Goal: Task Accomplishment & Management: Manage account settings

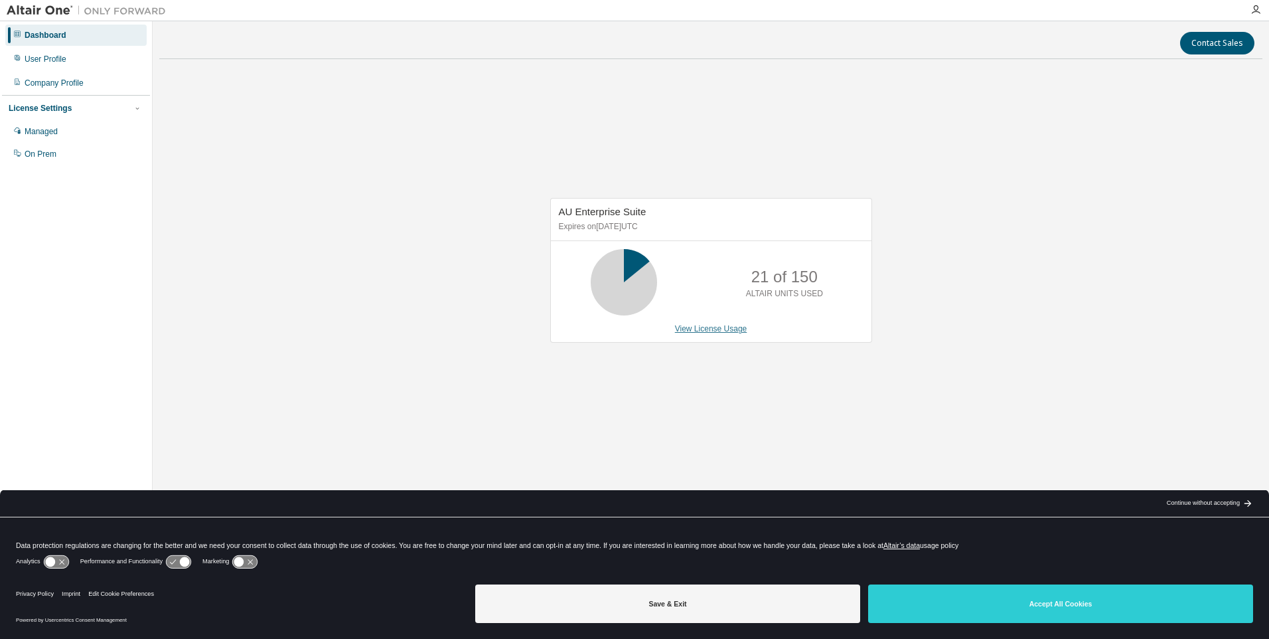
click at [692, 327] on link "View License Usage" at bounding box center [711, 328] width 72 height 9
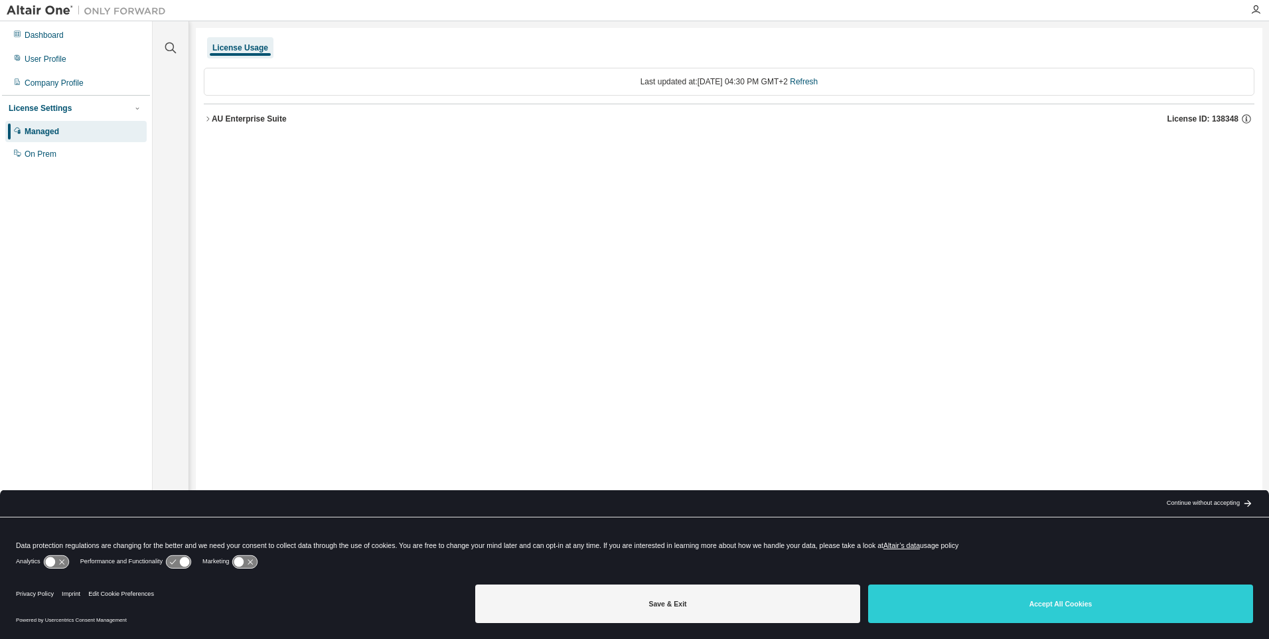
click at [211, 121] on icon "button" at bounding box center [208, 119] width 8 height 8
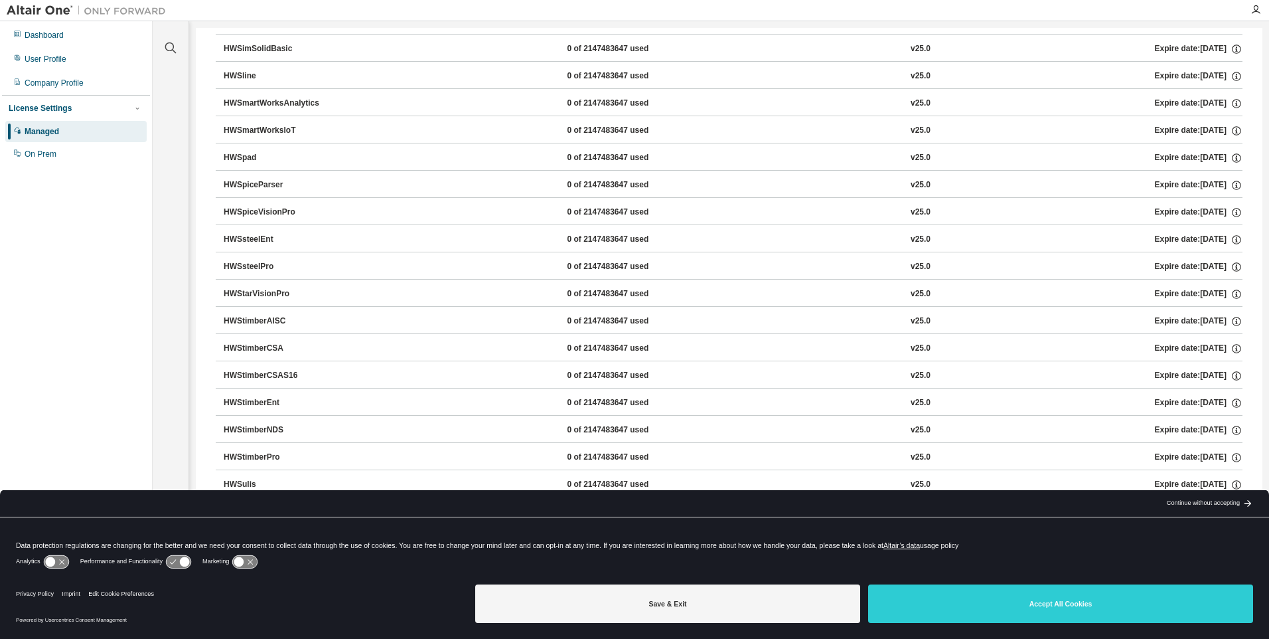
scroll to position [8433, 0]
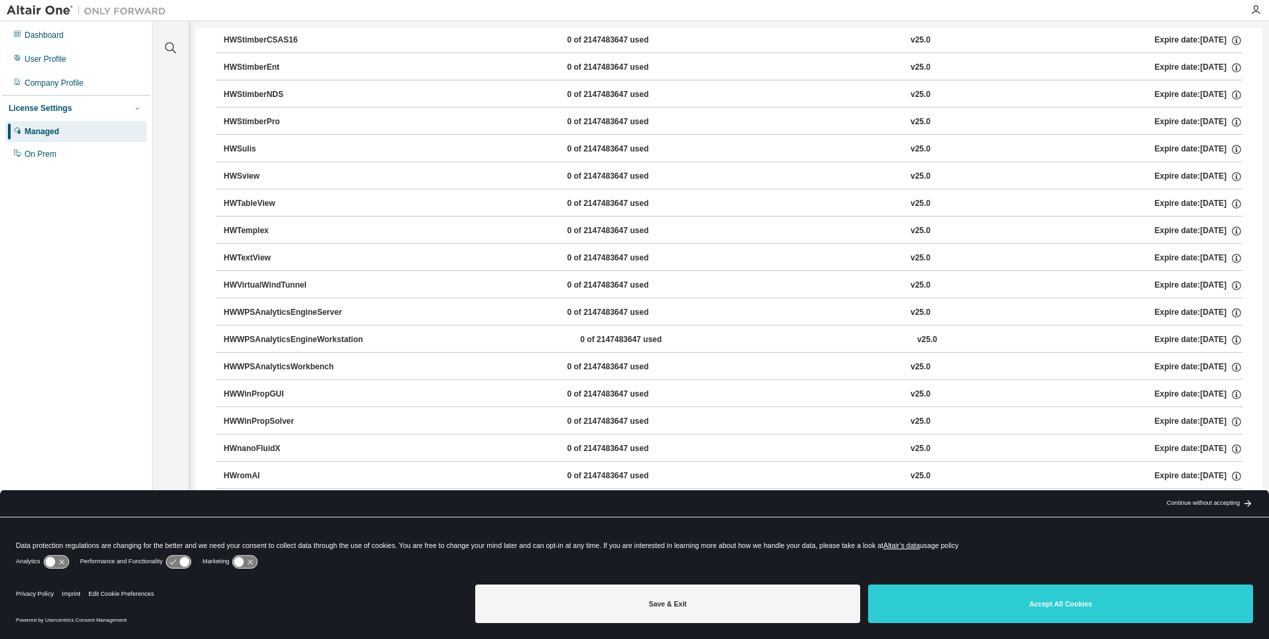
click at [127, 315] on div "Dashboard User Profile Company Profile License Settings Managed On Prem" at bounding box center [76, 298] width 148 height 551
click at [88, 82] on div "Company Profile" at bounding box center [75, 82] width 141 height 21
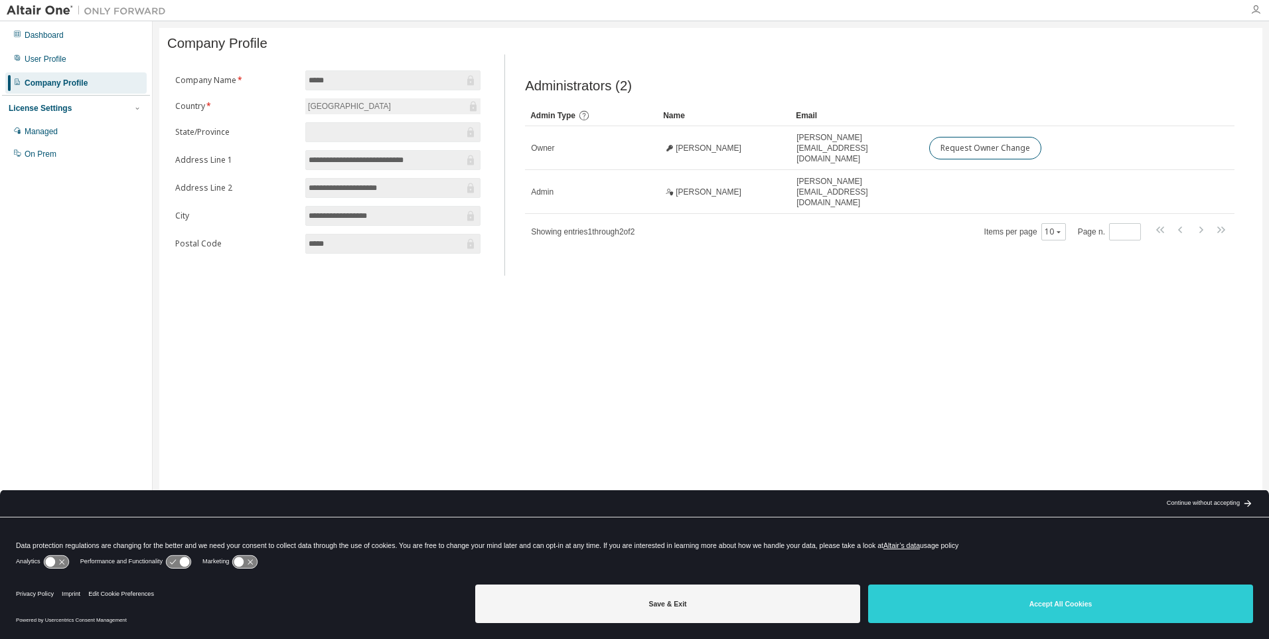
click at [1252, 8] on icon "button" at bounding box center [1256, 10] width 11 height 11
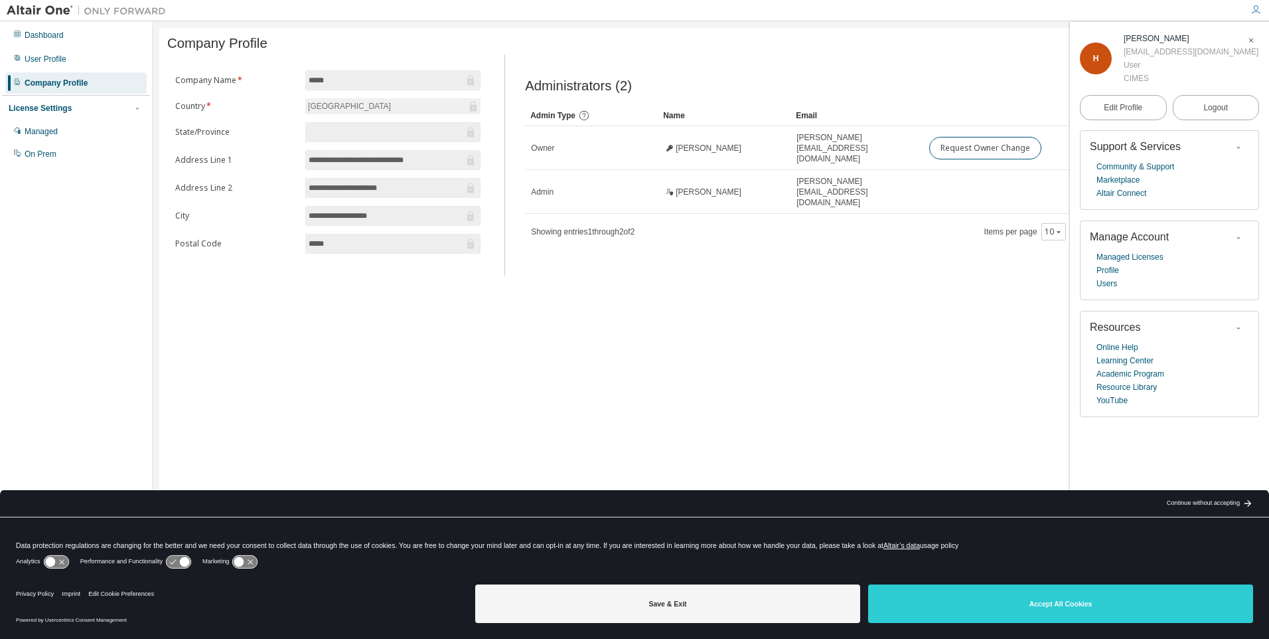
click at [846, 268] on div "**********" at bounding box center [710, 311] width 1103 height 566
click at [92, 52] on div "User Profile" at bounding box center [75, 58] width 141 height 21
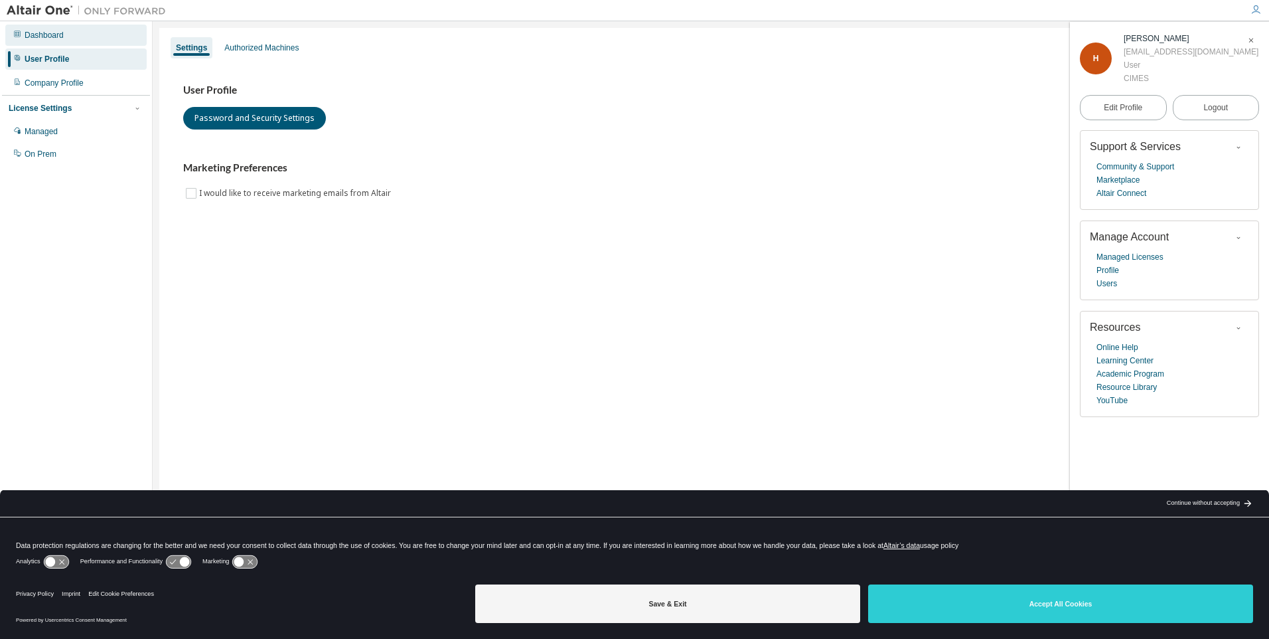
click at [102, 38] on div "Dashboard" at bounding box center [75, 35] width 141 height 21
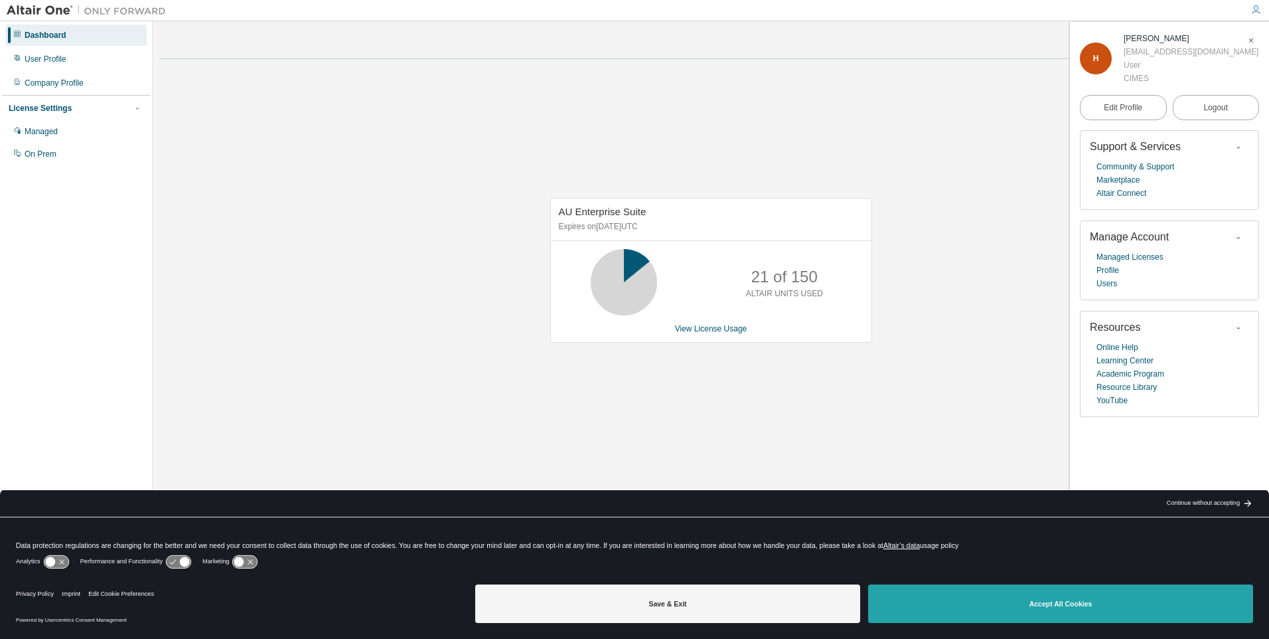
click at [1104, 595] on button "Accept All Cookies" at bounding box center [1060, 603] width 385 height 38
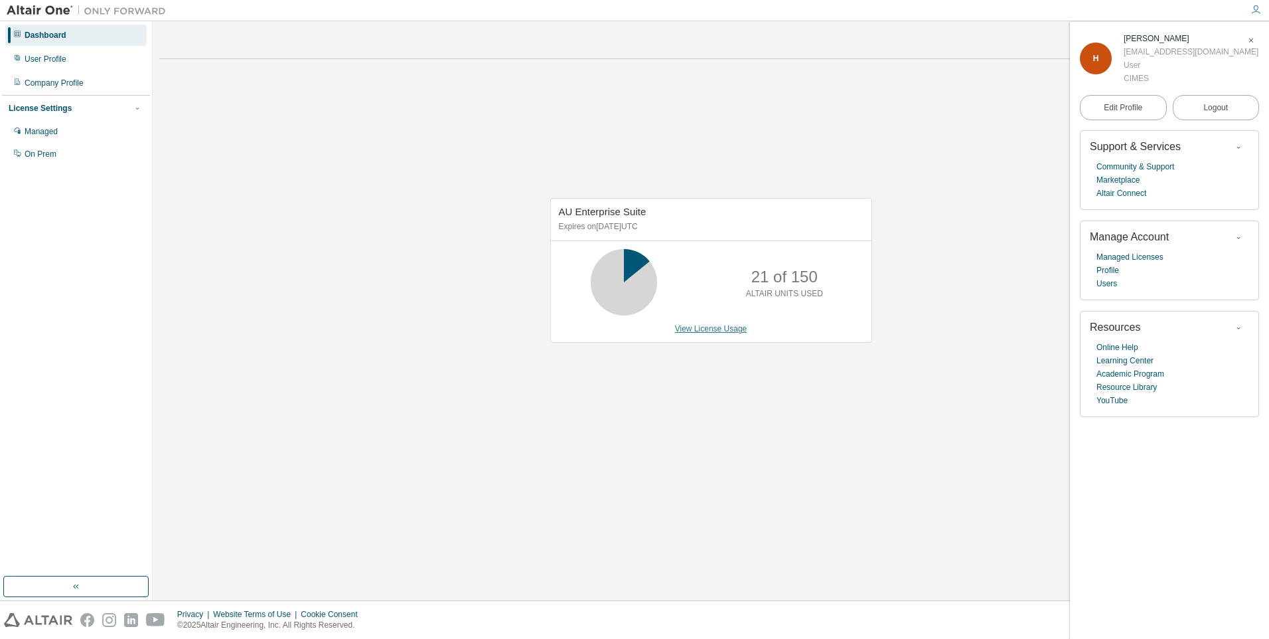
click at [731, 325] on link "View License Usage" at bounding box center [711, 328] width 72 height 9
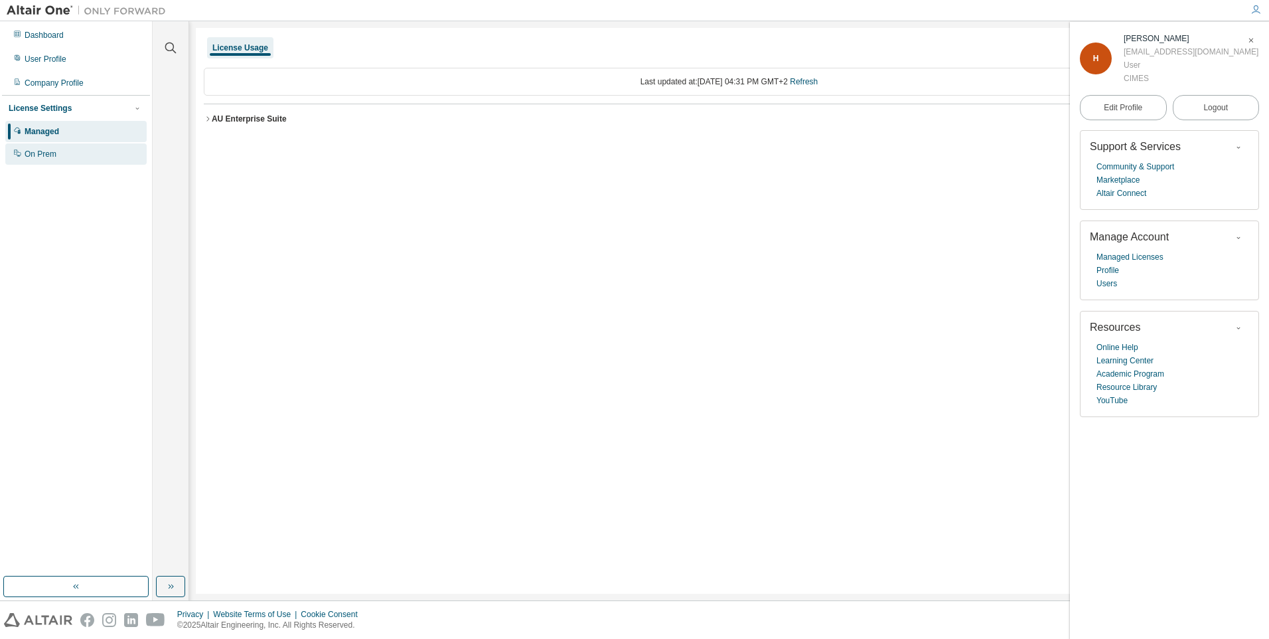
click at [35, 154] on div "On Prem" at bounding box center [41, 154] width 32 height 11
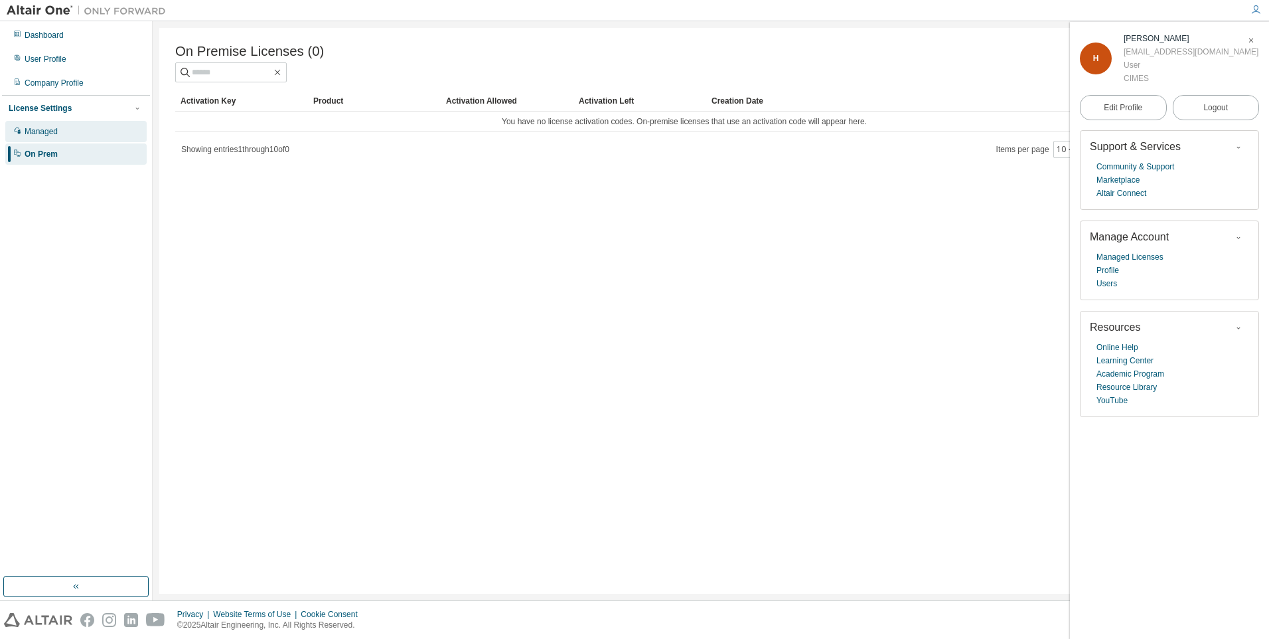
click at [48, 133] on div "Managed" at bounding box center [41, 131] width 33 height 11
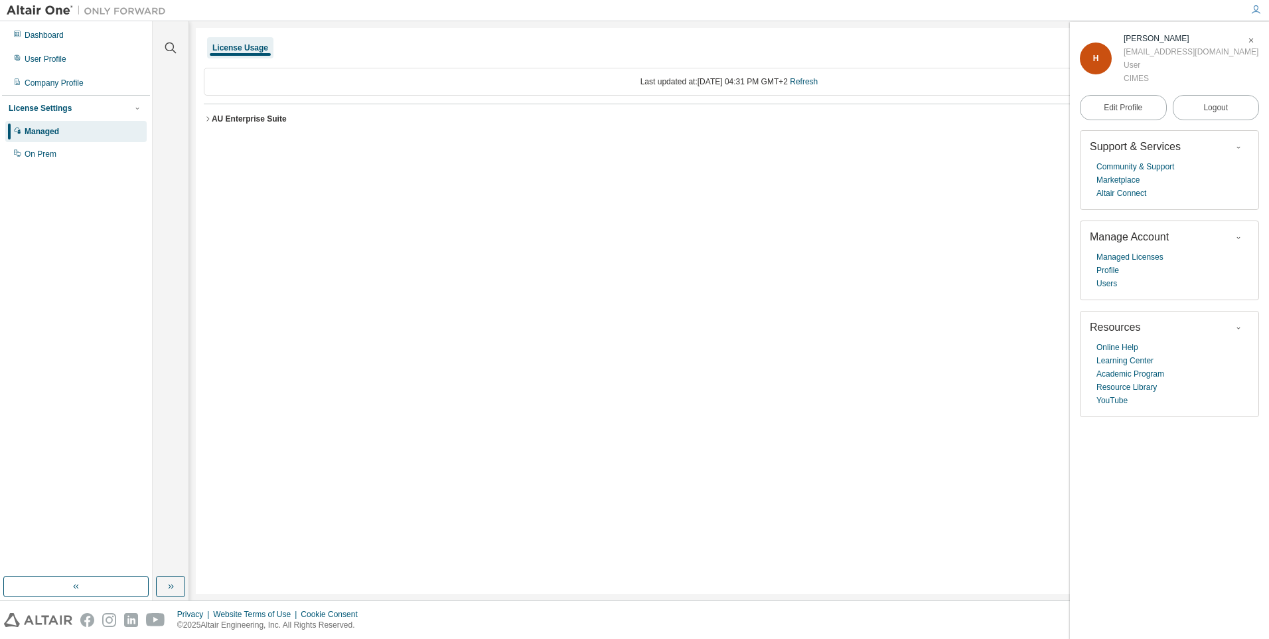
click at [207, 117] on icon "button" at bounding box center [207, 118] width 3 height 5
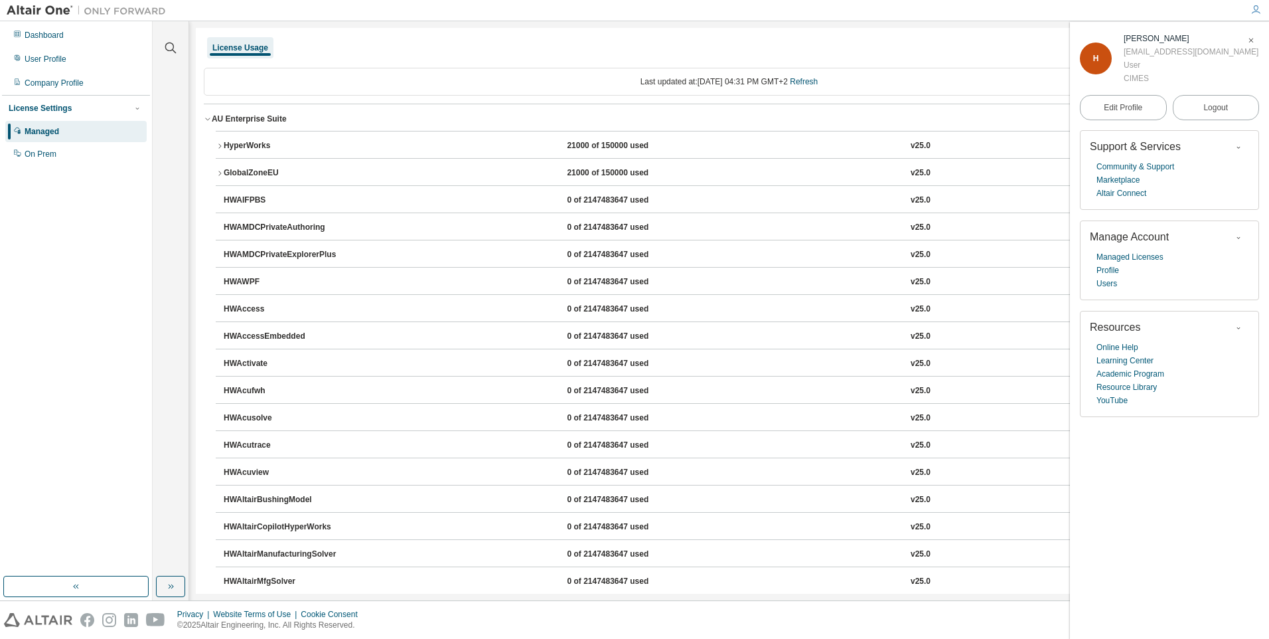
click at [225, 145] on div "HyperWorks" at bounding box center [283, 146] width 119 height 12
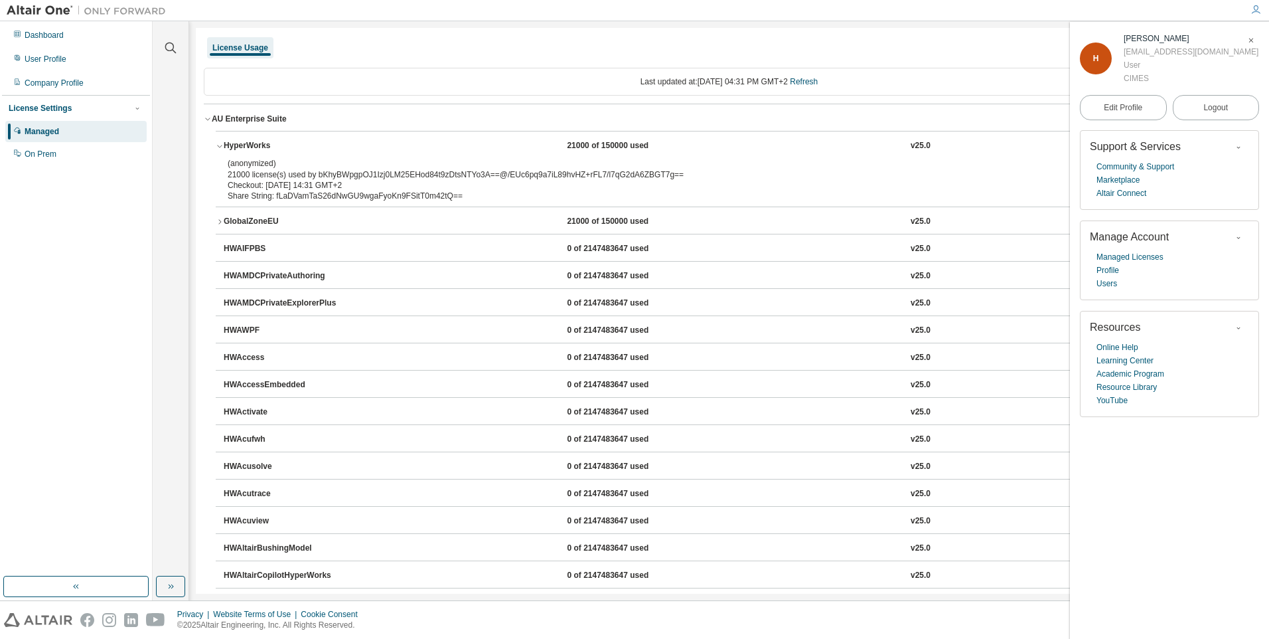
click at [225, 145] on div "HyperWorks" at bounding box center [283, 146] width 119 height 12
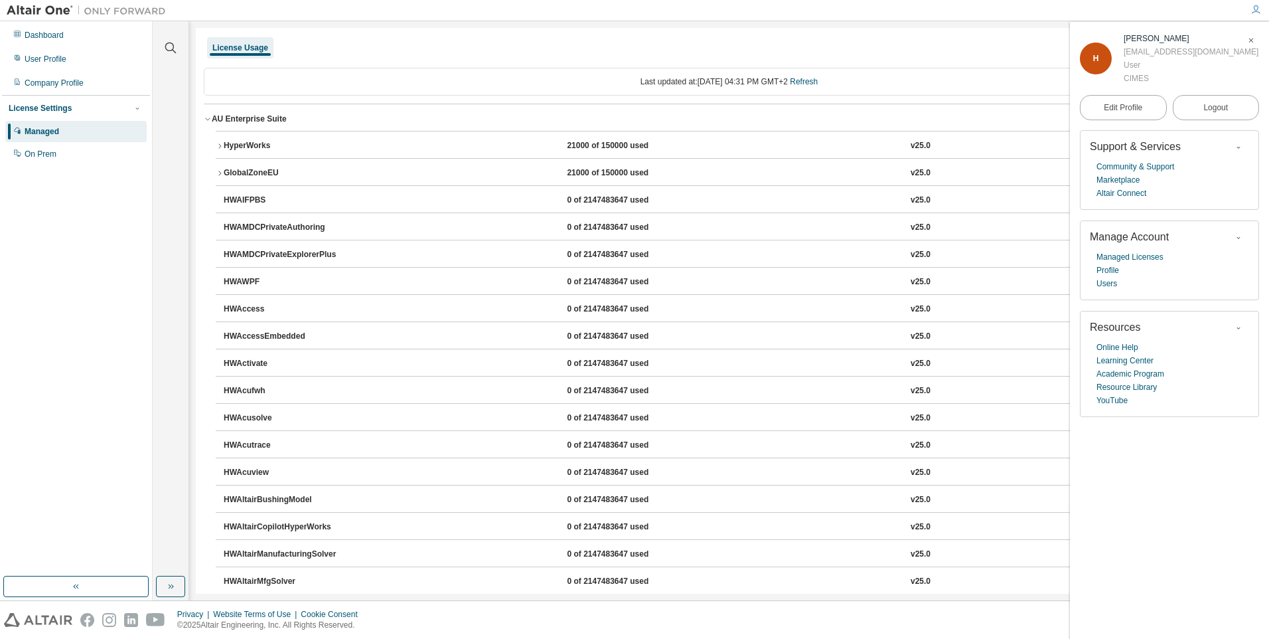
click at [225, 145] on div "HyperWorks" at bounding box center [283, 146] width 119 height 12
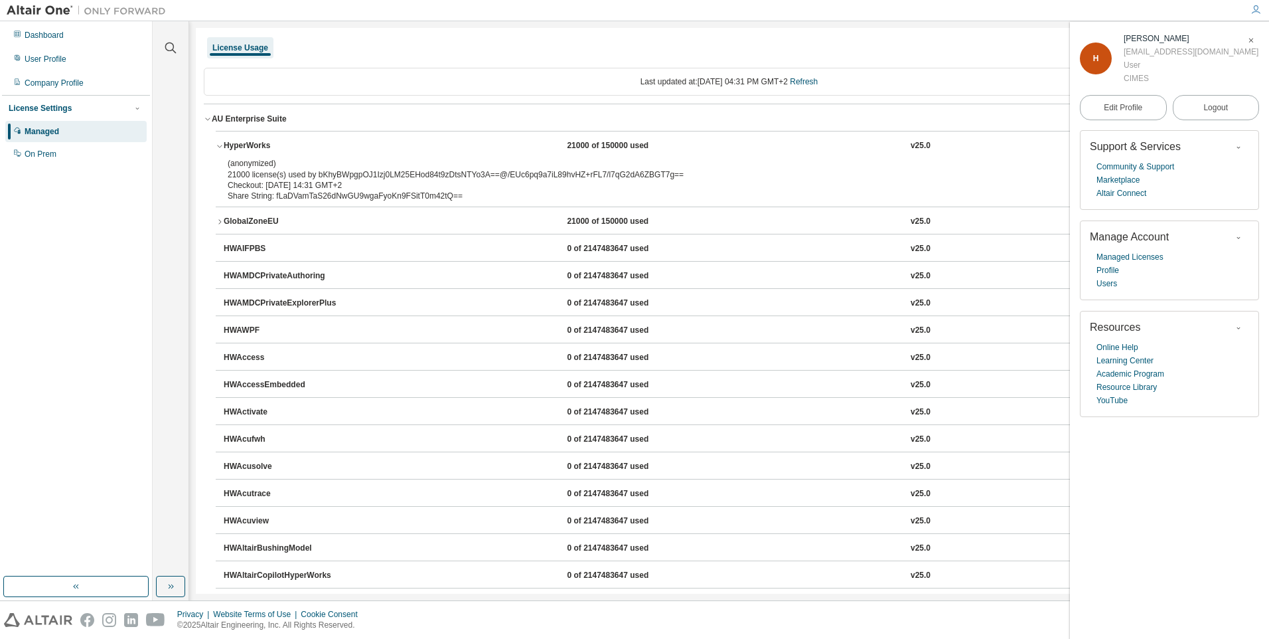
click at [225, 145] on div "HyperWorks" at bounding box center [283, 146] width 119 height 12
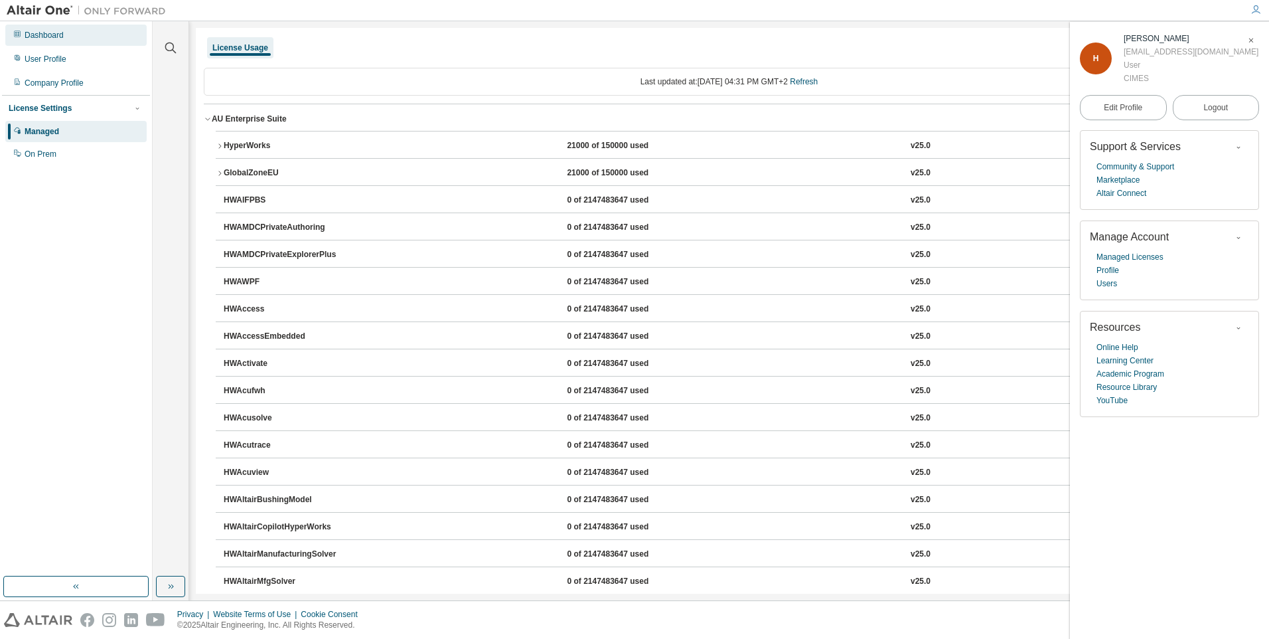
click at [47, 37] on div "Dashboard" at bounding box center [44, 35] width 39 height 11
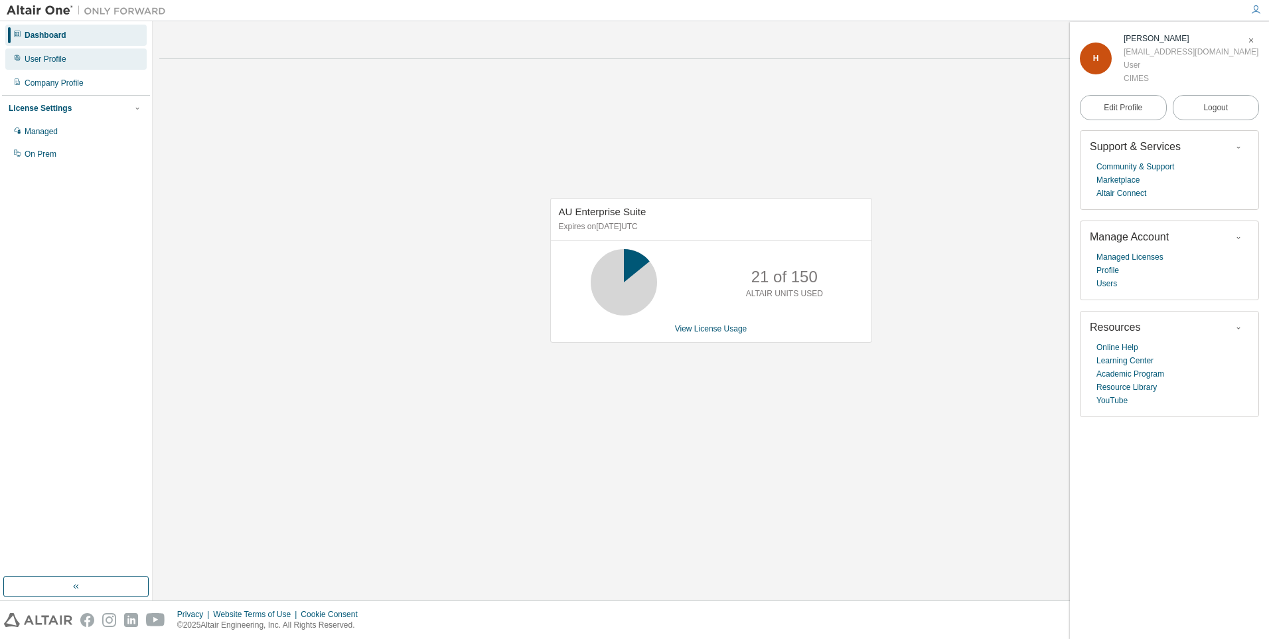
click at [25, 56] on div "User Profile" at bounding box center [46, 59] width 42 height 11
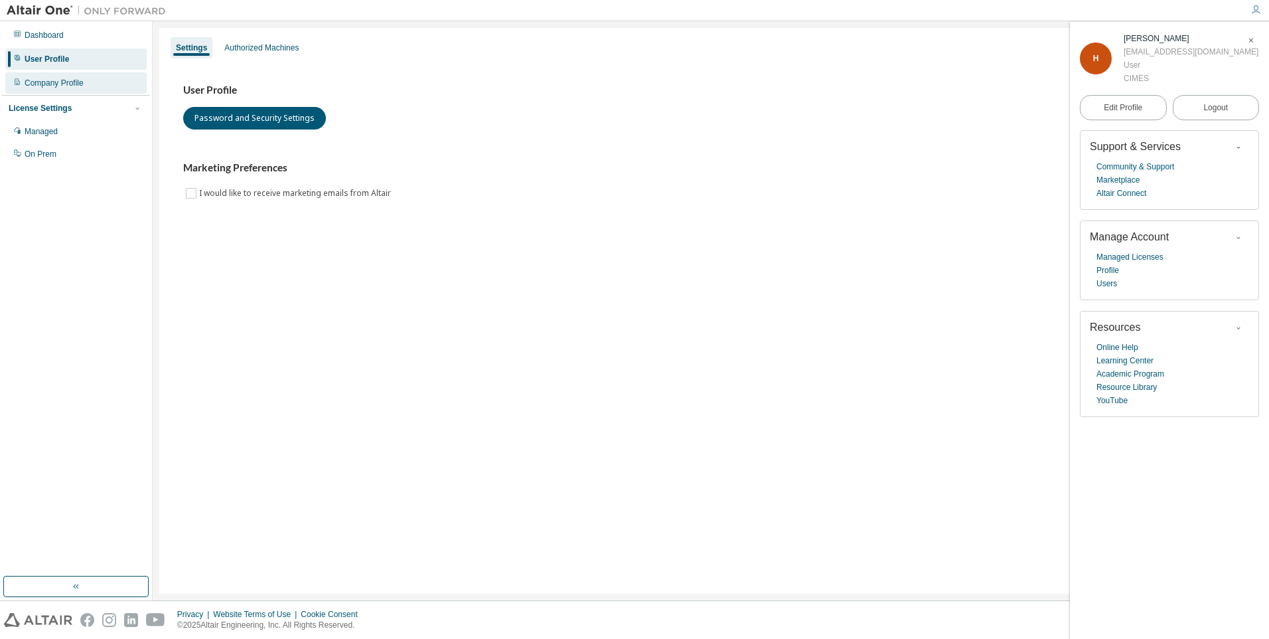
click at [68, 84] on div "Company Profile" at bounding box center [54, 83] width 59 height 11
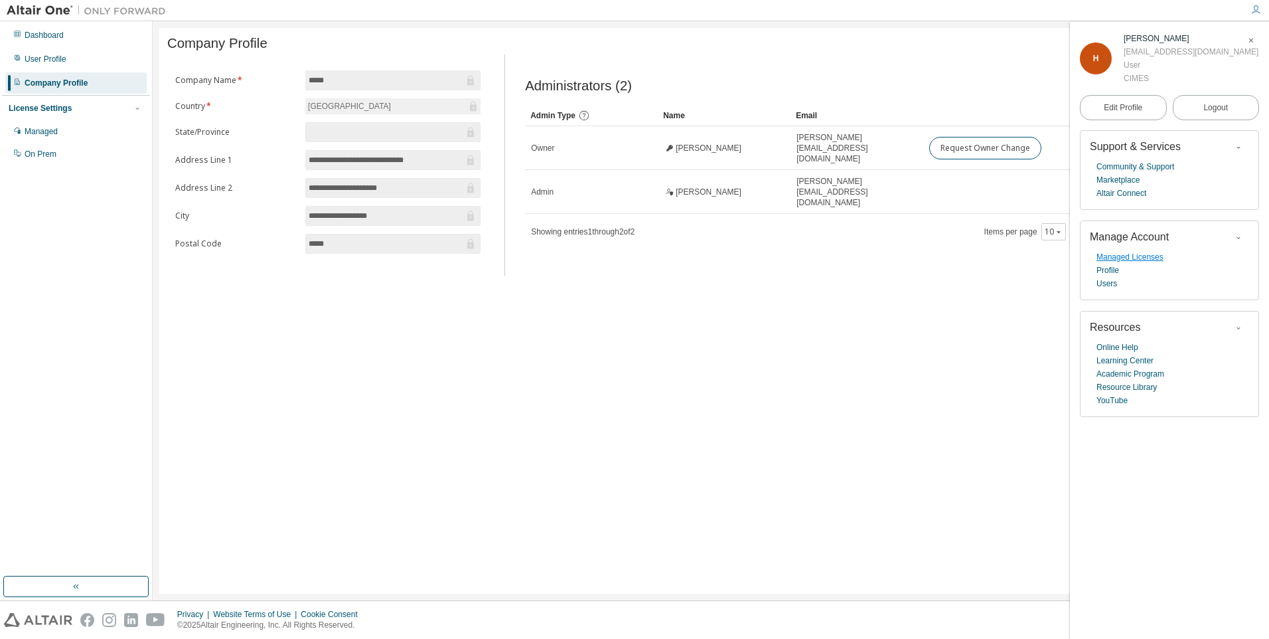
click at [1149, 258] on link "Managed Licenses" at bounding box center [1130, 256] width 67 height 13
click at [17, 135] on div at bounding box center [17, 131] width 8 height 11
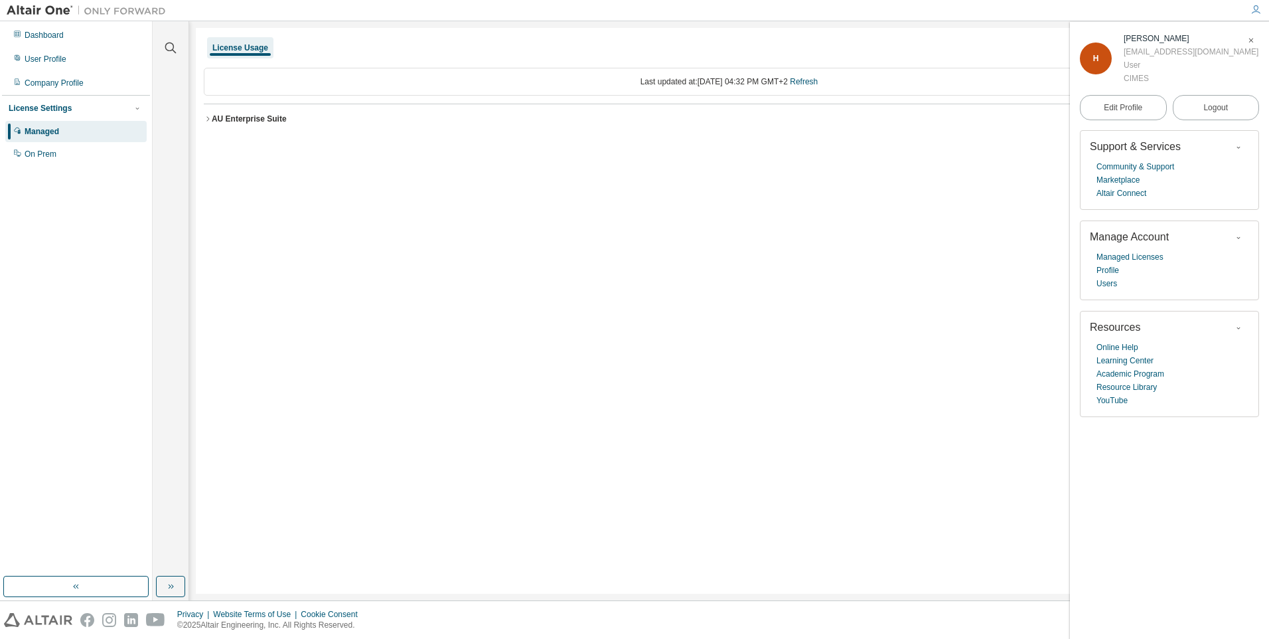
click at [307, 372] on div "License Usage Last updated at: Mon 2025-09-01 04:32 PM GMT+2 Refresh AU Enterpr…" at bounding box center [729, 311] width 1067 height 566
click at [49, 83] on div "Company Profile" at bounding box center [54, 83] width 59 height 11
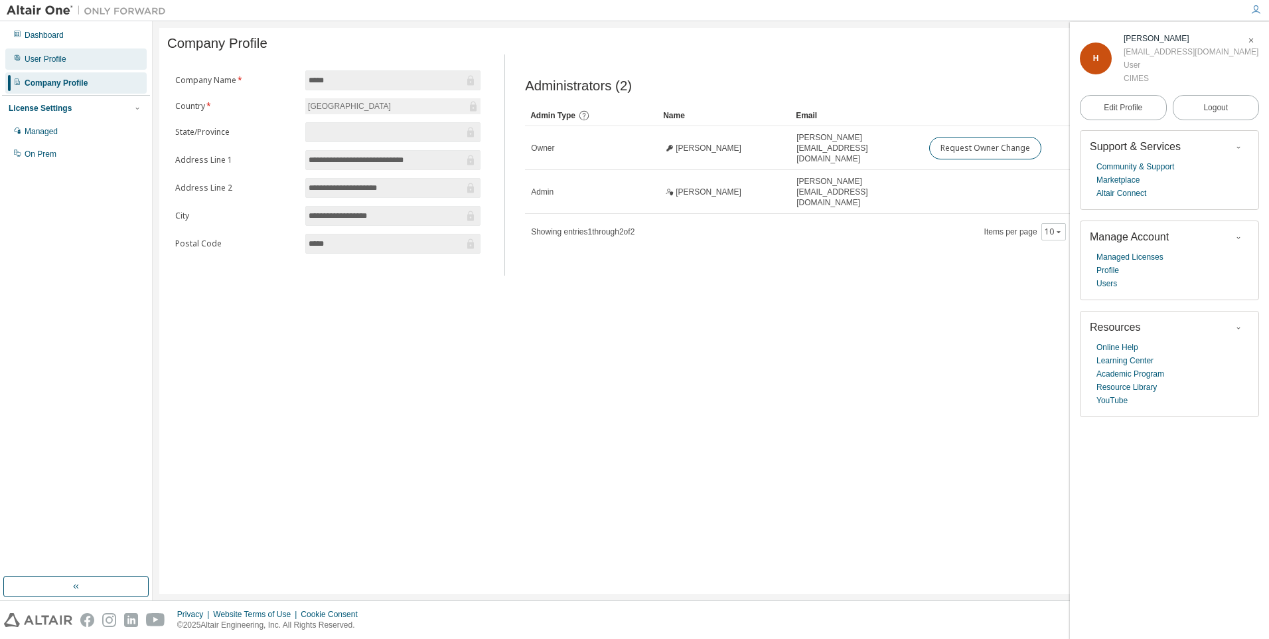
click at [87, 55] on div "User Profile" at bounding box center [75, 58] width 141 height 21
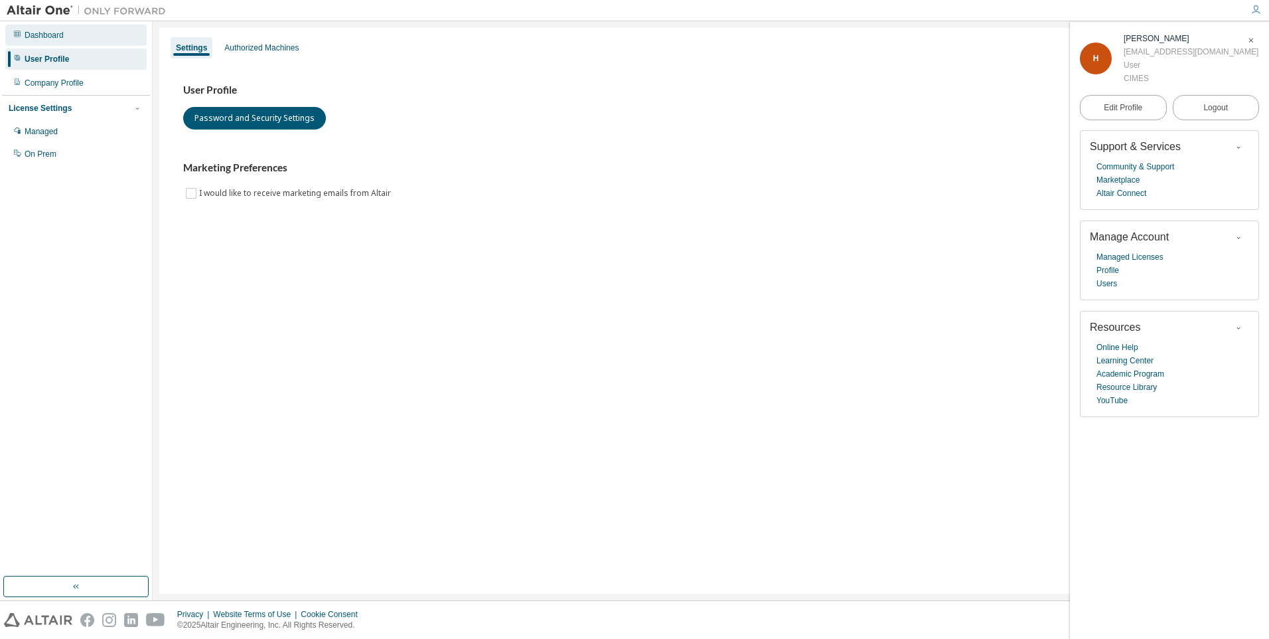
click at [68, 43] on div "Dashboard" at bounding box center [75, 35] width 141 height 21
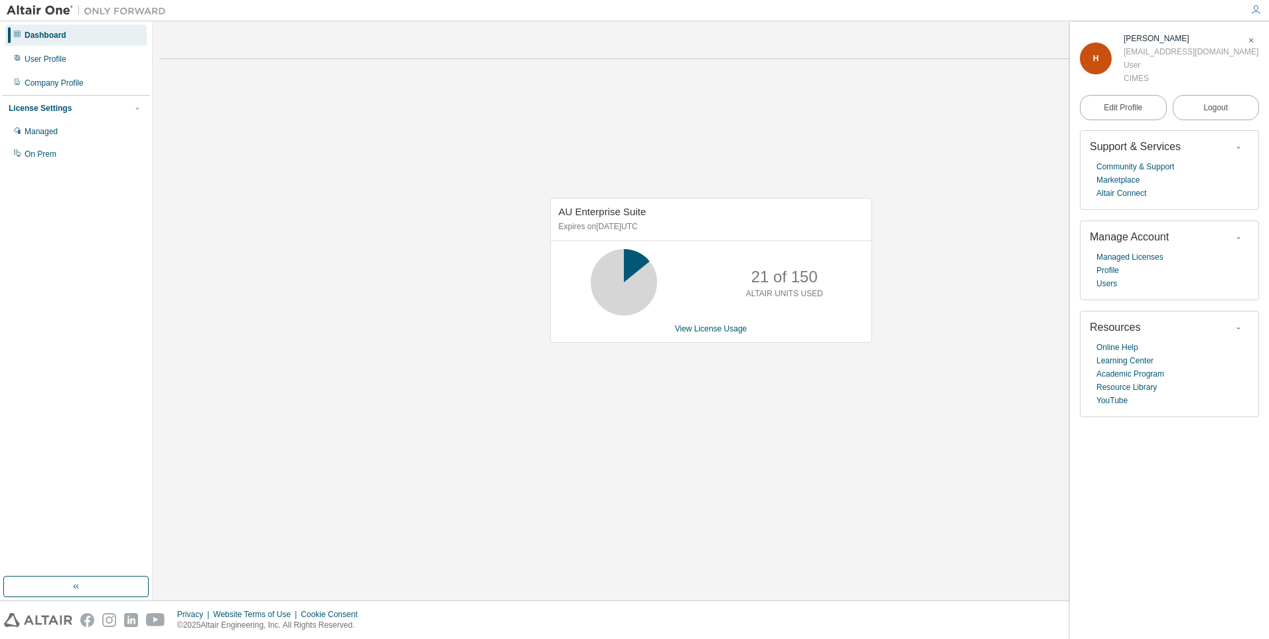
click at [641, 273] on icon at bounding box center [623, 282] width 33 height 33
click at [692, 323] on div "AU Enterprise Suite Expires on September 16, 2025 UTC 21 of 150 ALTAIR UNITS US…" at bounding box center [711, 270] width 322 height 145
click at [696, 329] on link "View License Usage" at bounding box center [711, 328] width 72 height 9
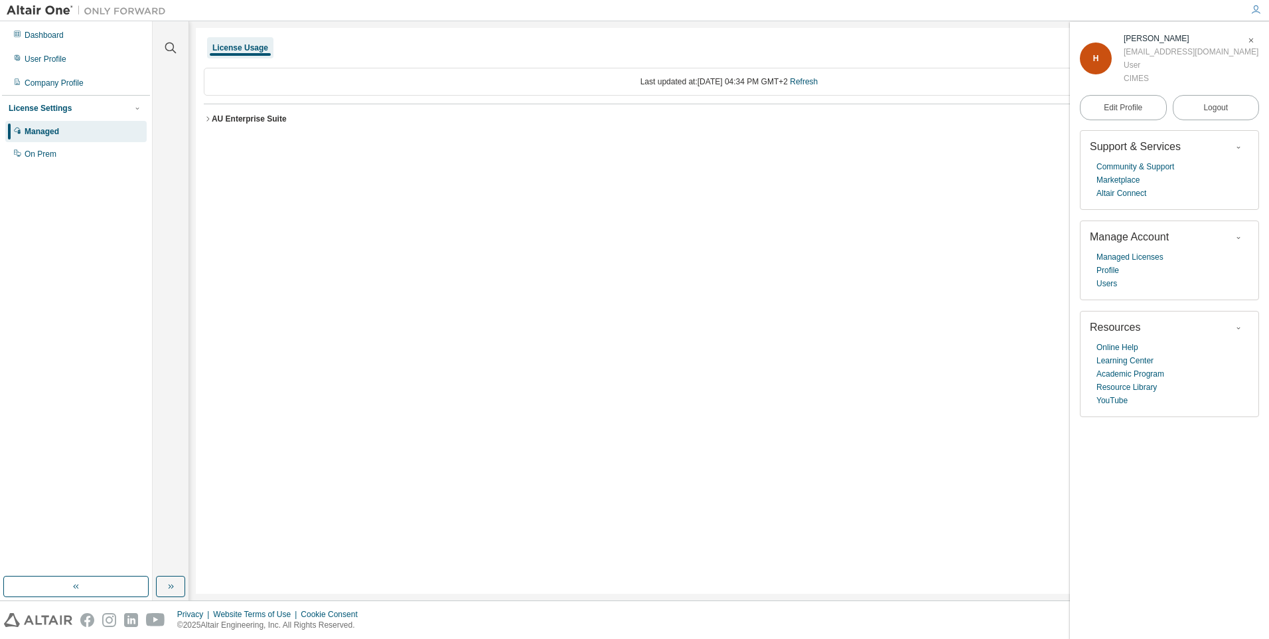
click at [213, 119] on div "AU Enterprise Suite" at bounding box center [249, 119] width 75 height 11
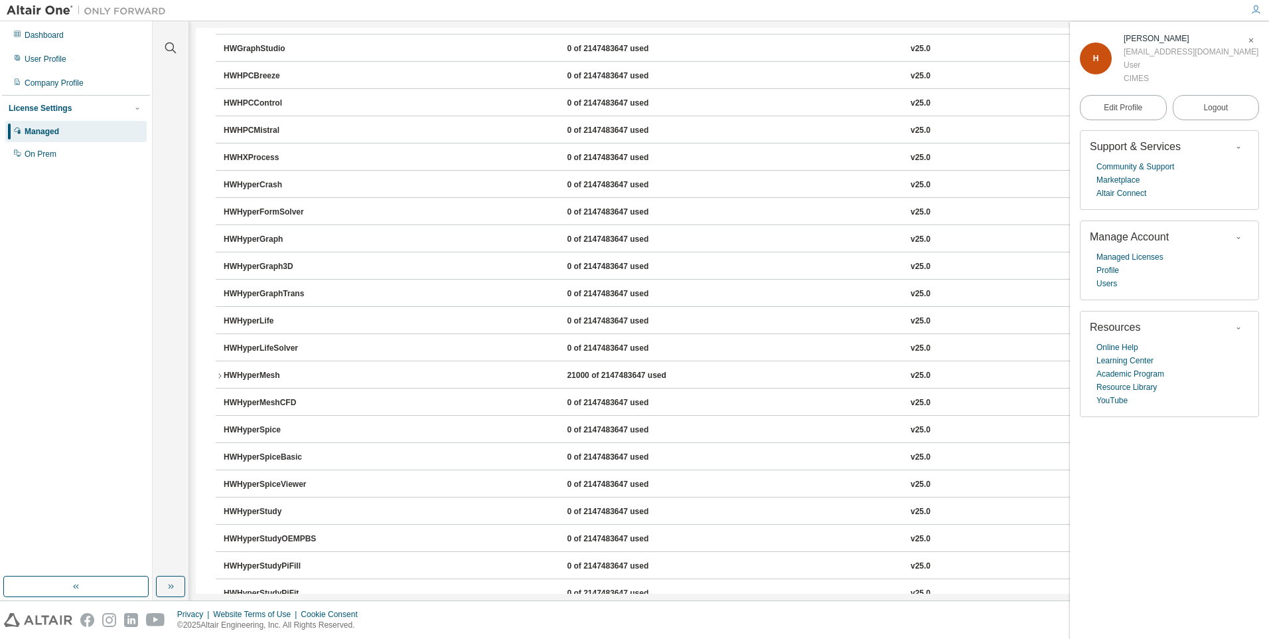
scroll to position [3053, 0]
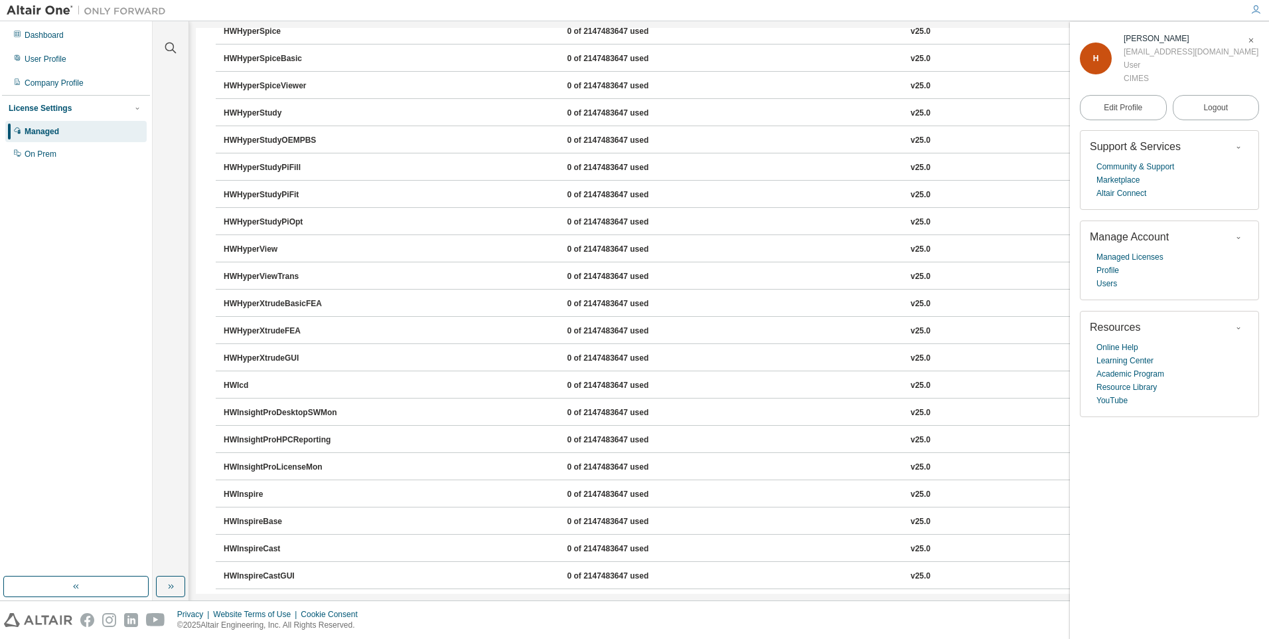
click at [443, 321] on button "HWHyperXtrudeFEA 0 of 2147483647 used v25.0 Expire date: 2025-09-16" at bounding box center [733, 331] width 1019 height 29
click at [457, 301] on div "HWHyperXtrudeBasicFEA 0 of 2147483647 used v25.0 Expire date: 2025-09-16" at bounding box center [733, 304] width 1019 height 12
click at [303, 305] on div "HWHyperXtrudeBasicFEA" at bounding box center [283, 304] width 119 height 12
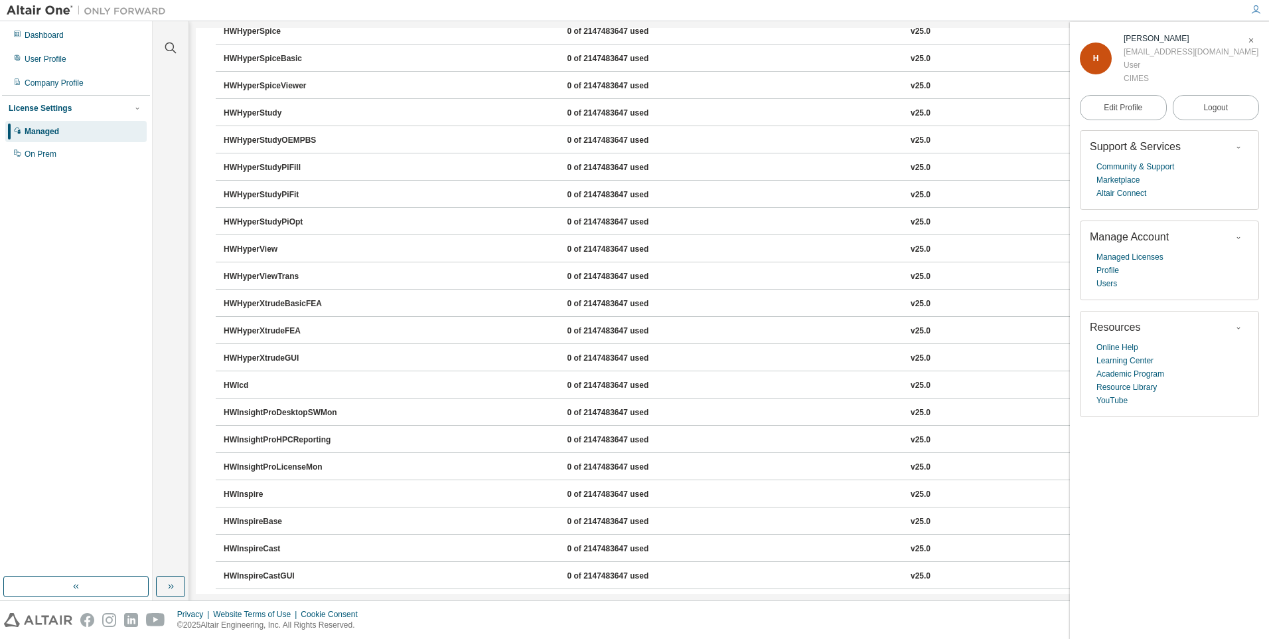
click at [303, 305] on div "HWHyperXtrudeBasicFEA" at bounding box center [283, 304] width 119 height 12
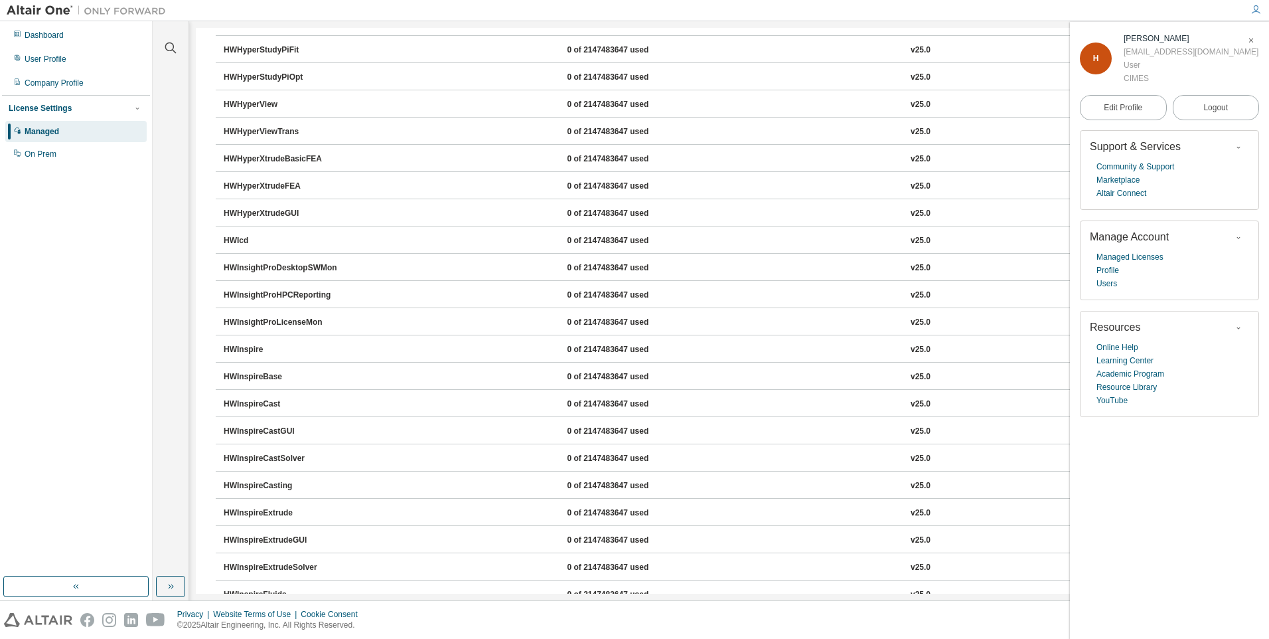
scroll to position [3452, 0]
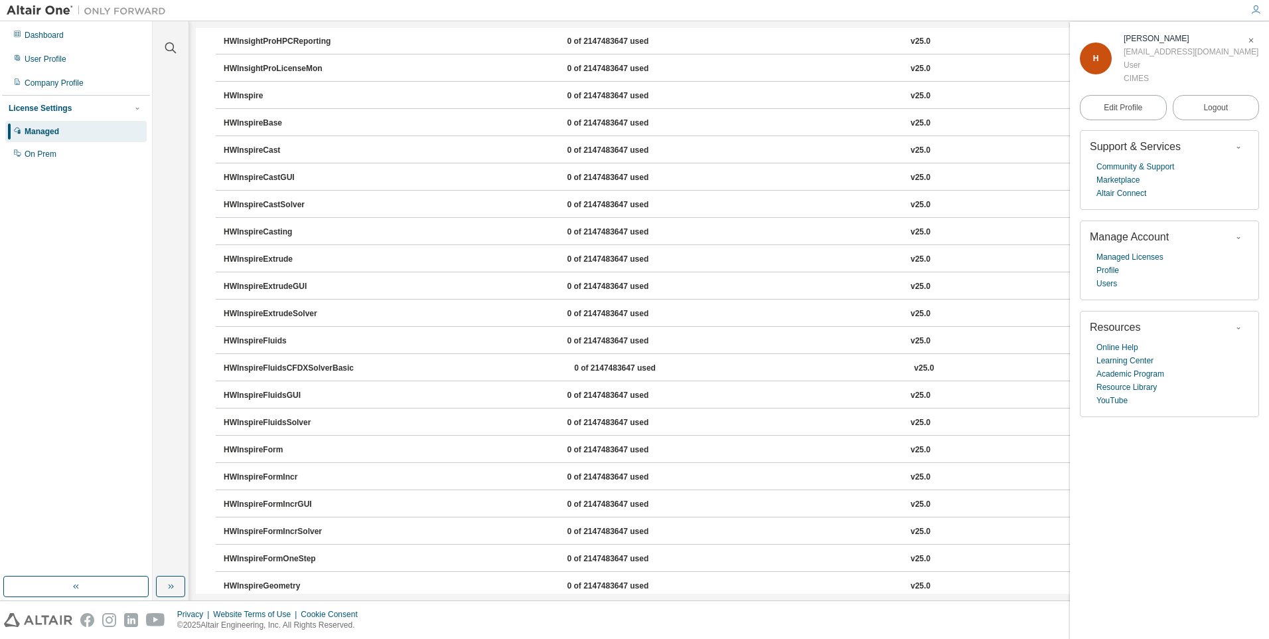
click at [1252, 38] on icon "button" at bounding box center [1251, 41] width 8 height 8
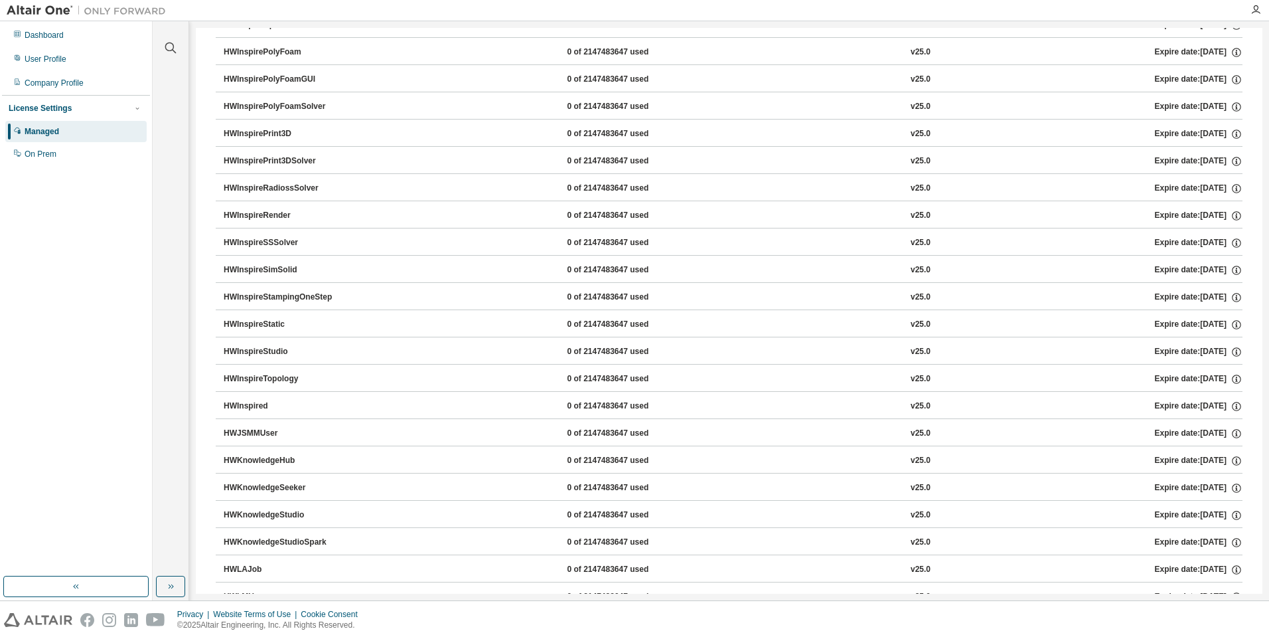
scroll to position [4646, 0]
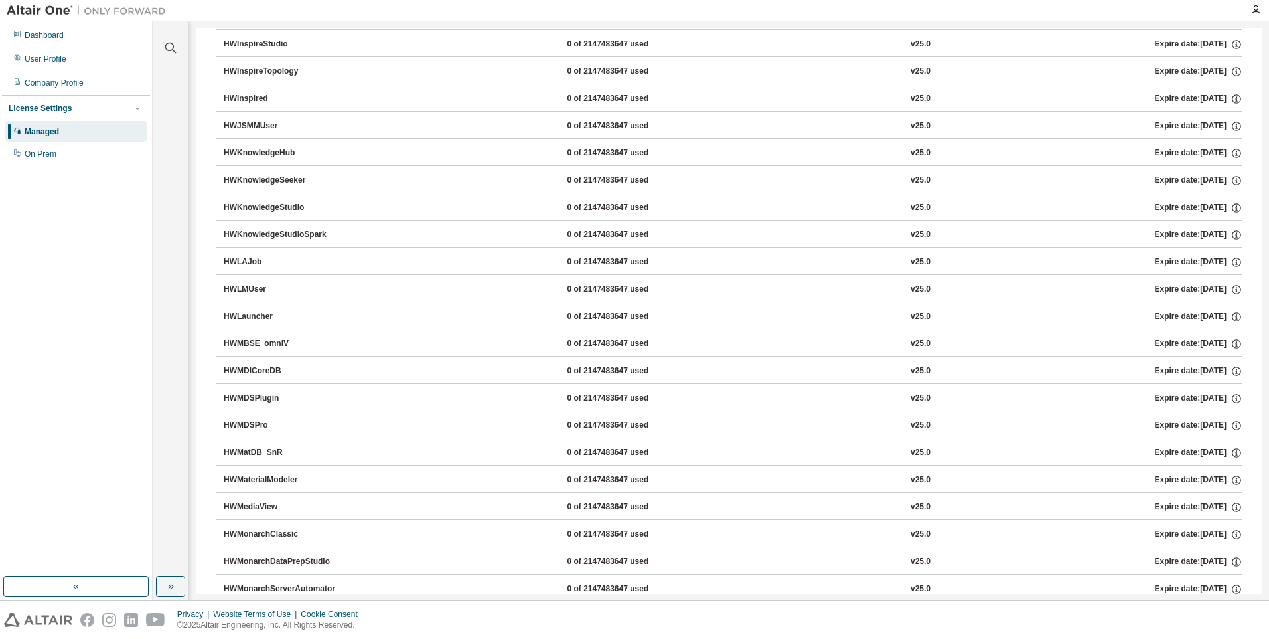
click at [471, 248] on button "HWLAJob 0 of 2147483647 used v25.0 Expire date: 2025-09-16" at bounding box center [733, 262] width 1019 height 29
click at [582, 370] on div "0 of 2147483647 used" at bounding box center [626, 371] width 119 height 12
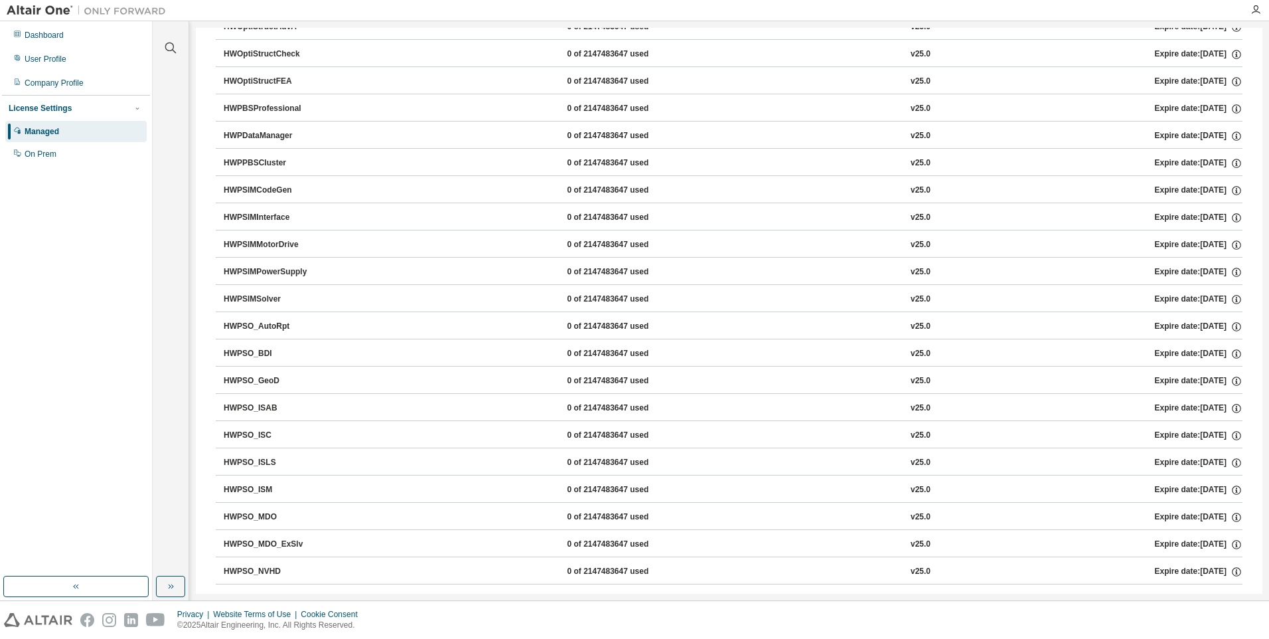
scroll to position [5576, 0]
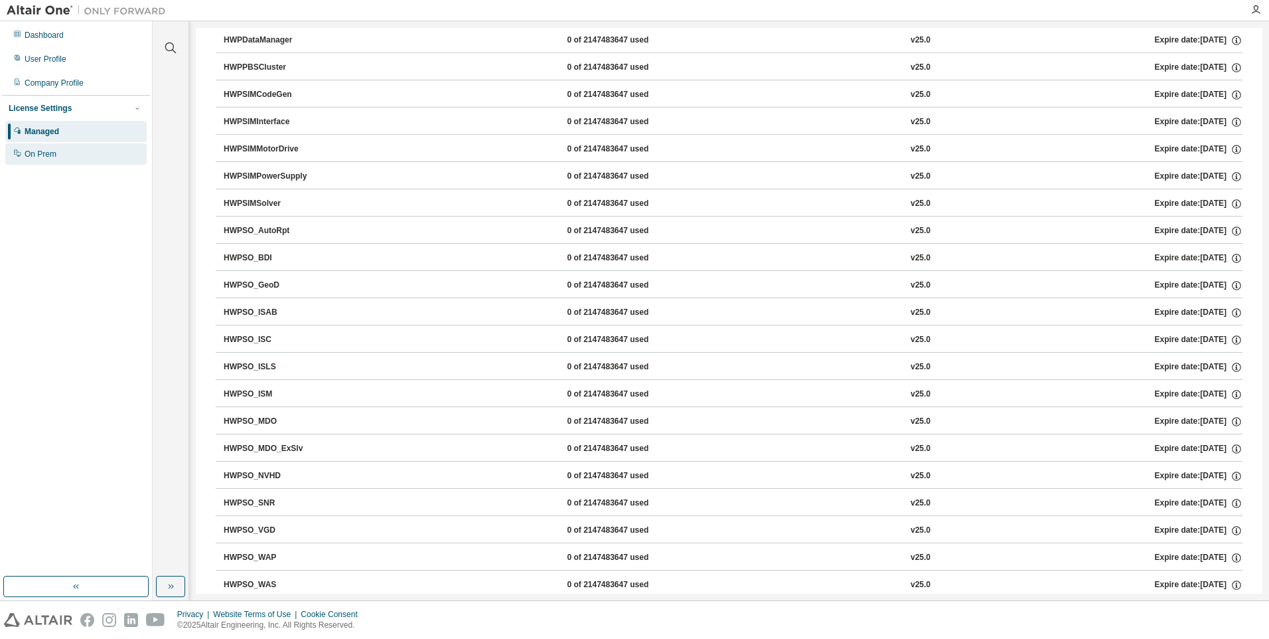
click at [29, 154] on div "On Prem" at bounding box center [41, 154] width 32 height 11
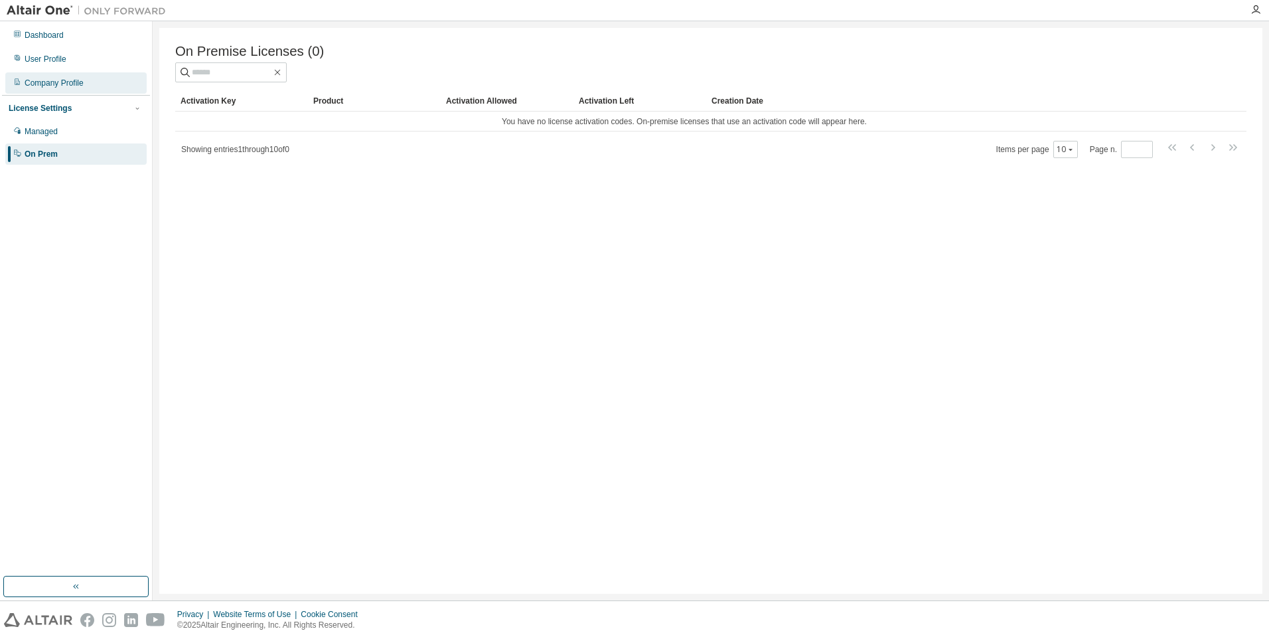
click at [74, 88] on div "Company Profile" at bounding box center [75, 82] width 141 height 21
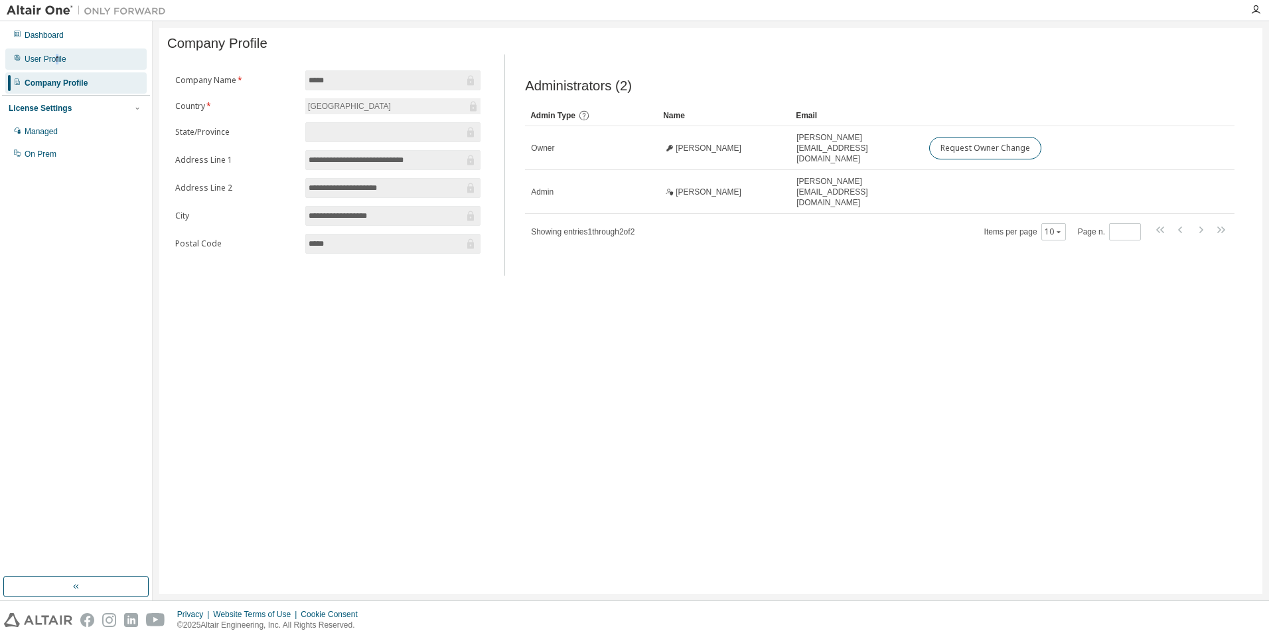
click at [56, 56] on div "User Profile" at bounding box center [46, 59] width 42 height 11
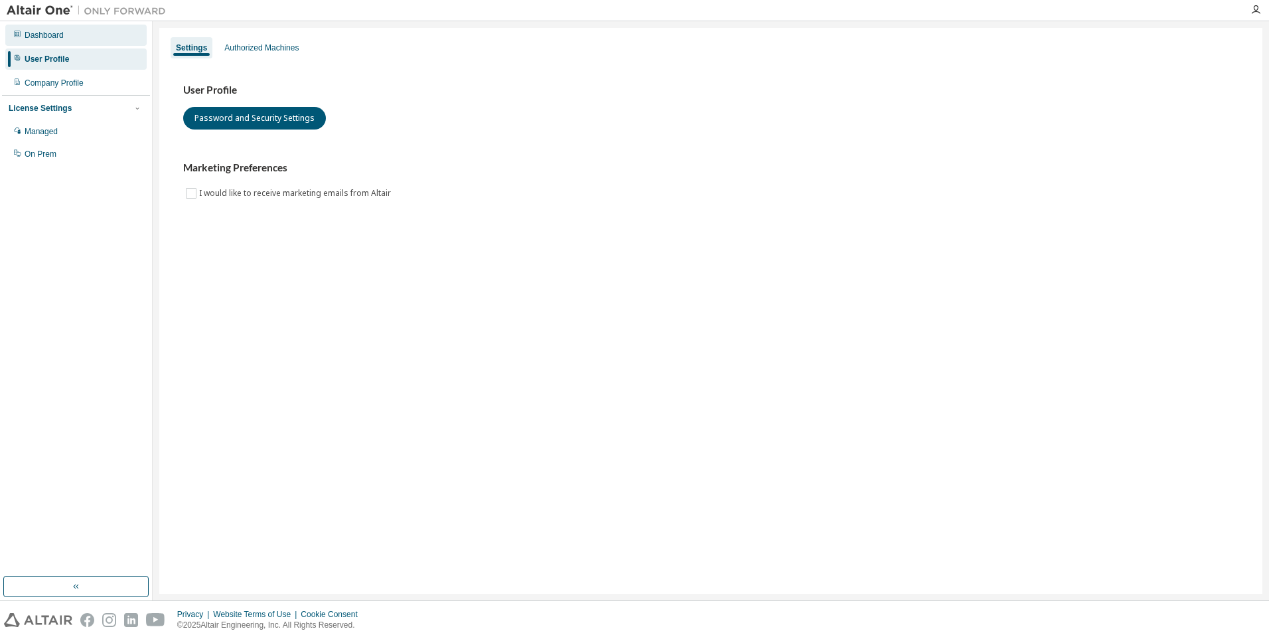
drag, startPoint x: 56, startPoint y: 56, endPoint x: 50, endPoint y: 40, distance: 17.6
click at [50, 40] on div "Dashboard" at bounding box center [44, 35] width 39 height 11
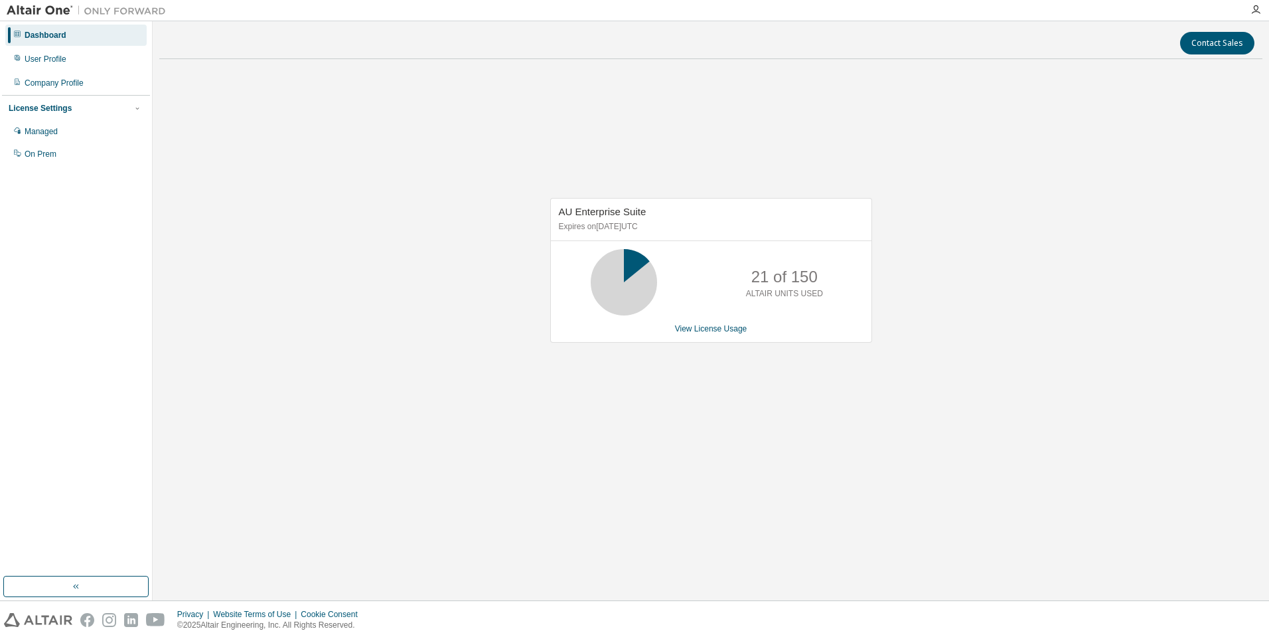
click at [1262, 10] on div at bounding box center [1256, 10] width 27 height 11
click at [1256, 11] on icon "button" at bounding box center [1256, 10] width 11 height 11
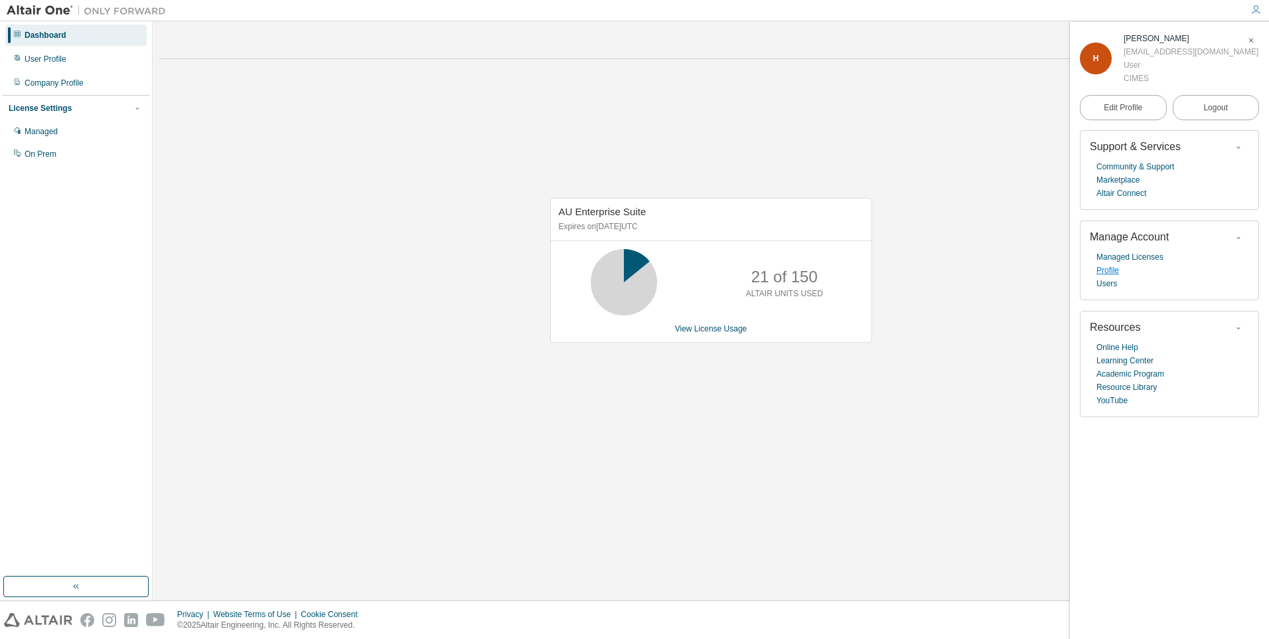
click at [1108, 270] on link "Profile" at bounding box center [1108, 270] width 23 height 13
click at [1106, 194] on link "Altair Connect" at bounding box center [1122, 193] width 50 height 13
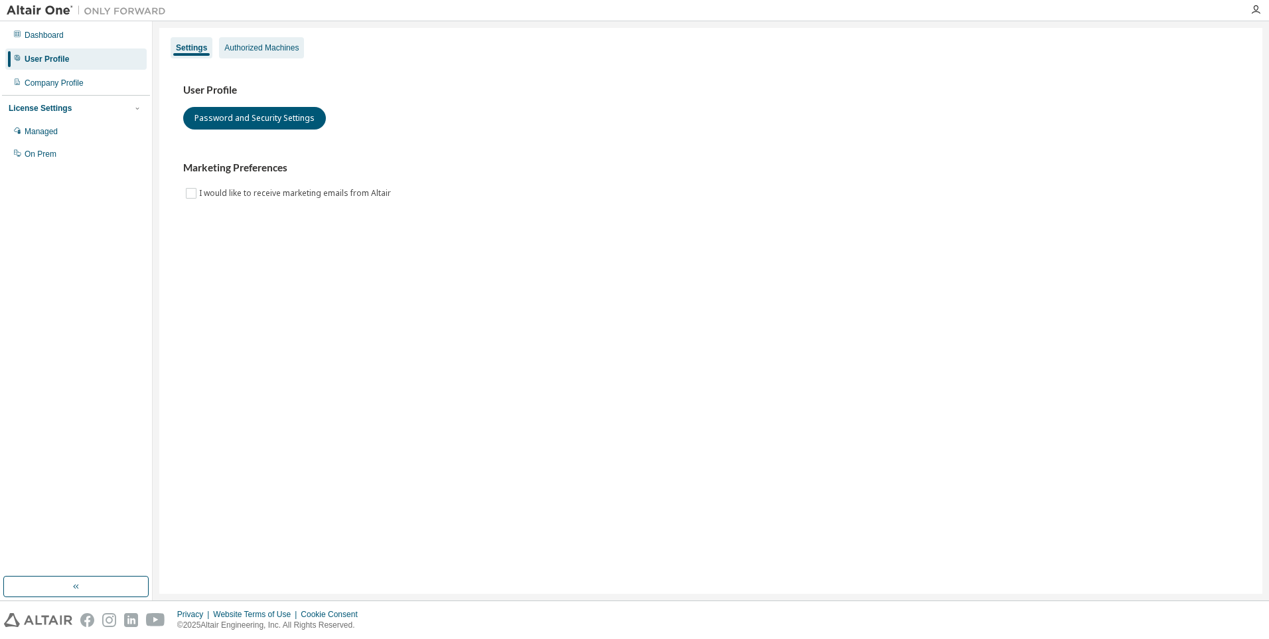
click at [299, 58] on div "Authorized Machines" at bounding box center [261, 47] width 85 height 21
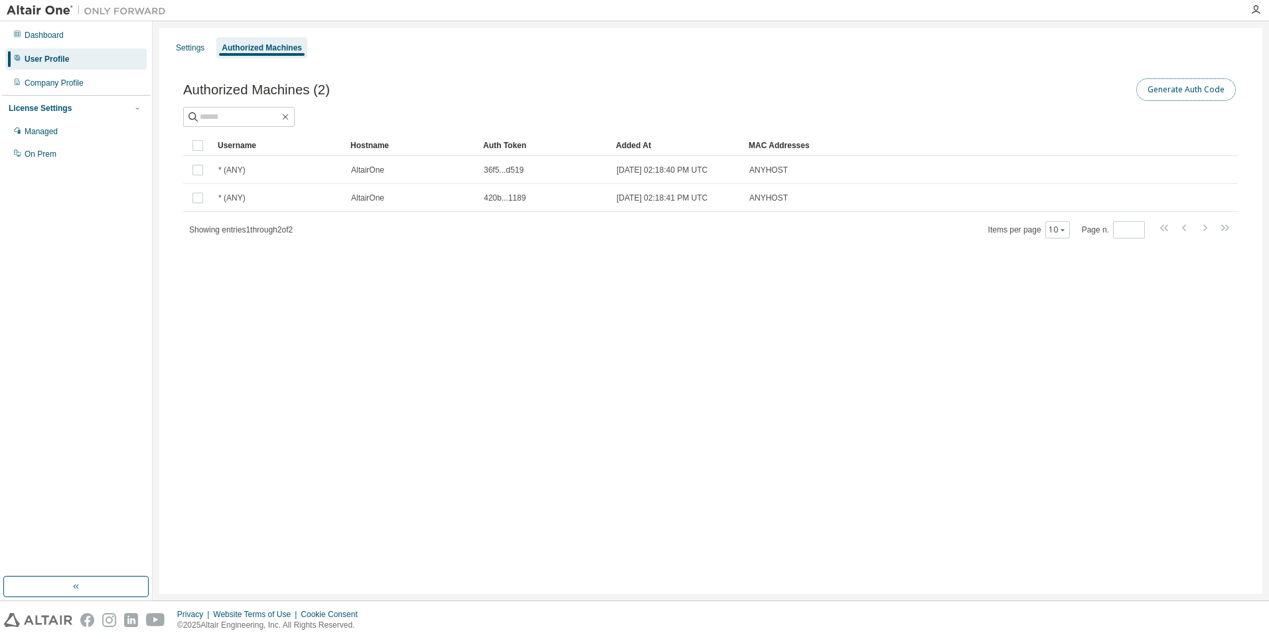
click at [1184, 97] on button "Generate Auth Code" at bounding box center [1186, 89] width 100 height 23
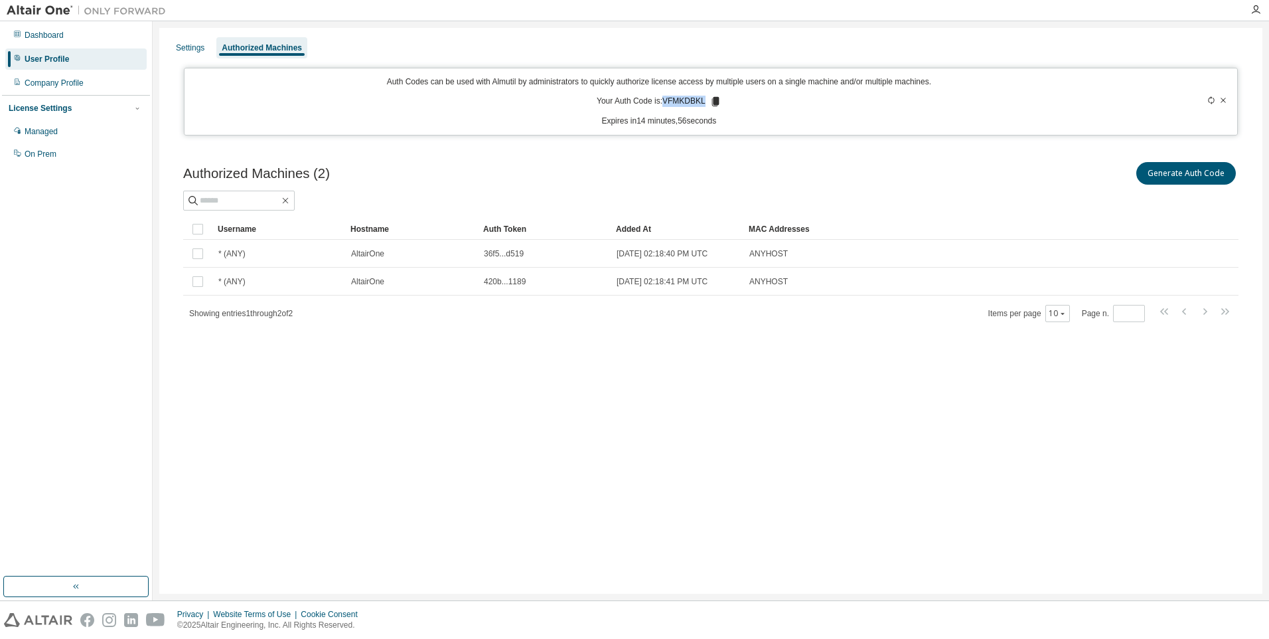
drag, startPoint x: 704, startPoint y: 101, endPoint x: 663, endPoint y: 102, distance: 41.2
click at [663, 102] on p "Your Auth Code is: VFMKDBKL" at bounding box center [659, 102] width 125 height 12
drag, startPoint x: 663, startPoint y: 102, endPoint x: 807, endPoint y: 138, distance: 148.4
click at [807, 138] on div "Settings Authorized Machines Auth Codes can be used with Almutil by administrat…" at bounding box center [710, 311] width 1103 height 566
click at [714, 99] on icon at bounding box center [715, 101] width 7 height 9
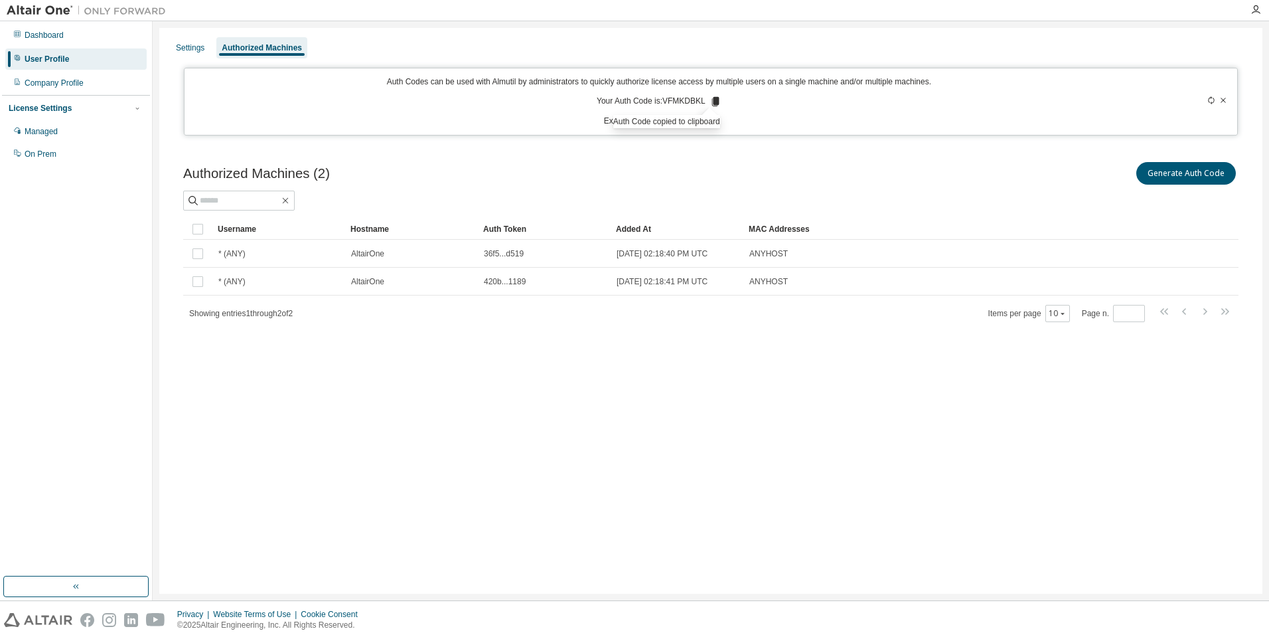
click at [1225, 102] on icon at bounding box center [1223, 100] width 5 height 5
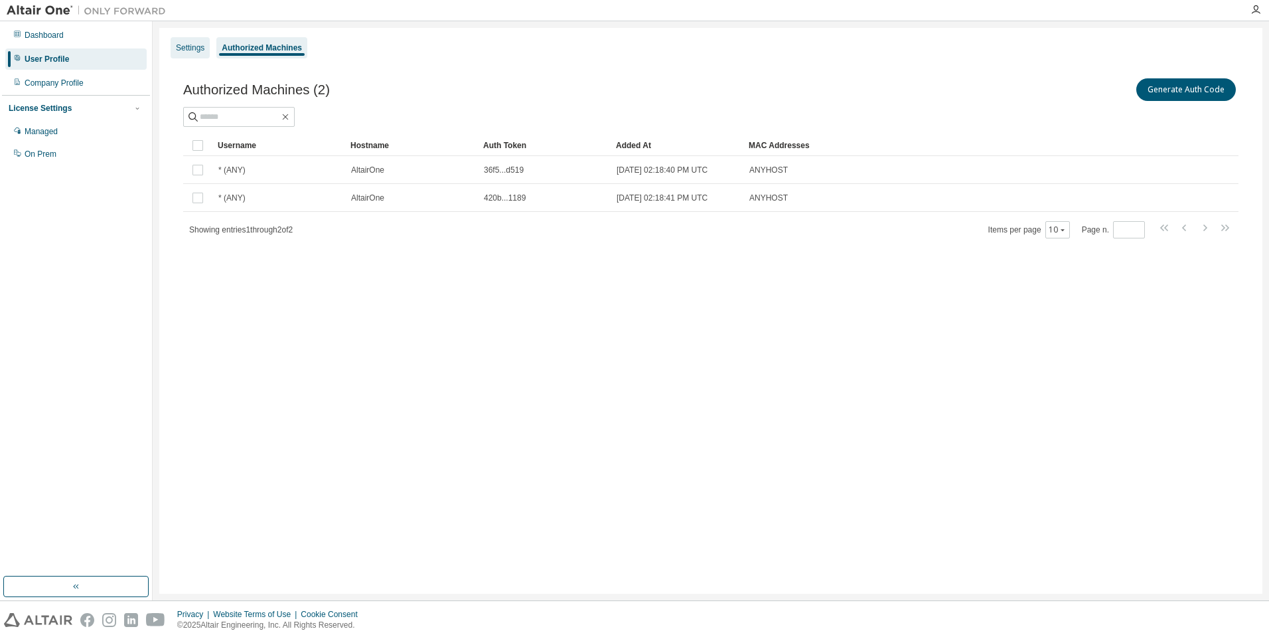
click at [190, 44] on div "Settings" at bounding box center [190, 47] width 29 height 11
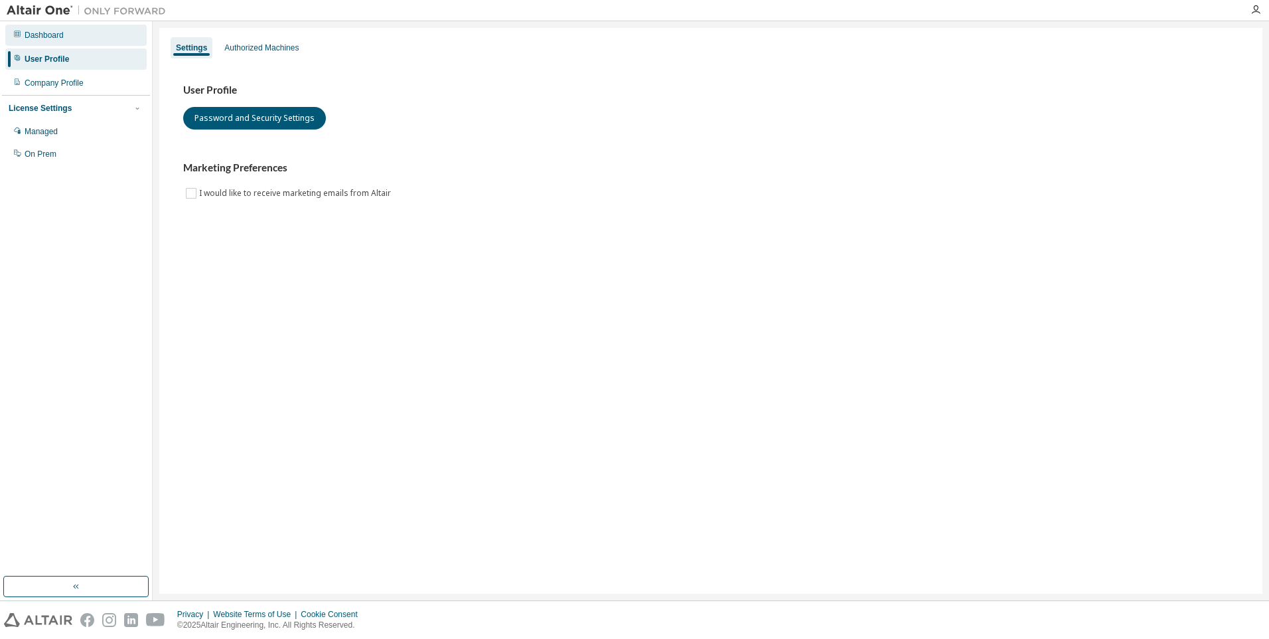
click at [78, 41] on div "Dashboard" at bounding box center [75, 35] width 141 height 21
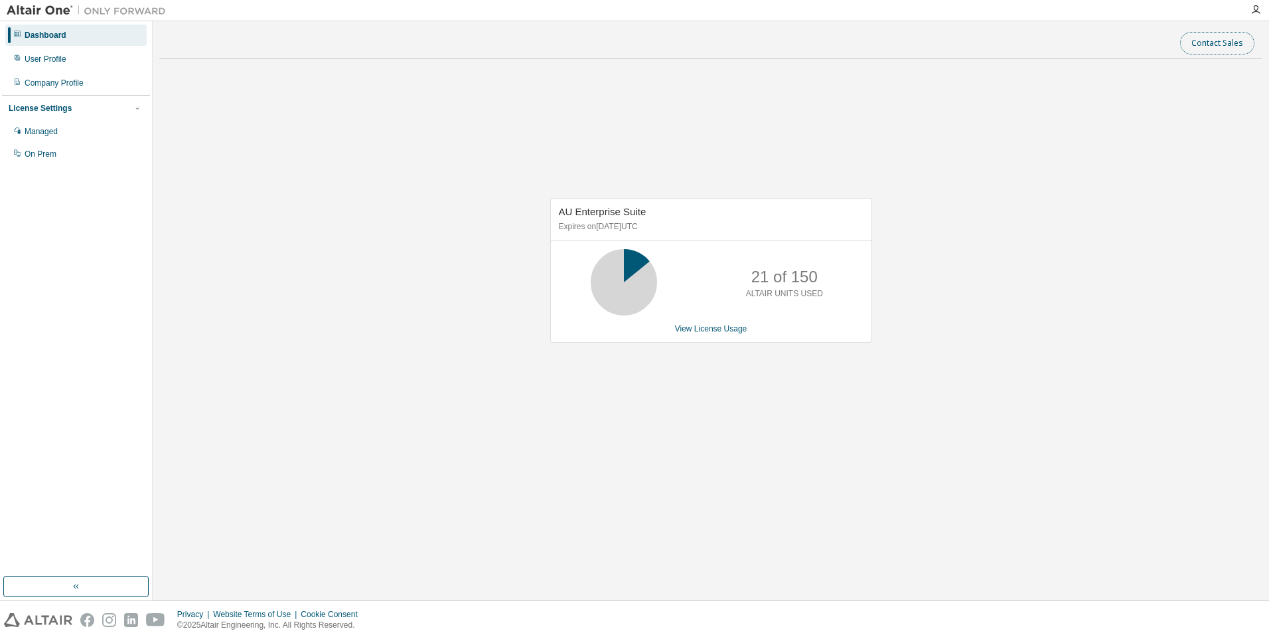
click at [1193, 46] on button "Contact Sales" at bounding box center [1217, 43] width 74 height 23
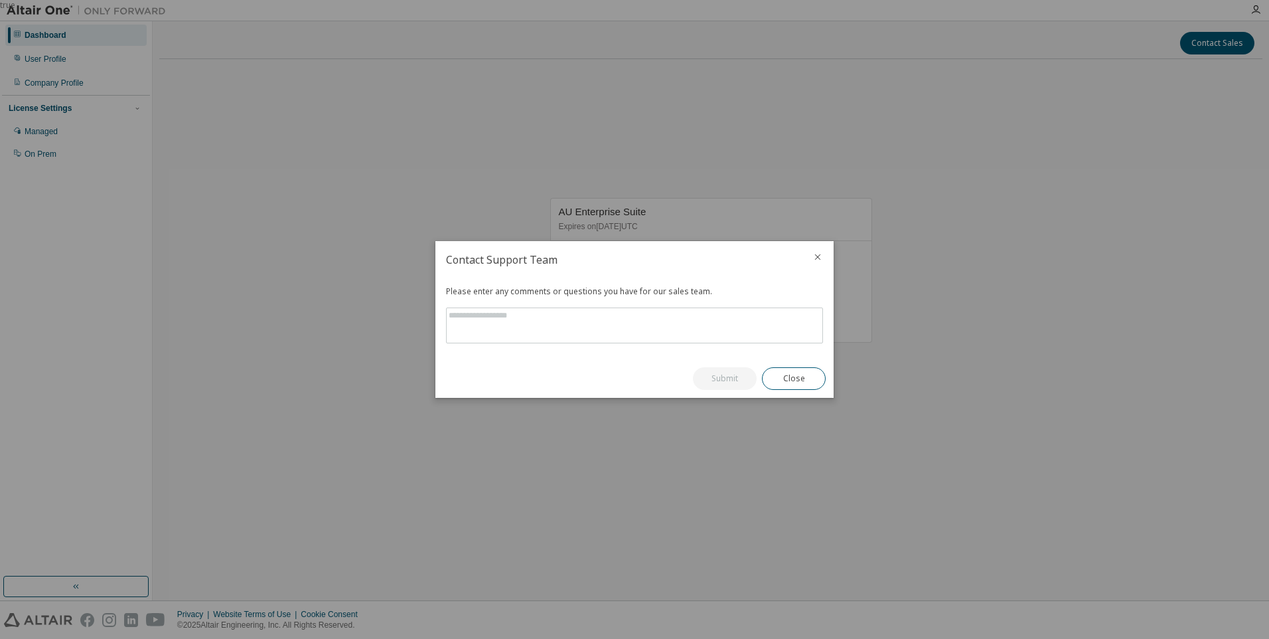
click at [816, 258] on icon "close" at bounding box center [817, 257] width 11 height 11
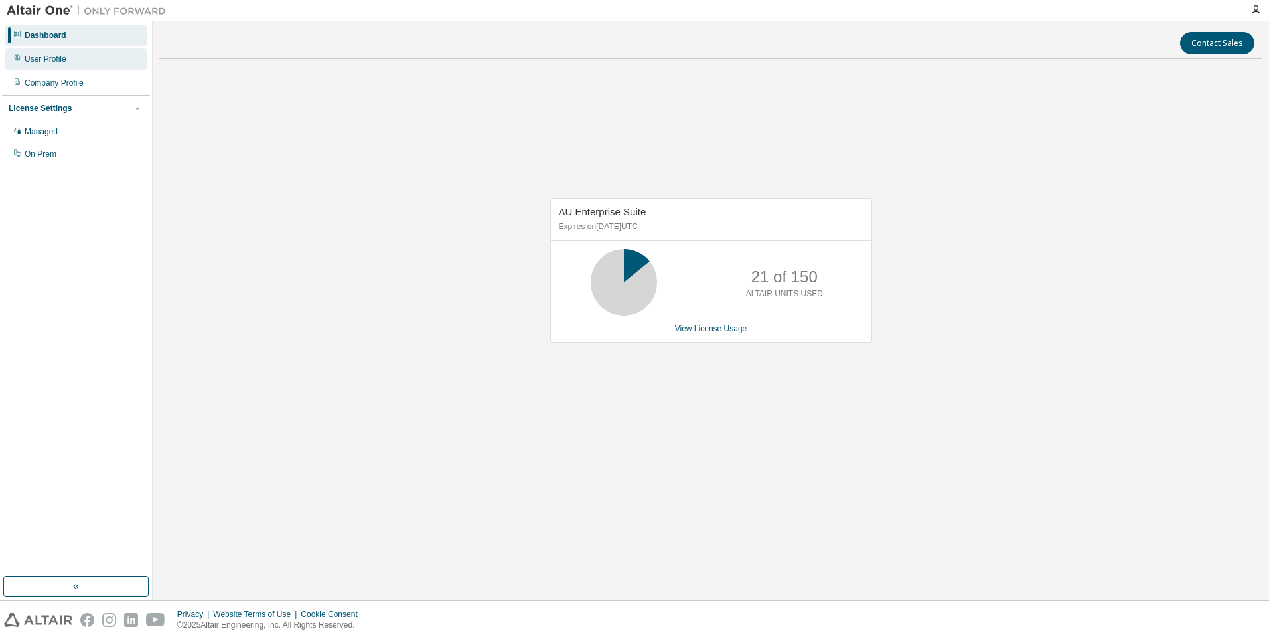
click at [7, 50] on div "User Profile" at bounding box center [75, 58] width 141 height 21
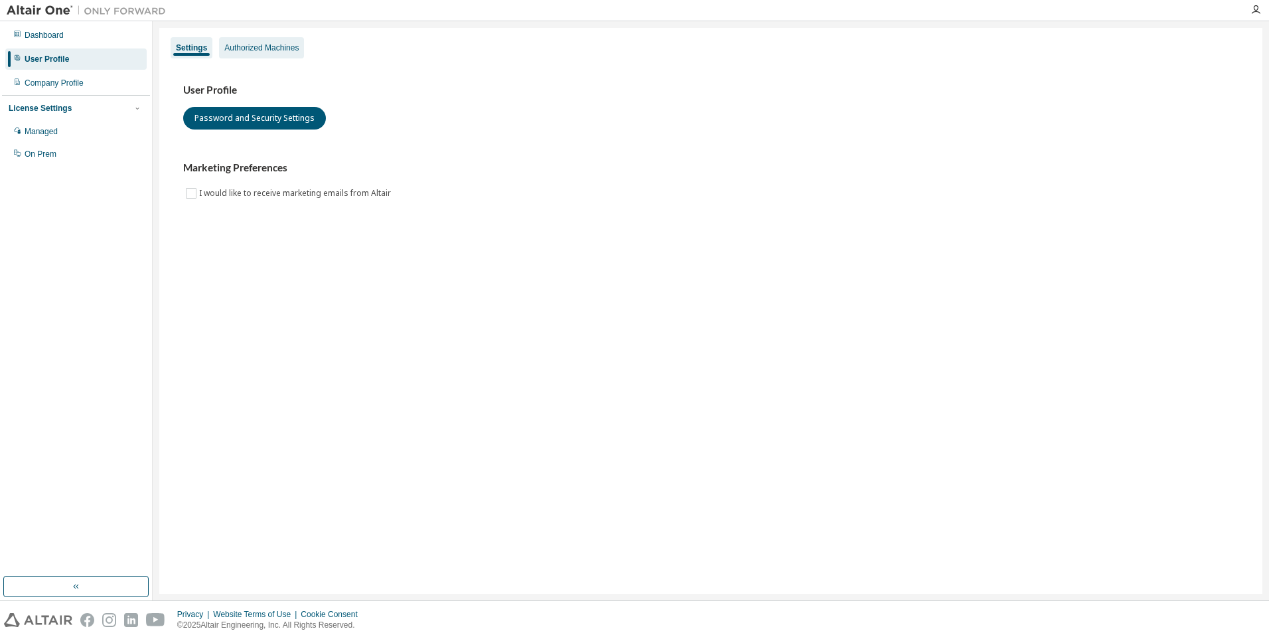
click at [289, 48] on div "Authorized Machines" at bounding box center [261, 47] width 74 height 11
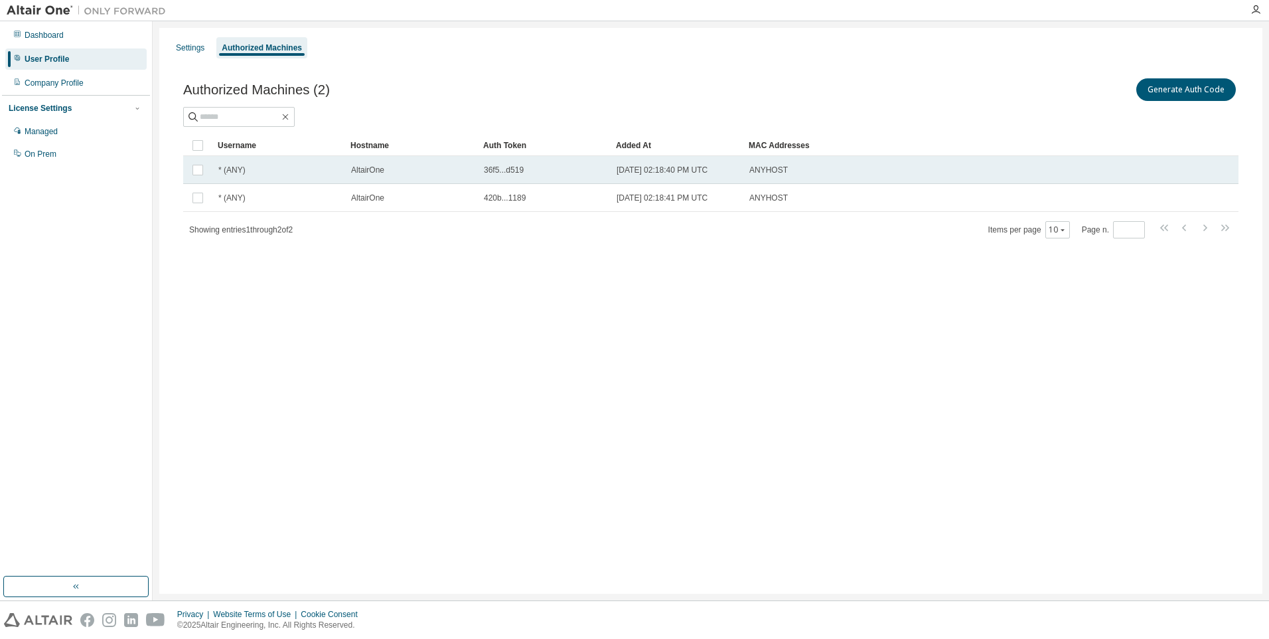
click at [384, 181] on td "AltairOne" at bounding box center [411, 170] width 133 height 28
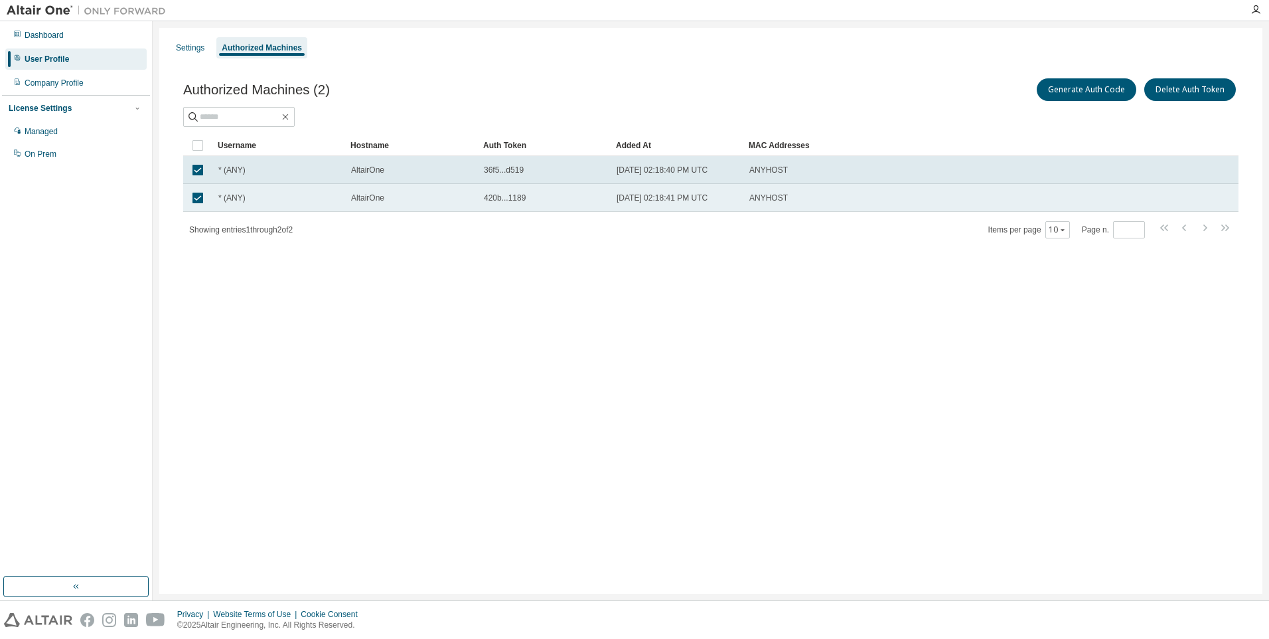
click at [785, 197] on div "ANYHOST" at bounding box center [923, 197] width 349 height 11
click at [787, 185] on td "ANYHOST" at bounding box center [923, 198] width 361 height 28
click at [626, 186] on td "[DATE] 02:18:41 PM UTC" at bounding box center [677, 198] width 133 height 28
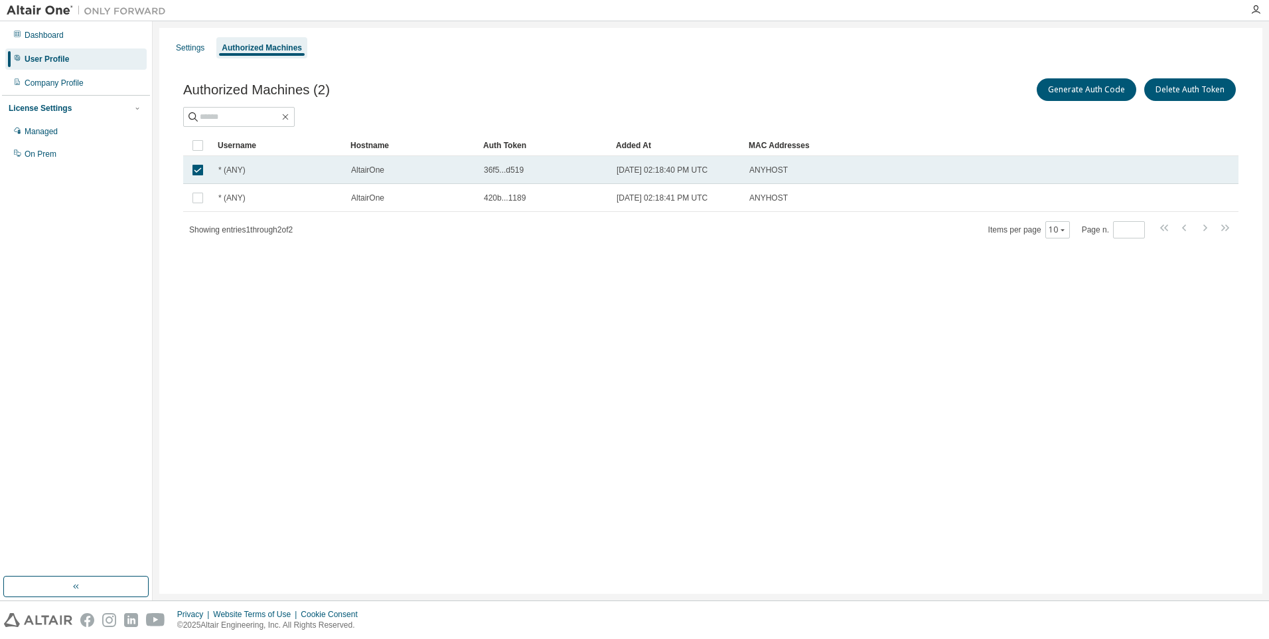
click at [656, 158] on td "[DATE] 02:18:40 PM UTC" at bounding box center [677, 170] width 133 height 28
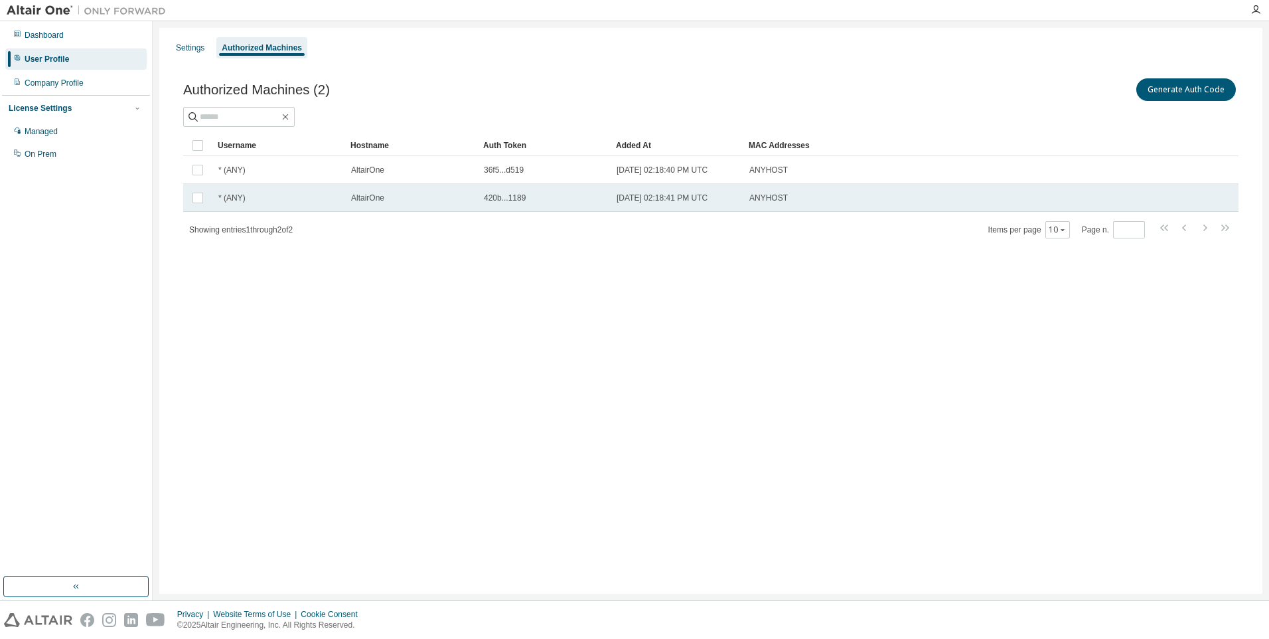
click at [931, 192] on div "ANYHOST" at bounding box center [923, 197] width 349 height 11
click at [941, 212] on div "Username Hostname Auth Token Added At MAC Addresses * (ANY) AltairOne 36f5...d5…" at bounding box center [710, 187] width 1055 height 104
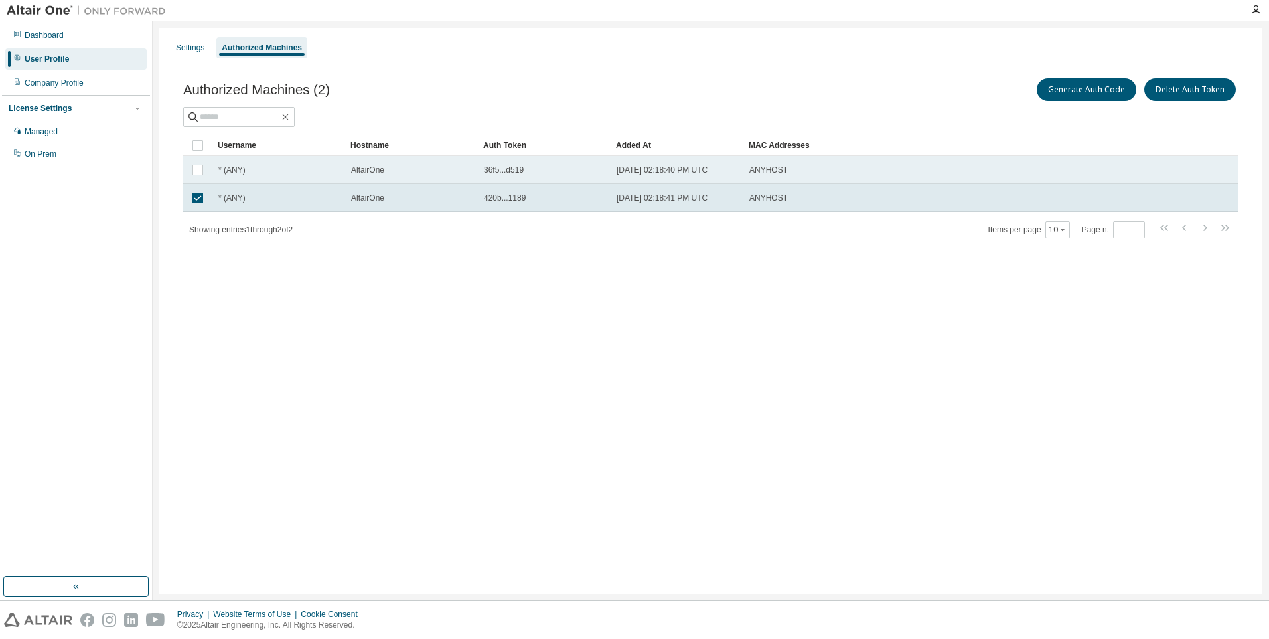
click at [802, 175] on div "ANYHOST" at bounding box center [923, 170] width 349 height 11
click at [799, 207] on td "ANYHOST" at bounding box center [923, 198] width 361 height 28
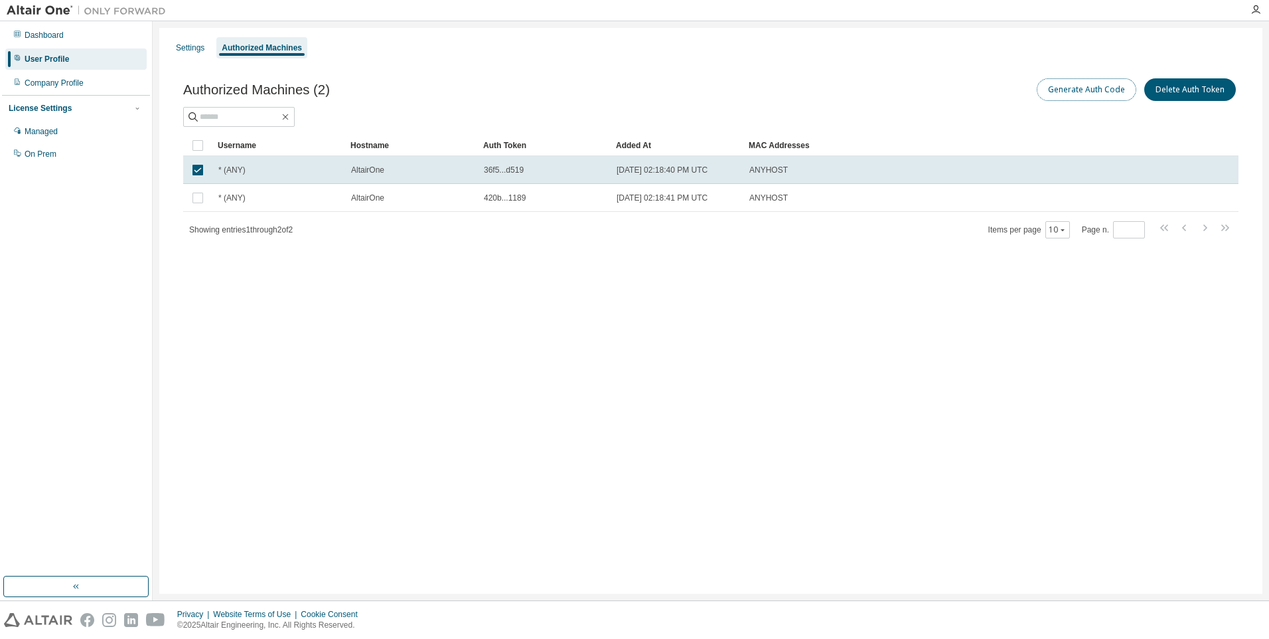
click at [1117, 93] on button "Generate Auth Code" at bounding box center [1087, 89] width 100 height 23
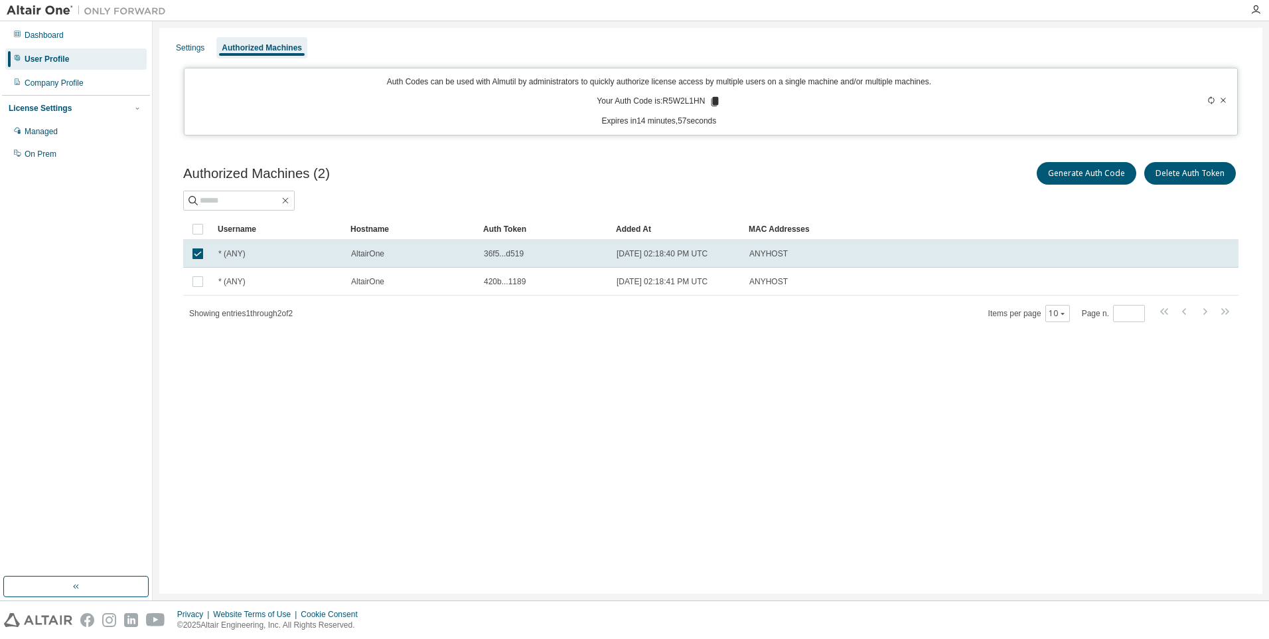
click at [715, 95] on div "Auth Codes can be used with Almutil by administrators to quickly authorize lice…" at bounding box center [659, 101] width 934 height 50
click at [714, 99] on icon at bounding box center [715, 101] width 7 height 9
click at [1210, 99] on icon at bounding box center [1211, 100] width 8 height 8
click at [1221, 98] on icon at bounding box center [1223, 100] width 8 height 8
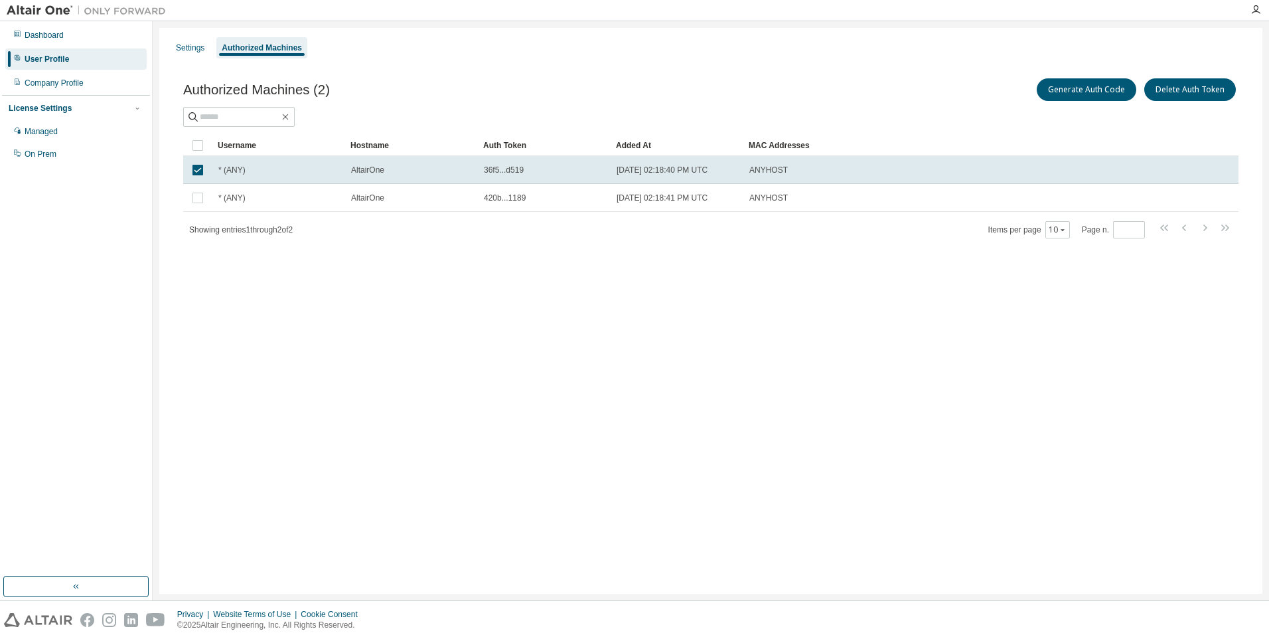
click at [685, 339] on div "Settings Authorized Machines Authorized Machines (2) Generate Auth Code Delete …" at bounding box center [710, 311] width 1103 height 566
click at [358, 171] on span "AltairOne" at bounding box center [367, 170] width 33 height 11
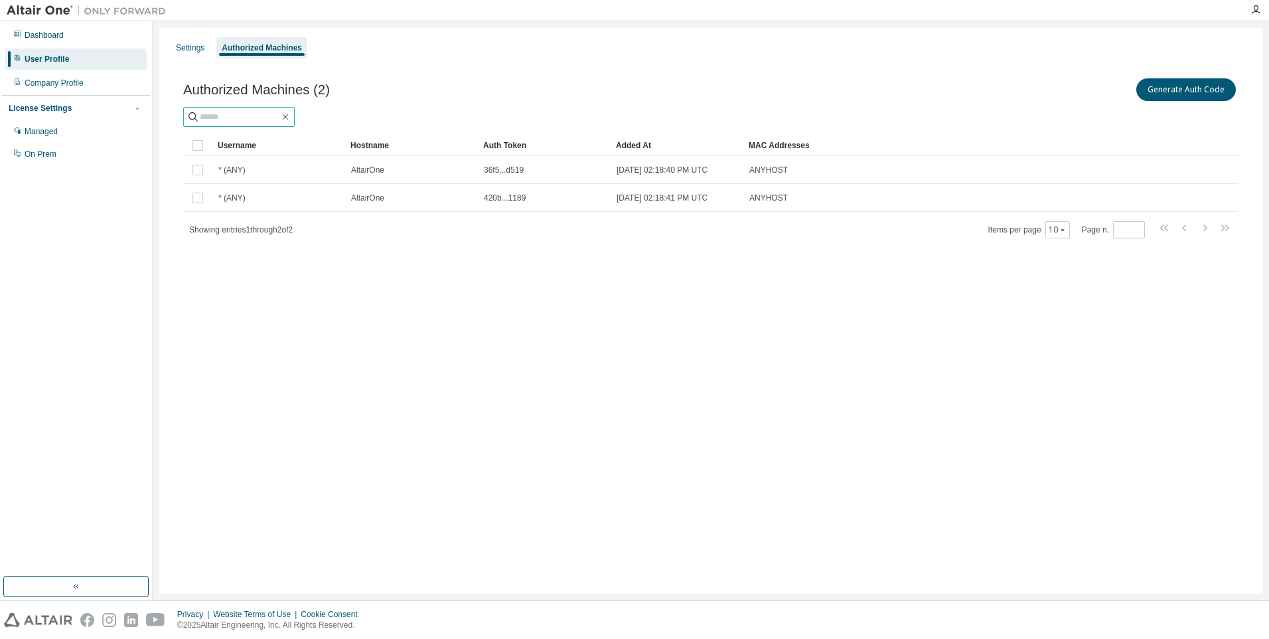
click at [277, 118] on input "text" at bounding box center [240, 116] width 80 height 13
click at [614, 202] on td "[DATE] 02:18:41 PM UTC" at bounding box center [677, 198] width 133 height 28
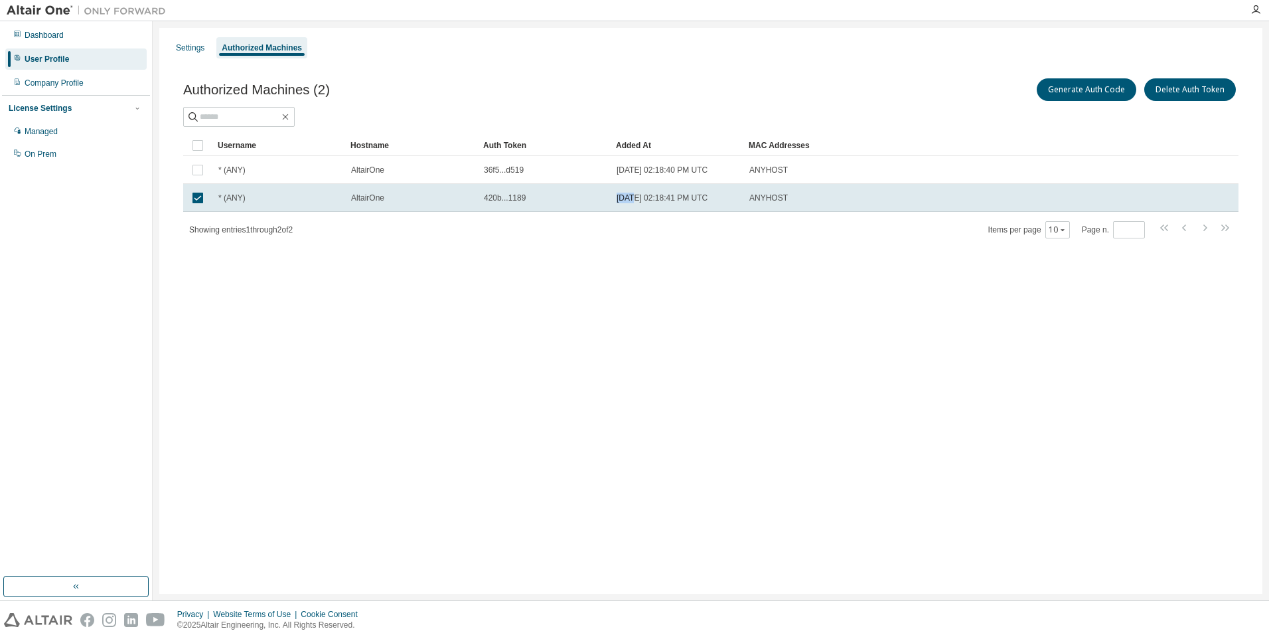
click at [614, 202] on td "[DATE] 02:18:41 PM UTC" at bounding box center [677, 198] width 133 height 28
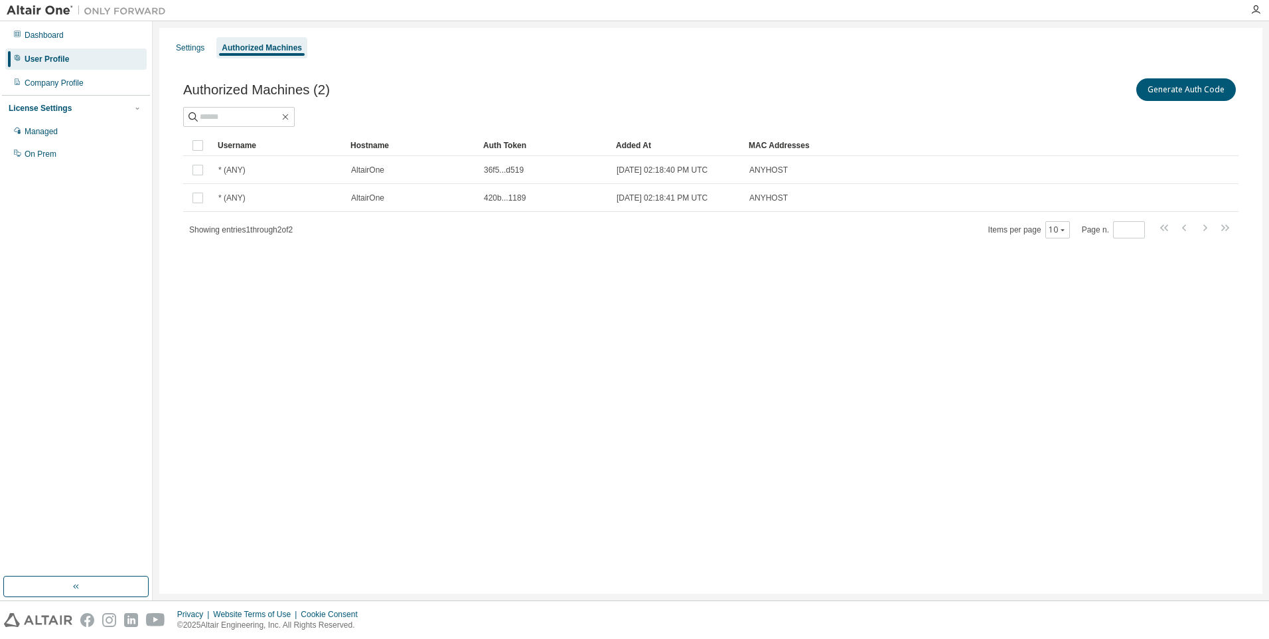
click at [614, 202] on td "[DATE] 02:18:41 PM UTC" at bounding box center [677, 198] width 133 height 28
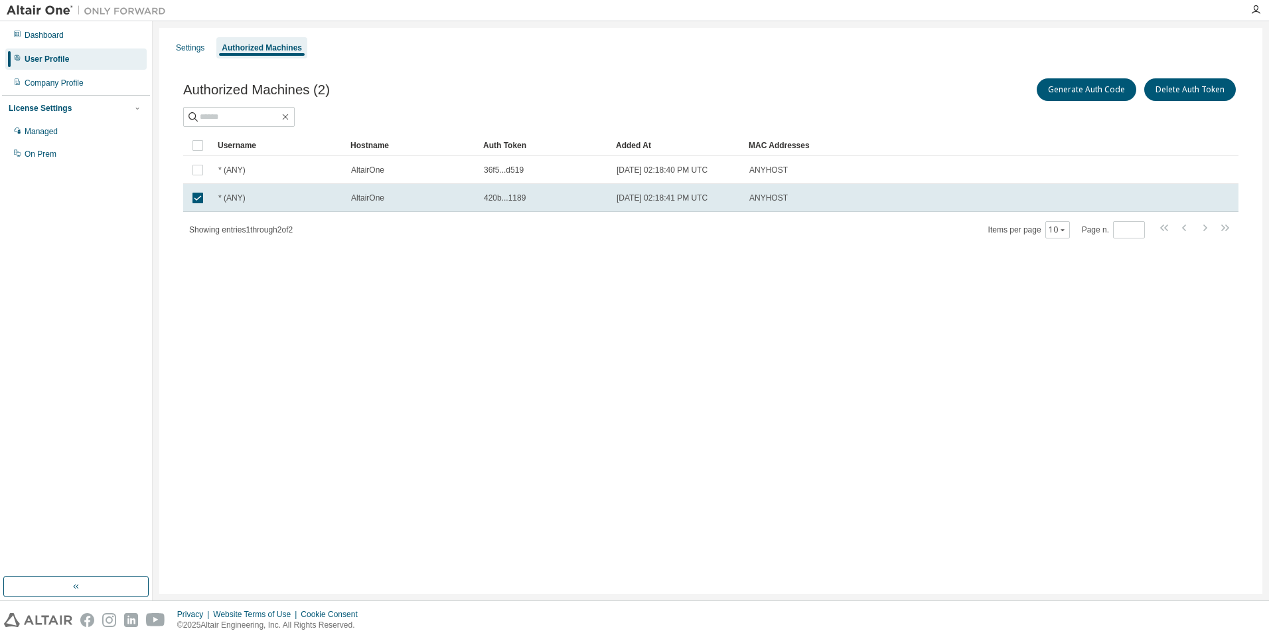
click at [344, 378] on div "Settings Authorized Machines Authorized Machines (2) Generate Auth Code Delete …" at bounding box center [710, 311] width 1103 height 566
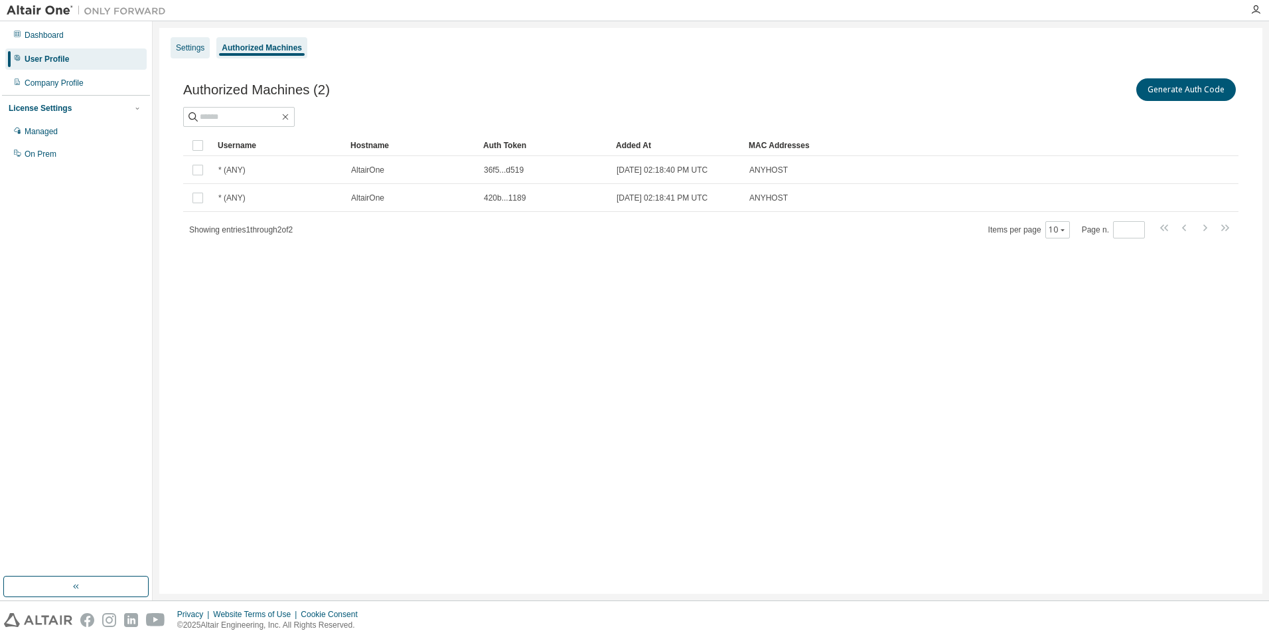
click at [204, 47] on div "Settings" at bounding box center [190, 47] width 39 height 21
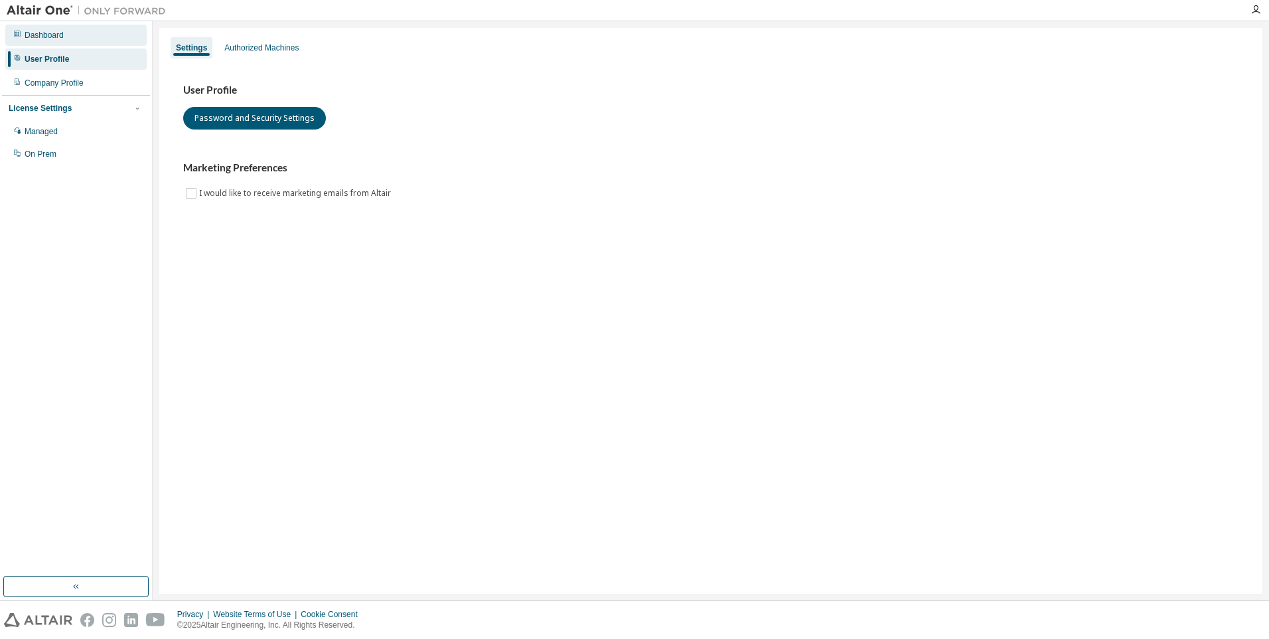
click at [82, 27] on div "Dashboard" at bounding box center [75, 35] width 141 height 21
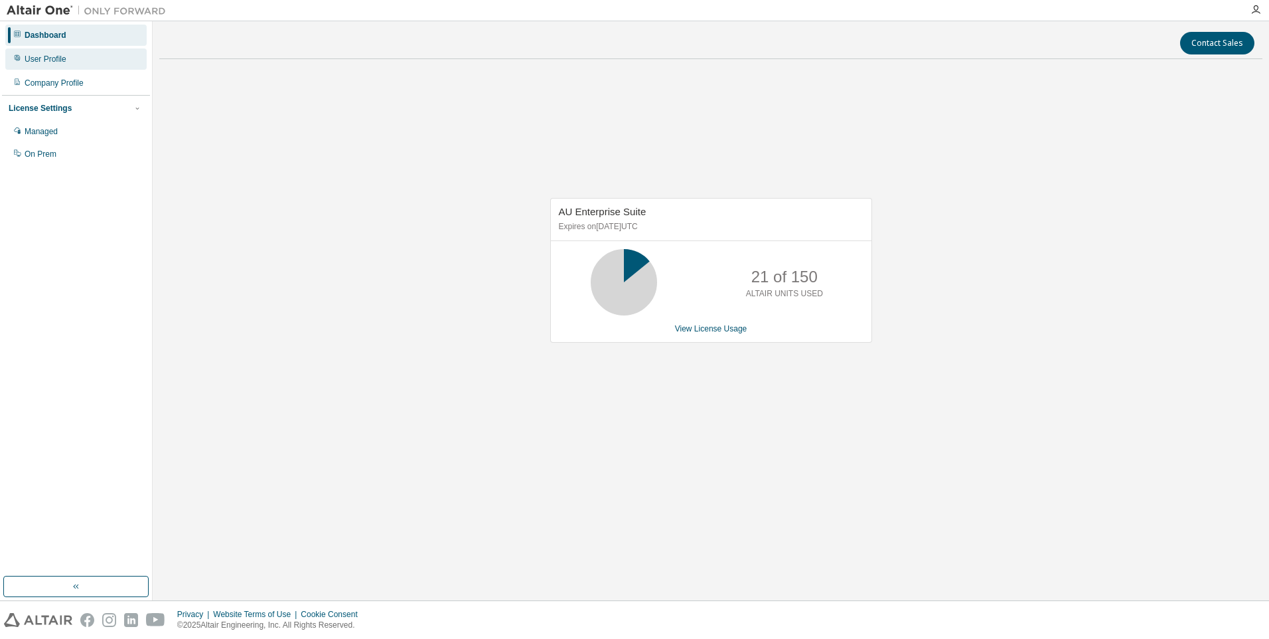
click at [96, 62] on div "User Profile" at bounding box center [75, 58] width 141 height 21
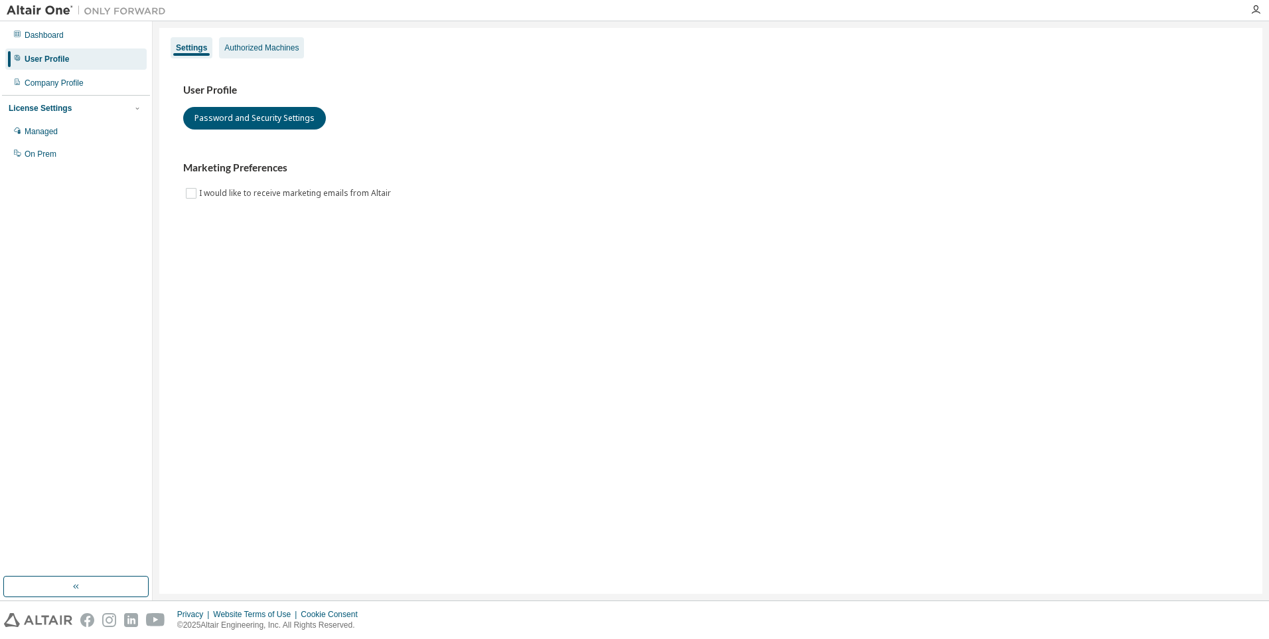
click at [273, 50] on div "Authorized Machines" at bounding box center [261, 47] width 74 height 11
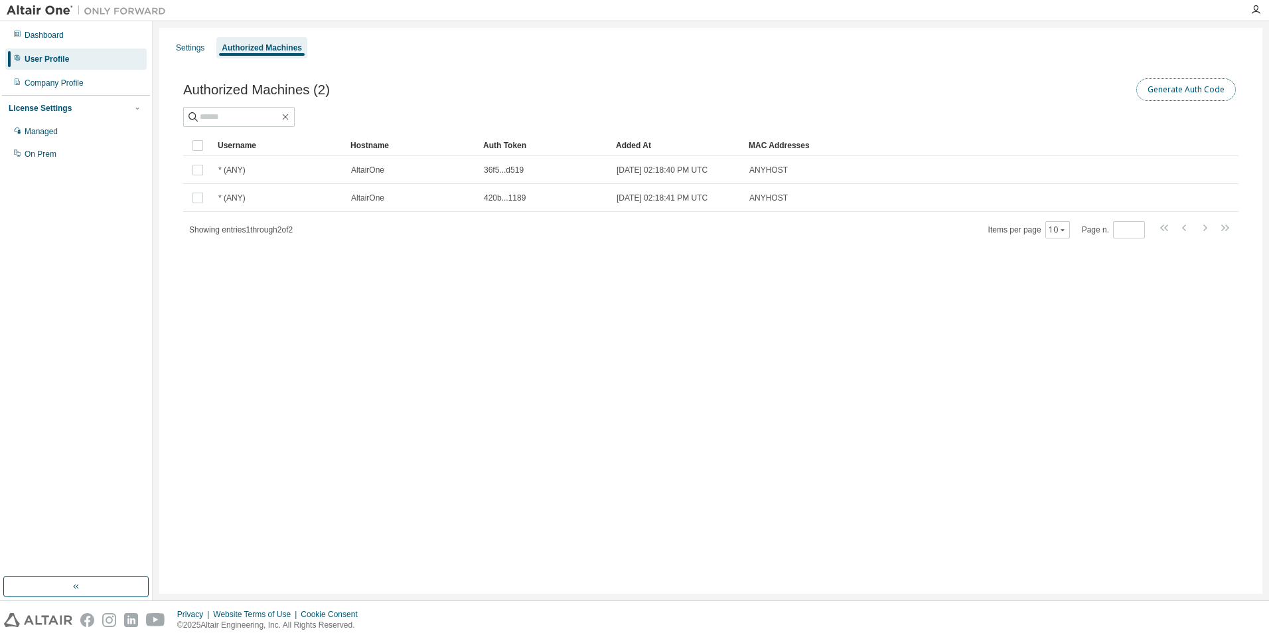
click at [1164, 93] on button "Generate Auth Code" at bounding box center [1186, 89] width 100 height 23
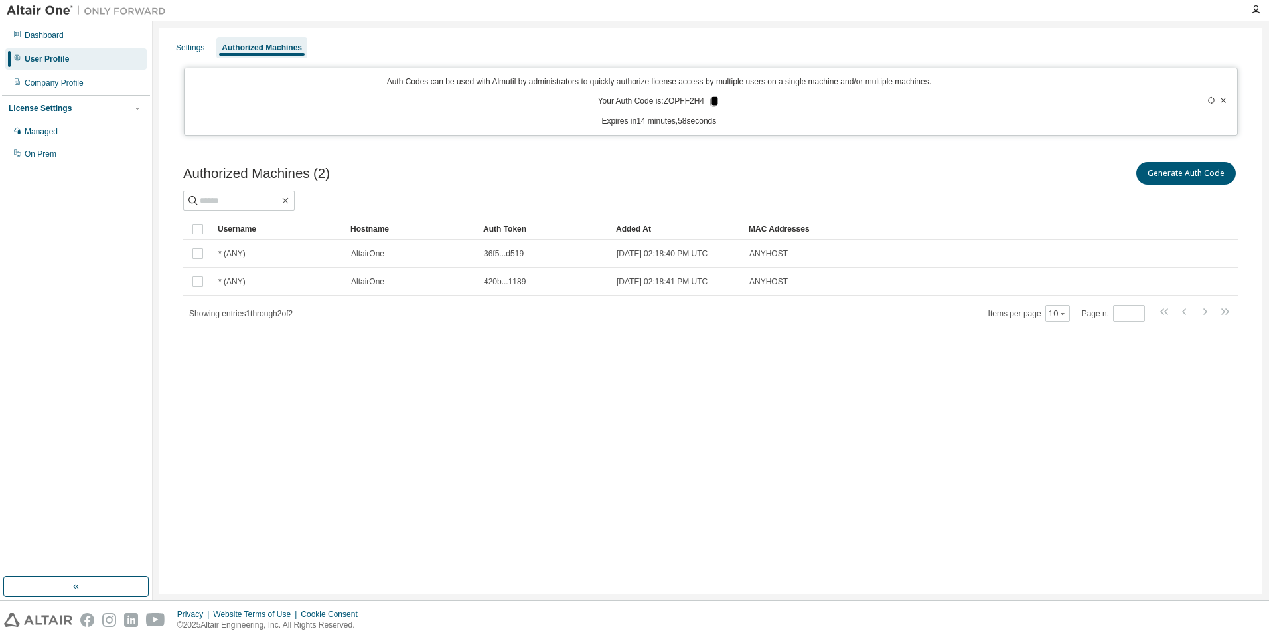
click at [718, 104] on icon at bounding box center [714, 102] width 12 height 12
click at [713, 103] on icon at bounding box center [714, 101] width 7 height 9
click at [1224, 100] on icon at bounding box center [1223, 100] width 8 height 8
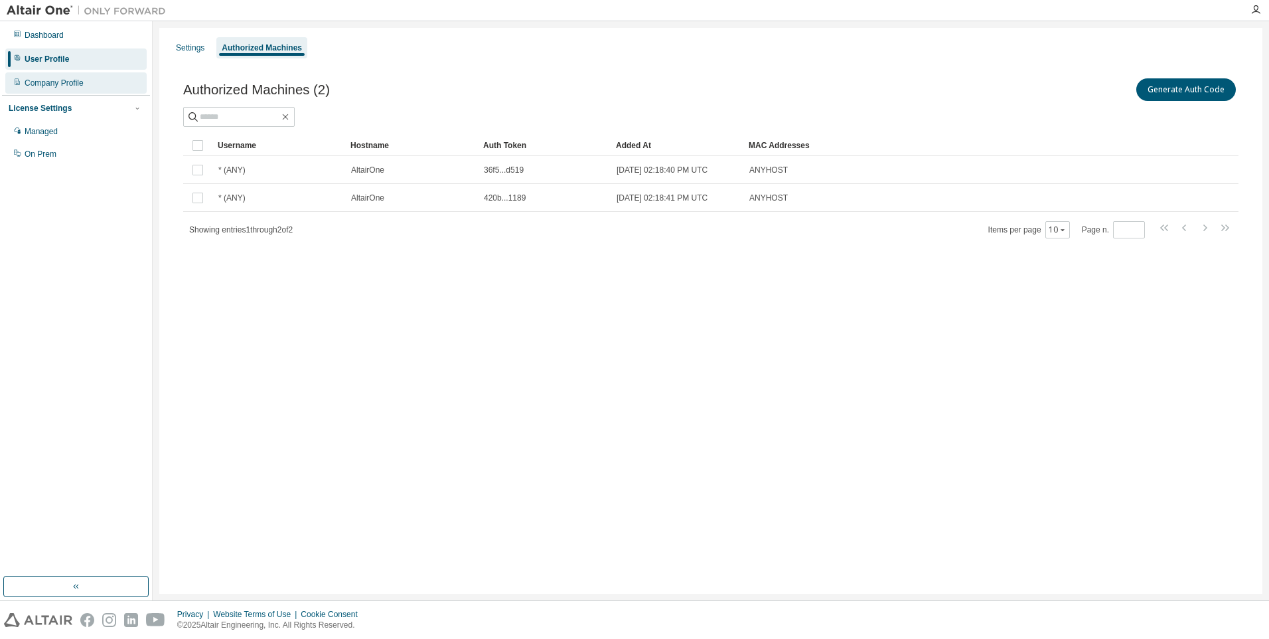
click at [56, 75] on div "Company Profile" at bounding box center [75, 82] width 141 height 21
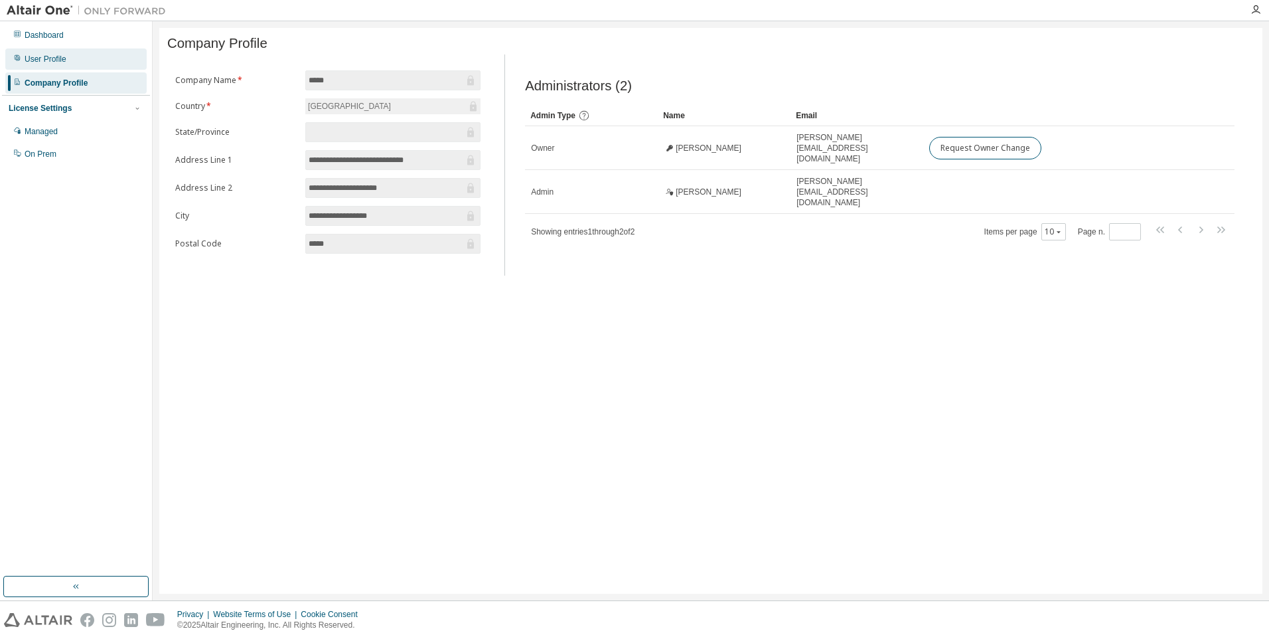
click at [64, 59] on div "User Profile" at bounding box center [46, 59] width 42 height 11
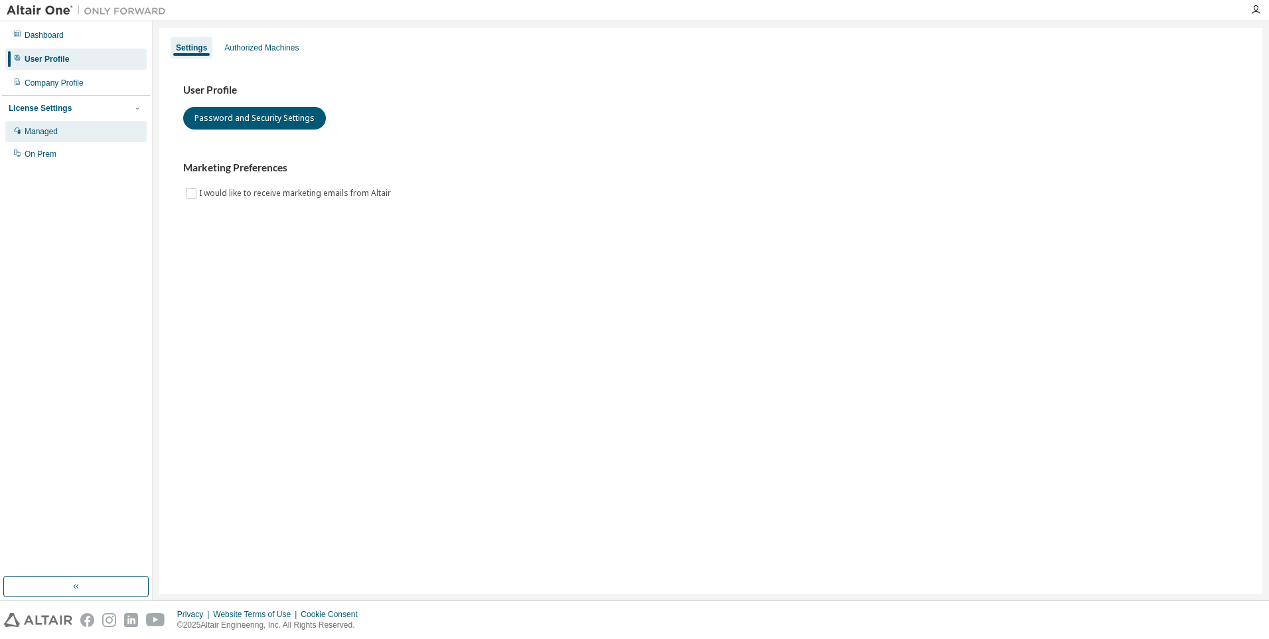
click at [39, 129] on div "Managed" at bounding box center [41, 131] width 33 height 11
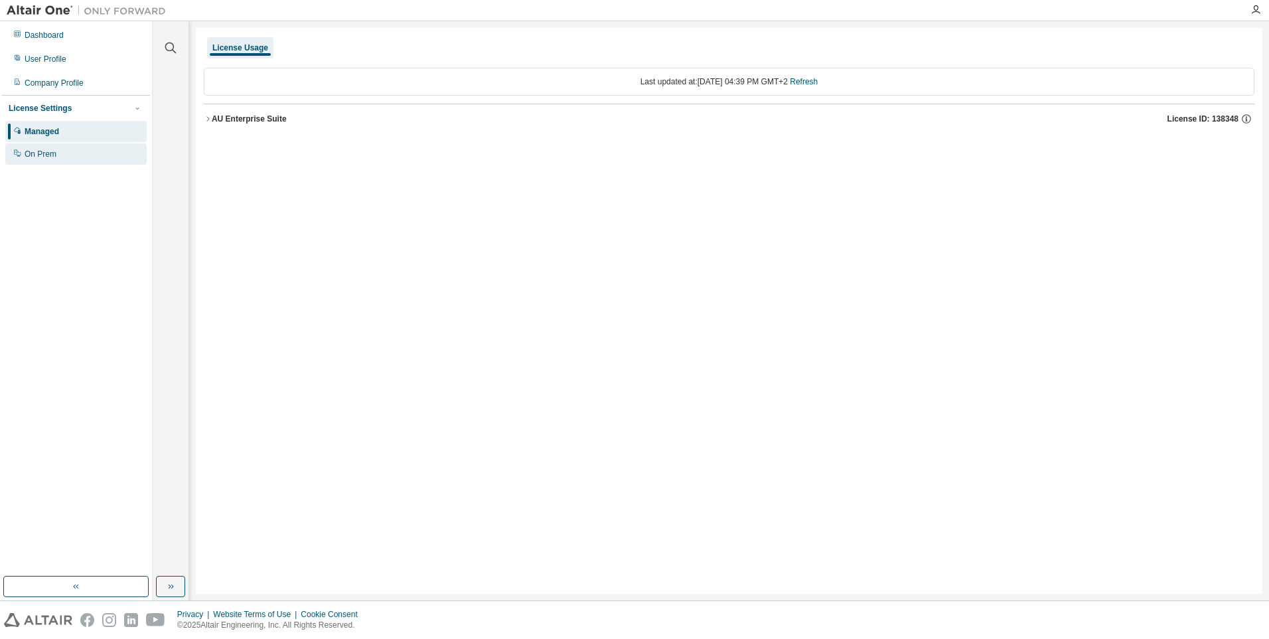
click at [35, 151] on div "On Prem" at bounding box center [41, 154] width 32 height 11
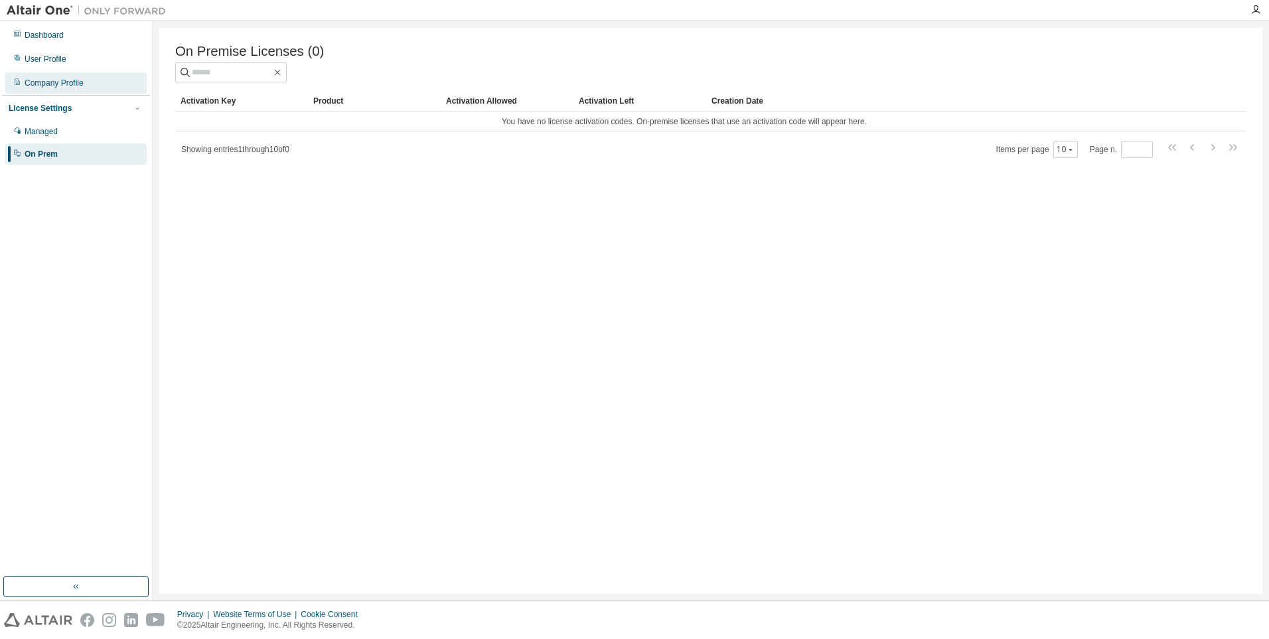
click at [54, 90] on div "Company Profile" at bounding box center [75, 82] width 141 height 21
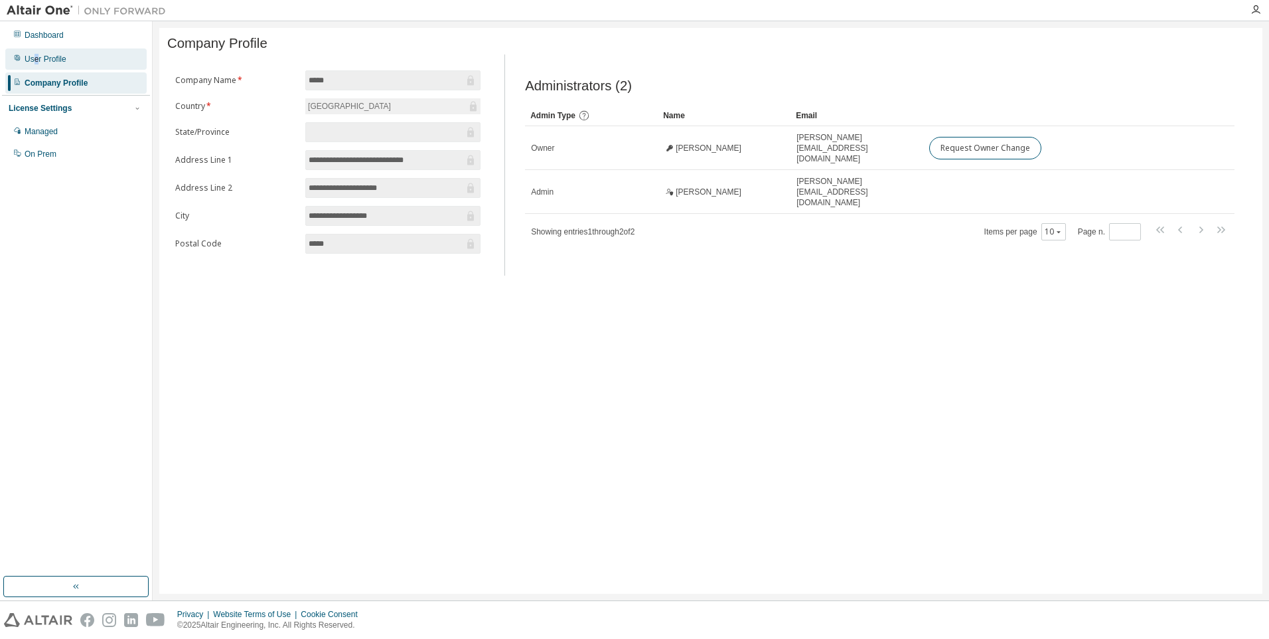
click at [36, 58] on div "User Profile" at bounding box center [46, 59] width 42 height 11
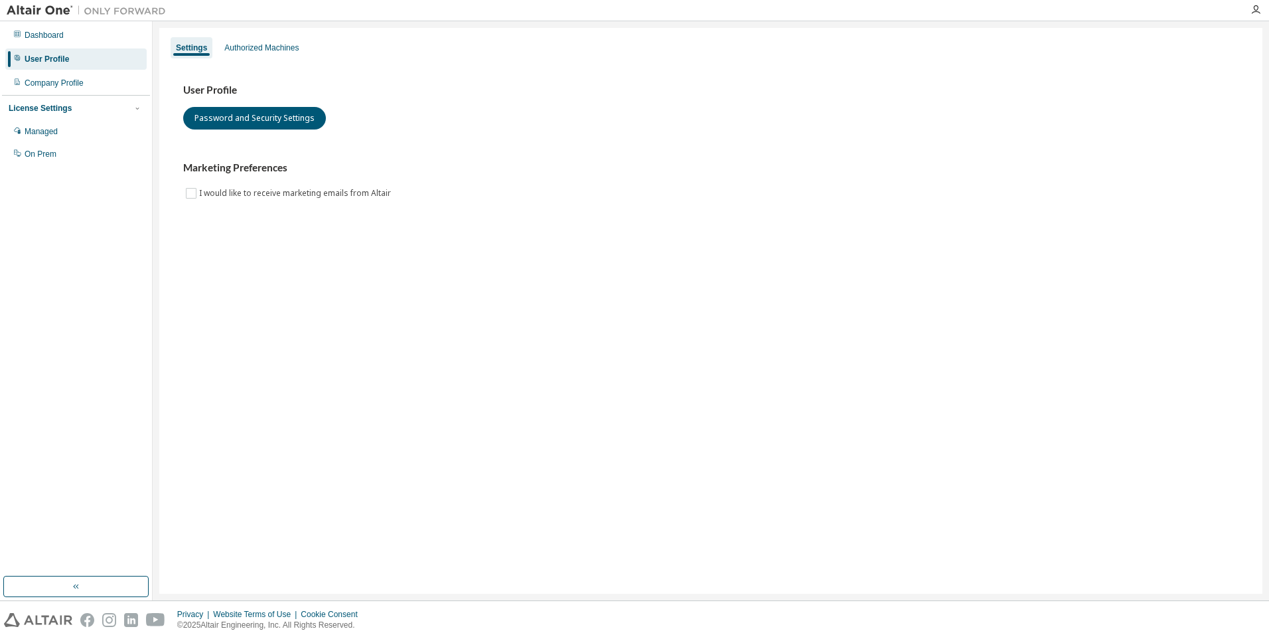
drag, startPoint x: 36, startPoint y: 58, endPoint x: 147, endPoint y: 218, distance: 195.0
click at [147, 218] on div "Dashboard User Profile Company Profile License Settings Managed On Prem" at bounding box center [76, 298] width 148 height 551
click at [61, 29] on div "Dashboard" at bounding box center [75, 35] width 141 height 21
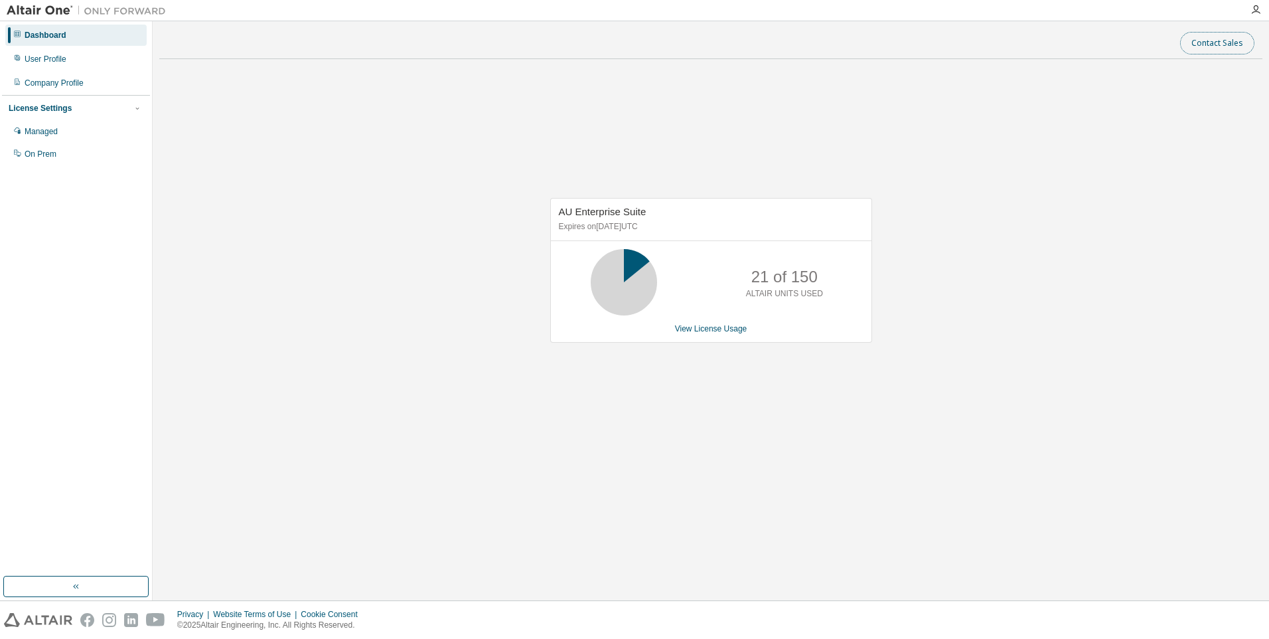
click at [1207, 37] on button "Contact Sales" at bounding box center [1217, 43] width 74 height 23
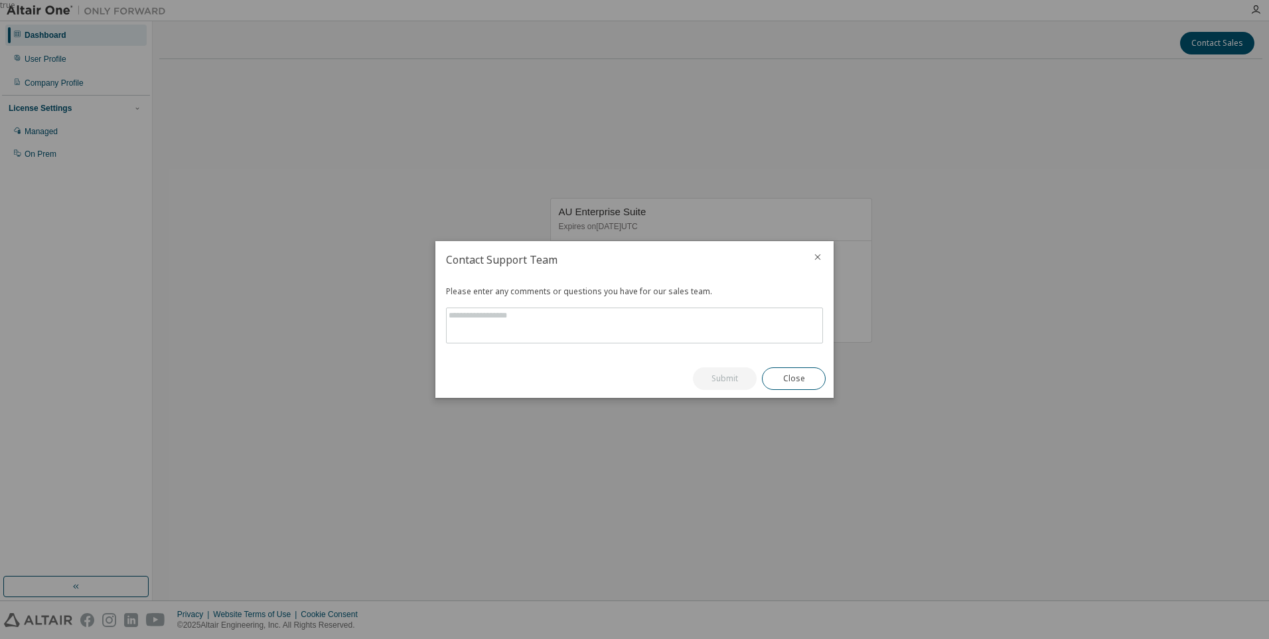
click at [816, 248] on div at bounding box center [818, 258] width 32 height 35
click at [818, 255] on icon "close" at bounding box center [817, 257] width 11 height 11
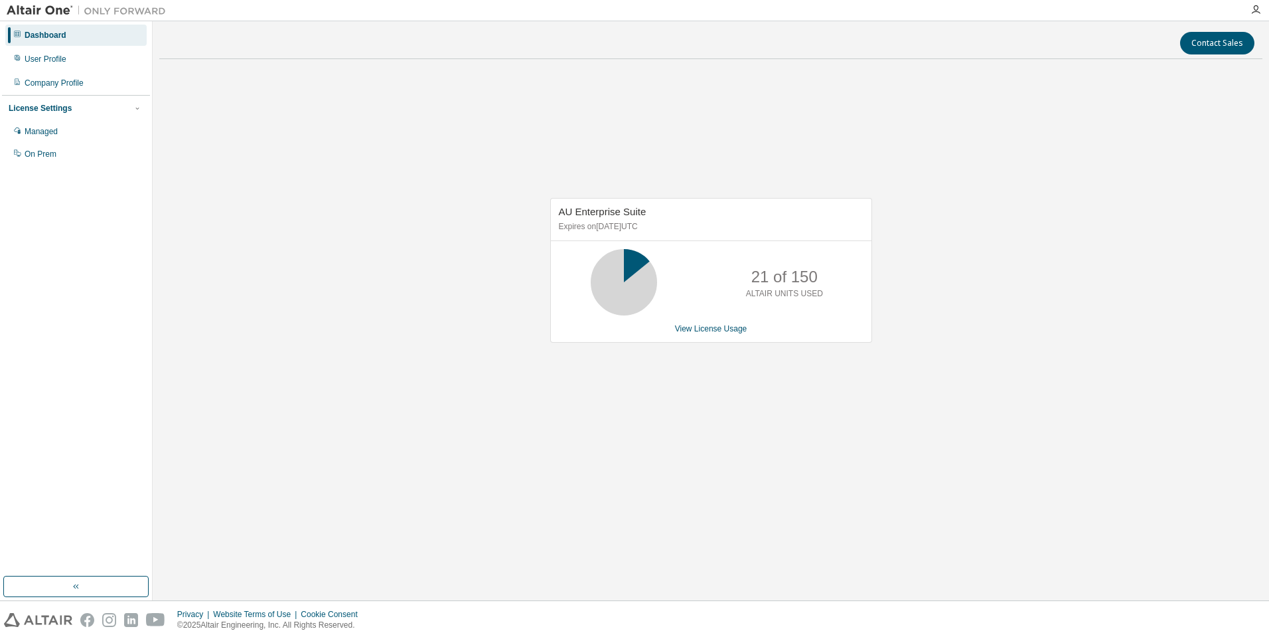
click at [600, 255] on icon at bounding box center [624, 282] width 80 height 66
click at [682, 341] on div "AU Enterprise Suite Expires on [DATE] UTC 21 of 150 ALTAIR UNITS USED View Lice…" at bounding box center [711, 270] width 322 height 145
click at [703, 333] on link "View License Usage" at bounding box center [711, 328] width 72 height 9
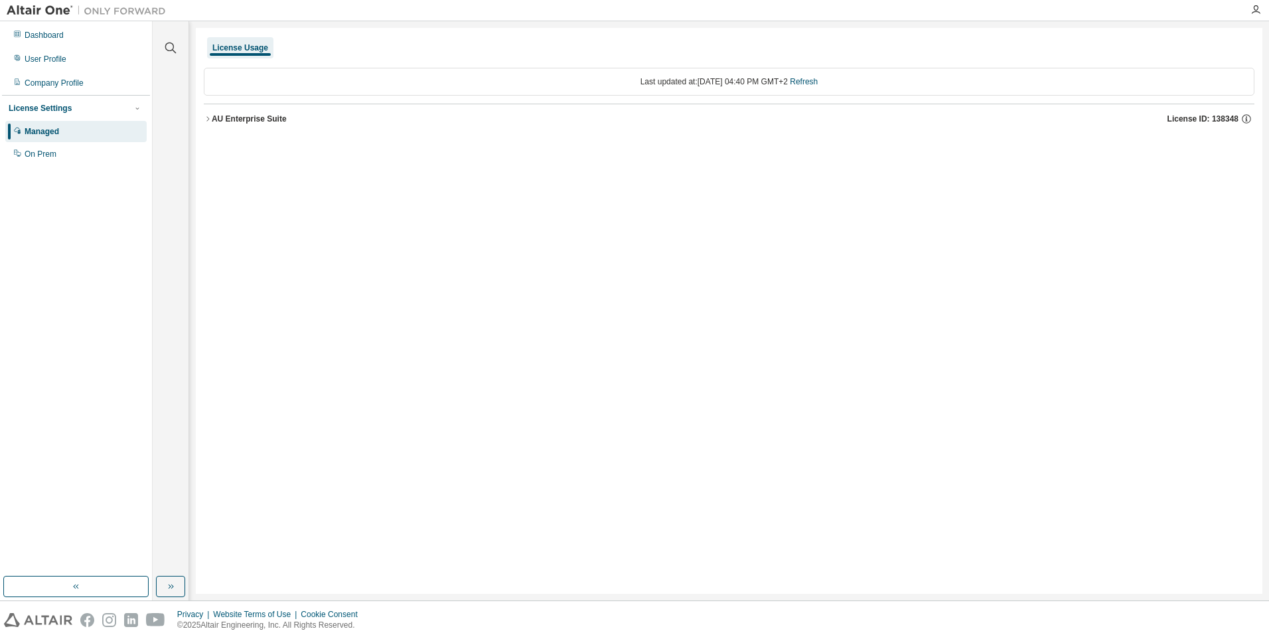
click at [708, 332] on div "License Usage Last updated at: [DATE] 04:40 PM GMT+2 Refresh AU Enterprise Suit…" at bounding box center [729, 311] width 1067 height 566
drag, startPoint x: 456, startPoint y: 484, endPoint x: 476, endPoint y: 470, distance: 24.3
click at [457, 484] on div "License Usage Last updated at: [DATE] 04:40 PM GMT+2 Refresh AU Enterprise Suit…" at bounding box center [729, 311] width 1067 height 566
click at [67, 80] on div "Company Profile" at bounding box center [54, 83] width 59 height 11
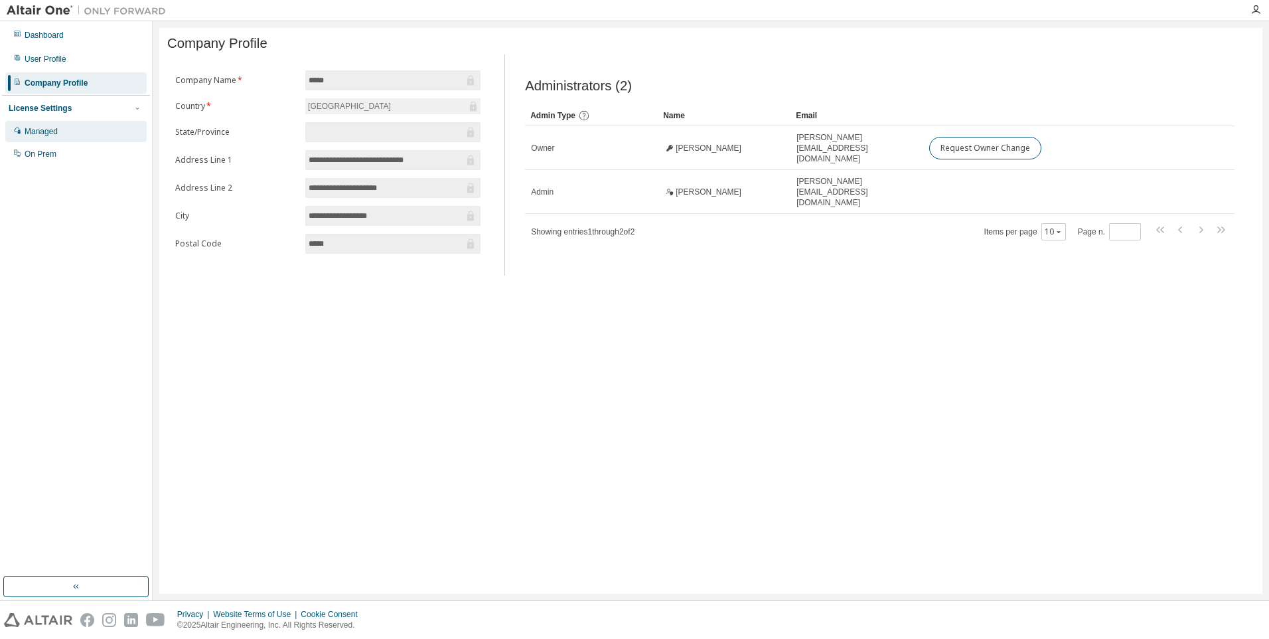
click at [46, 125] on div "Managed" at bounding box center [75, 131] width 141 height 21
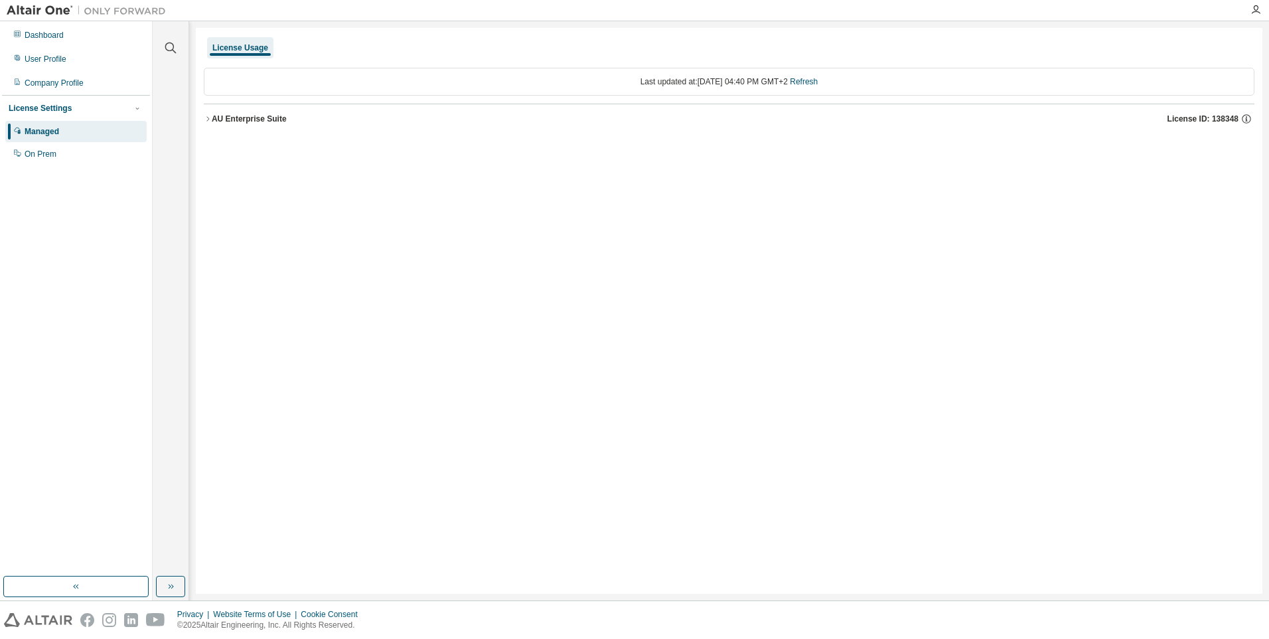
click at [208, 115] on icon "button" at bounding box center [208, 119] width 8 height 8
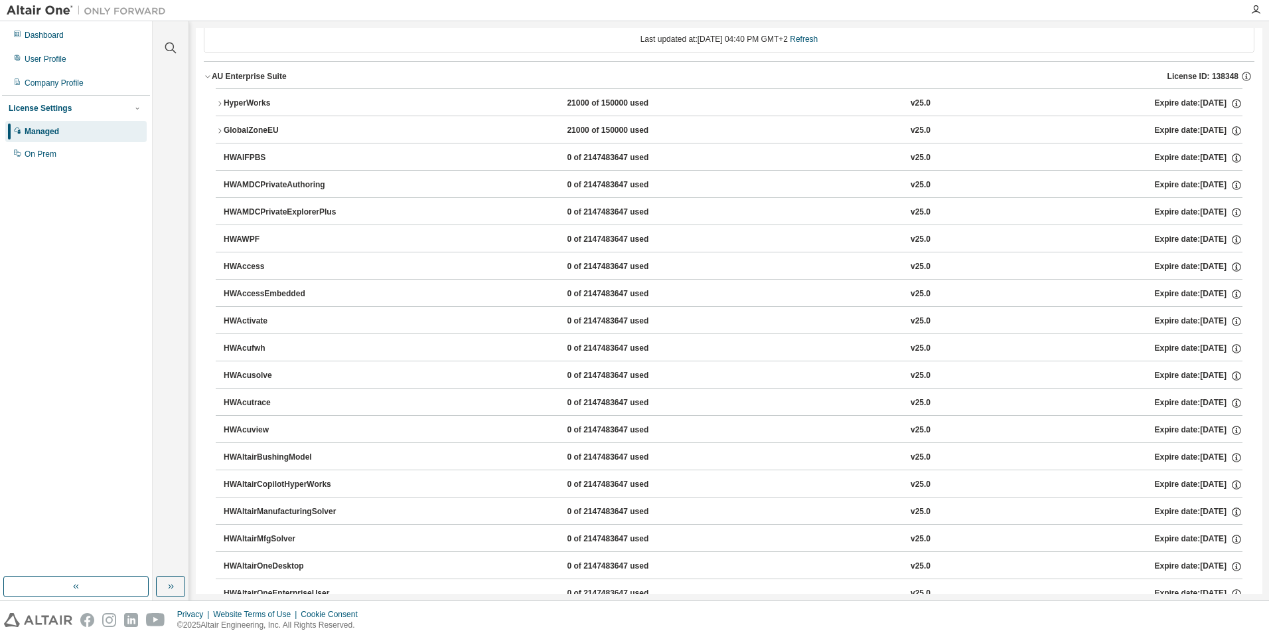
scroll to position [66, 0]
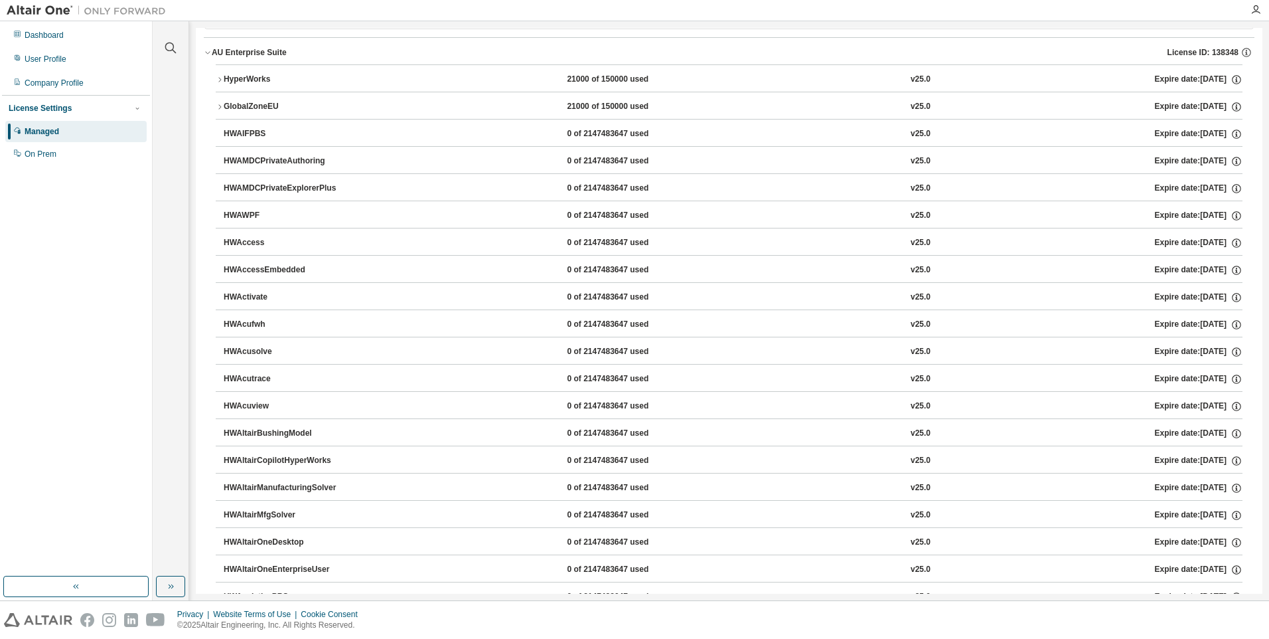
click at [222, 77] on icon "button" at bounding box center [220, 80] width 8 height 8
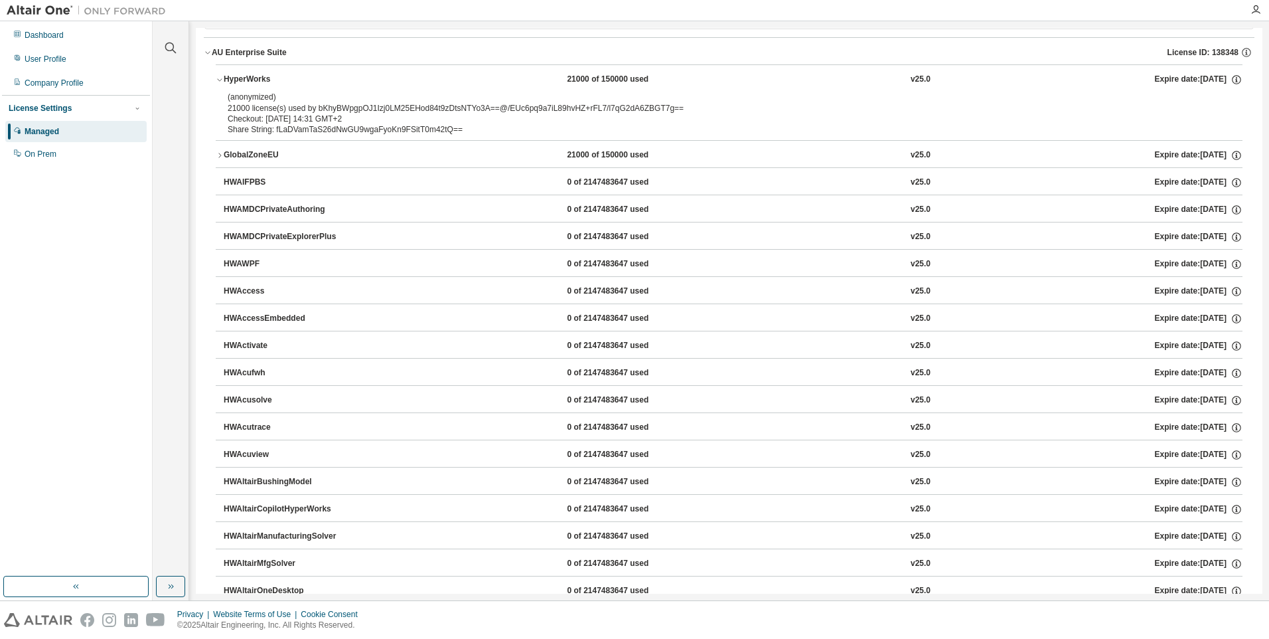
click at [218, 151] on button "GlobalZoneEU 21000 of 150000 used v25.0 Expire date: 2025-09-16" at bounding box center [729, 155] width 1027 height 29
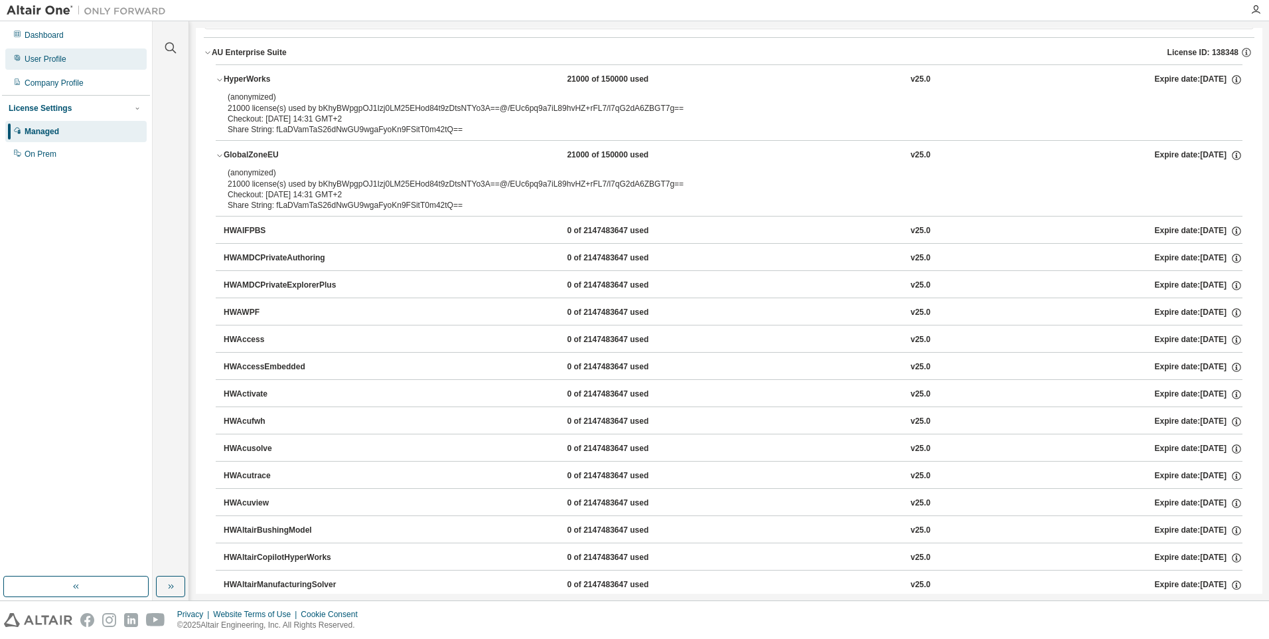
click at [52, 64] on div "User Profile" at bounding box center [75, 58] width 141 height 21
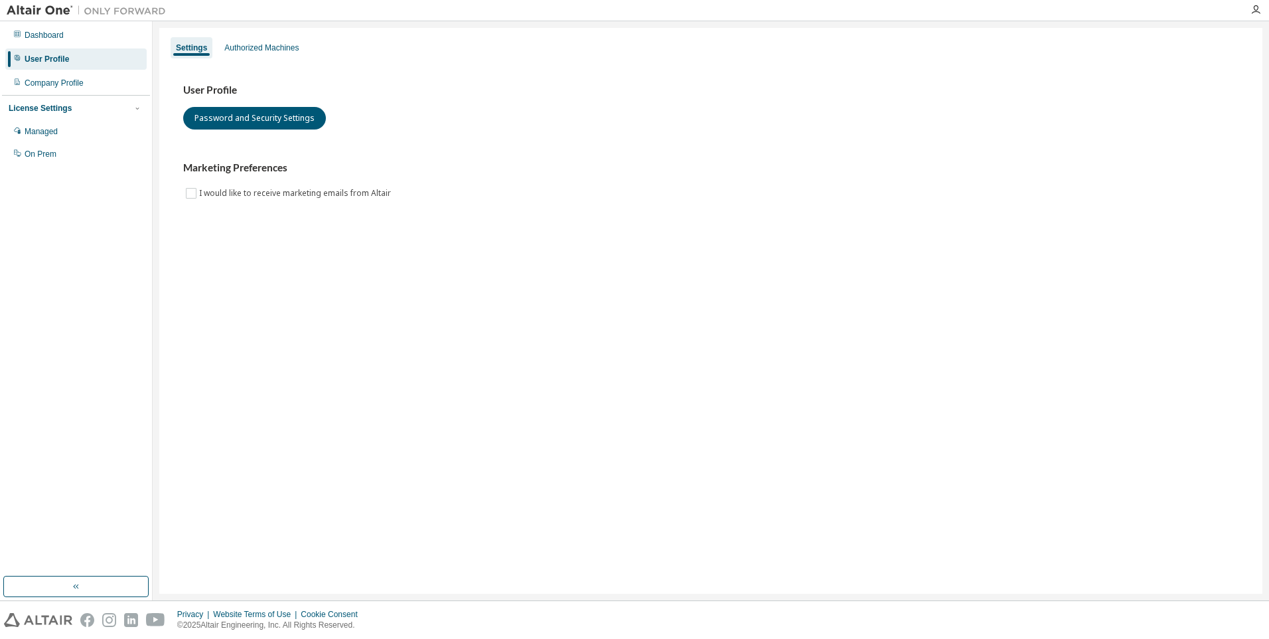
click at [31, 46] on div "Dashboard User Profile Company Profile License Settings Managed On Prem" at bounding box center [76, 94] width 148 height 143
click at [49, 39] on div "Dashboard" at bounding box center [44, 35] width 39 height 11
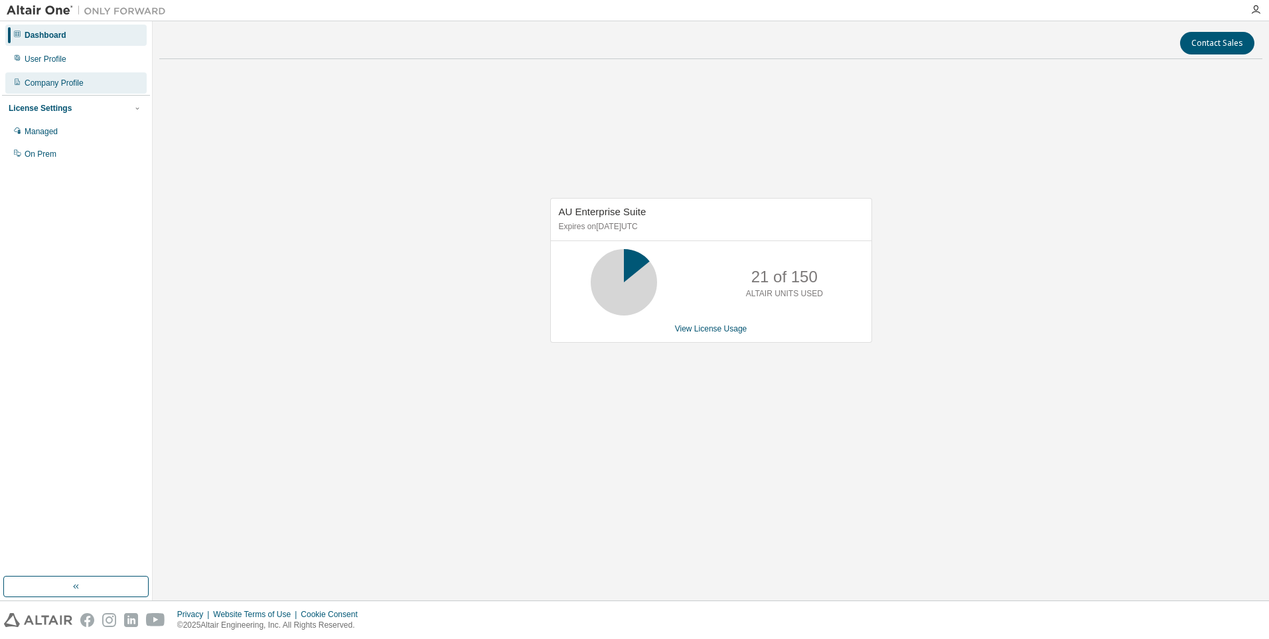
click at [53, 83] on div "Company Profile" at bounding box center [54, 83] width 59 height 11
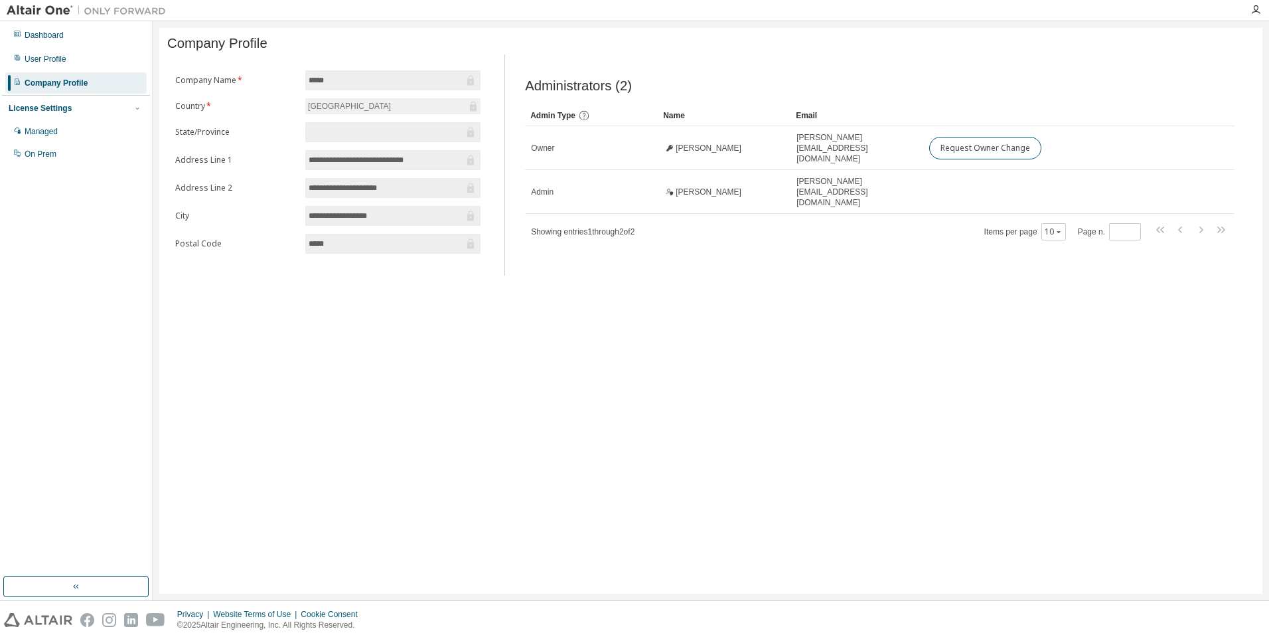
click at [25, 48] on div "Dashboard User Profile Company Profile License Settings Managed On Prem" at bounding box center [76, 94] width 148 height 143
click at [23, 51] on div "User Profile" at bounding box center [75, 58] width 141 height 21
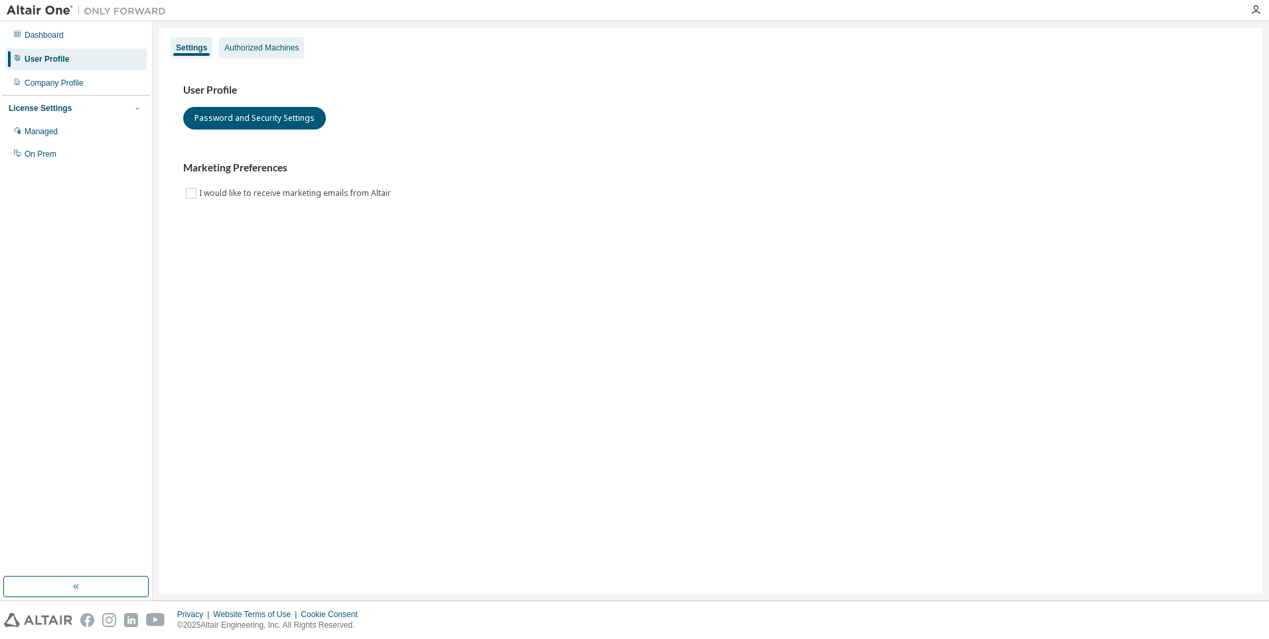
click at [252, 50] on div "Authorized Machines" at bounding box center [261, 47] width 74 height 11
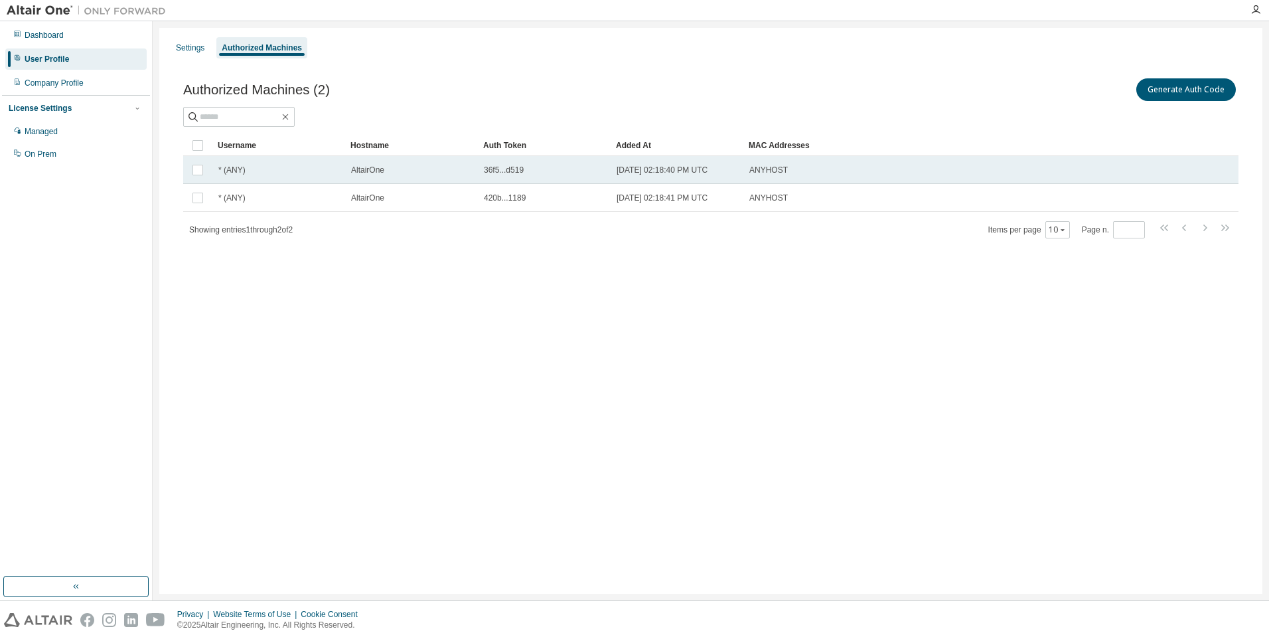
click at [1065, 181] on td "ANYHOST" at bounding box center [923, 170] width 361 height 28
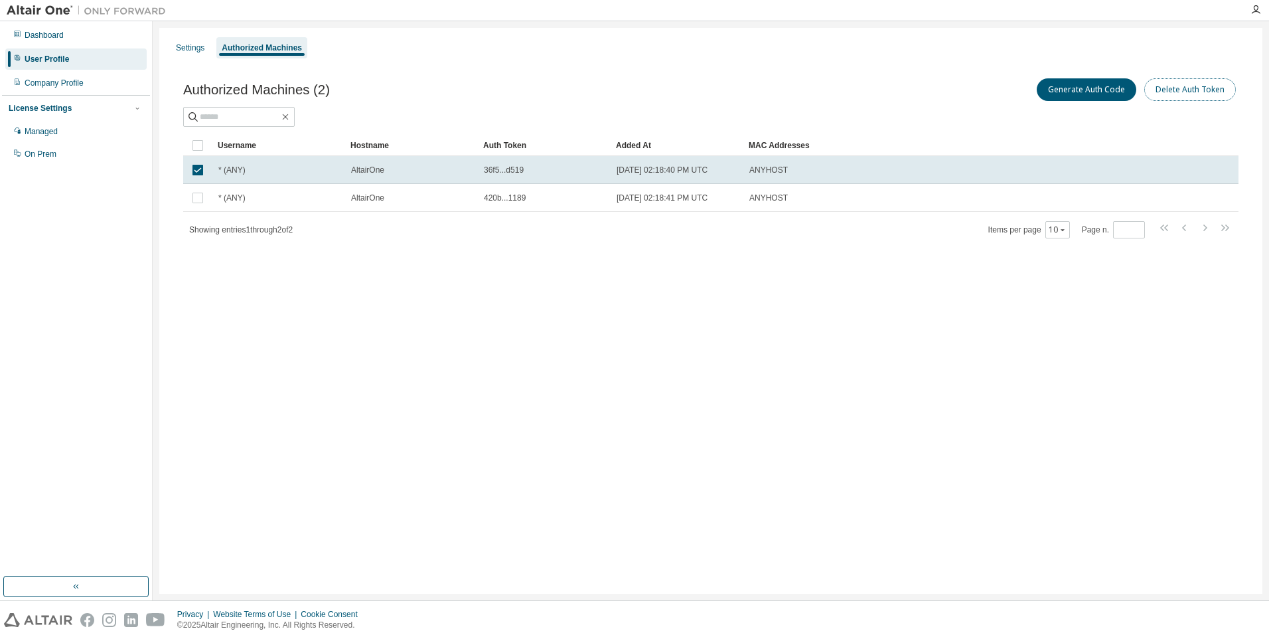
click at [1177, 92] on button "Delete Auth Token" at bounding box center [1190, 89] width 92 height 23
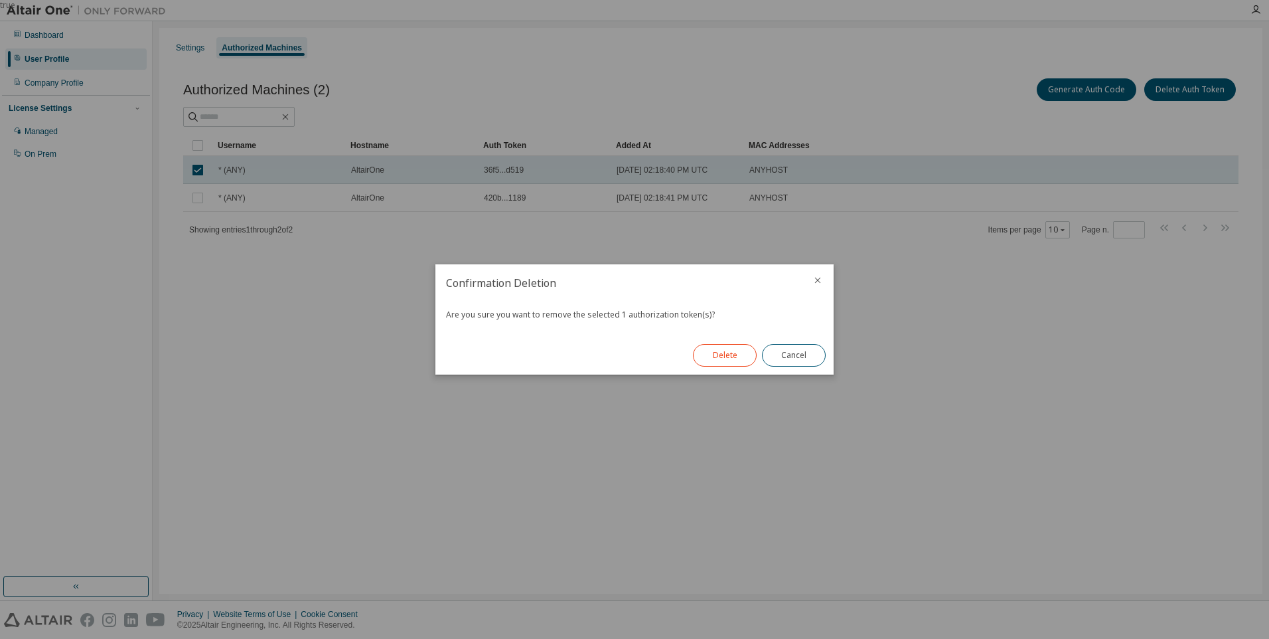
click at [713, 354] on button "Delete" at bounding box center [725, 355] width 64 height 23
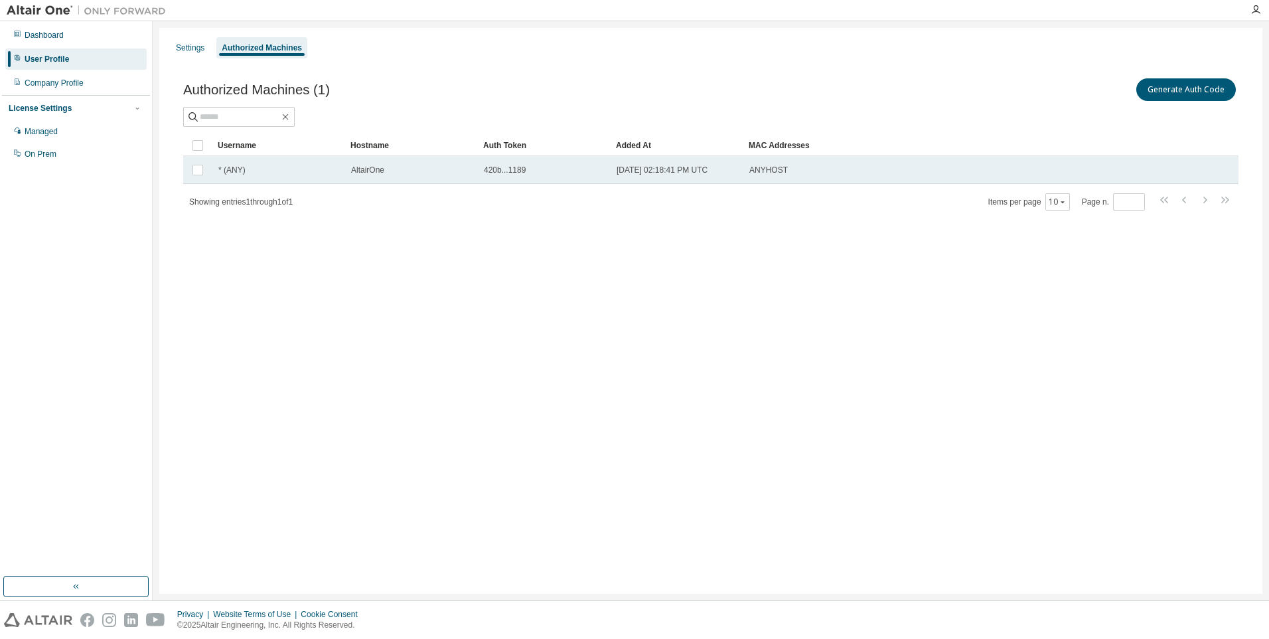
click at [932, 174] on div "ANYHOST" at bounding box center [923, 170] width 349 height 11
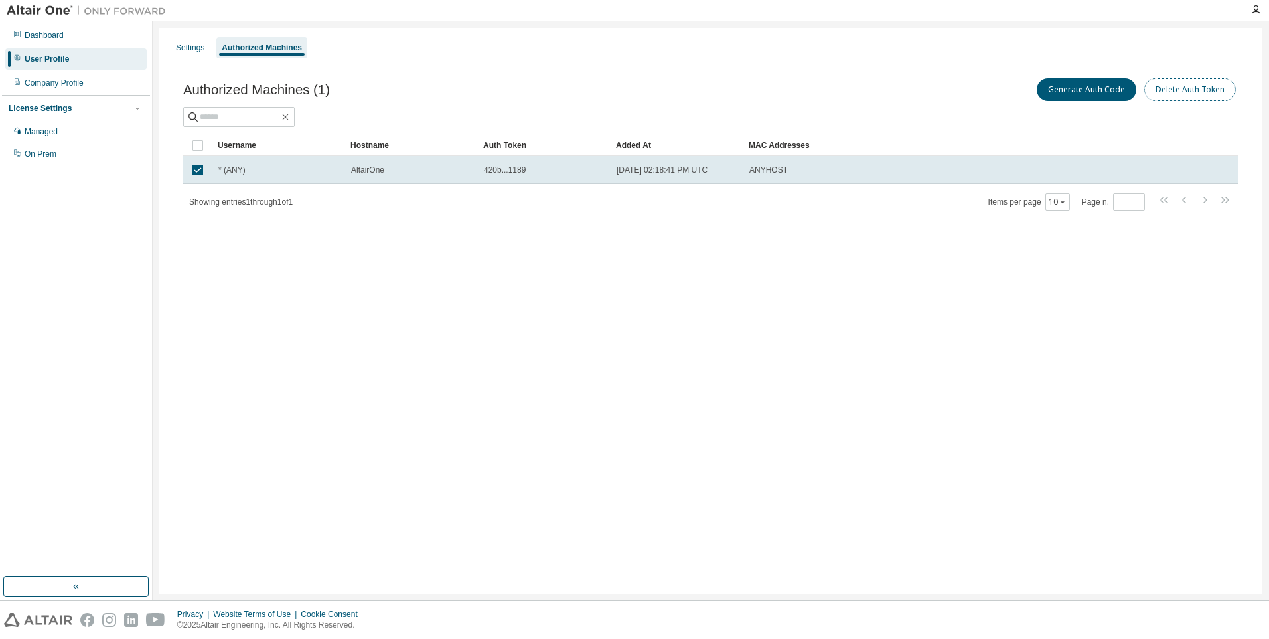
click at [1163, 90] on button "Delete Auth Token" at bounding box center [1190, 89] width 92 height 23
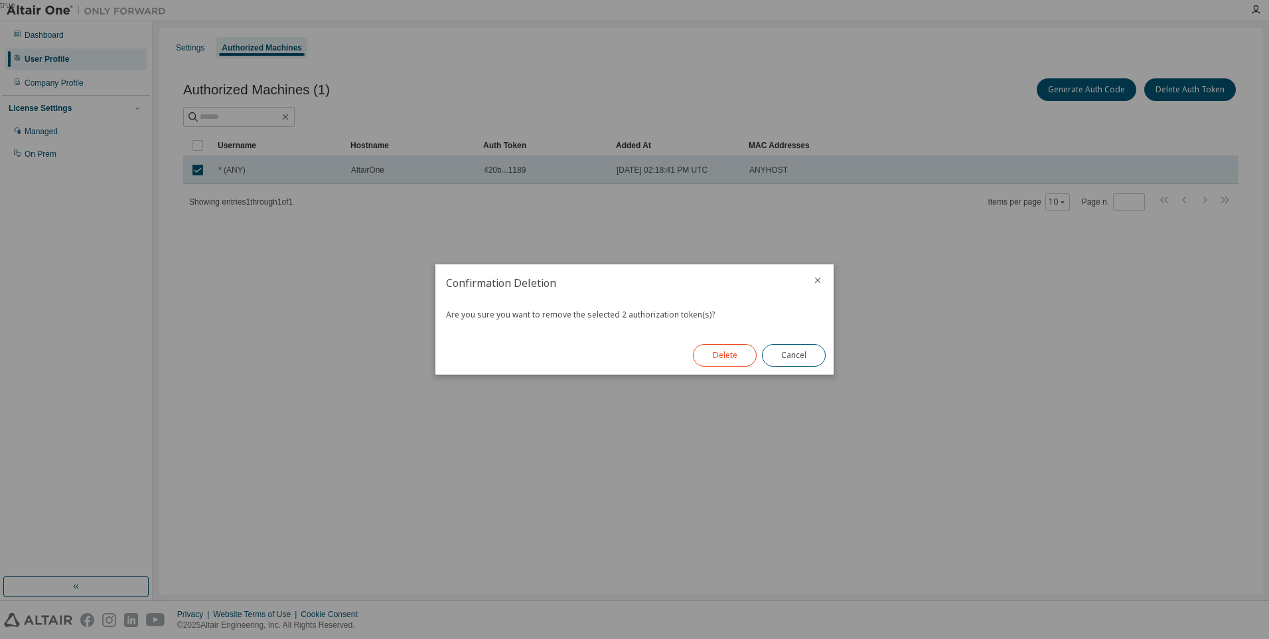
click at [703, 355] on button "Delete" at bounding box center [725, 355] width 64 height 23
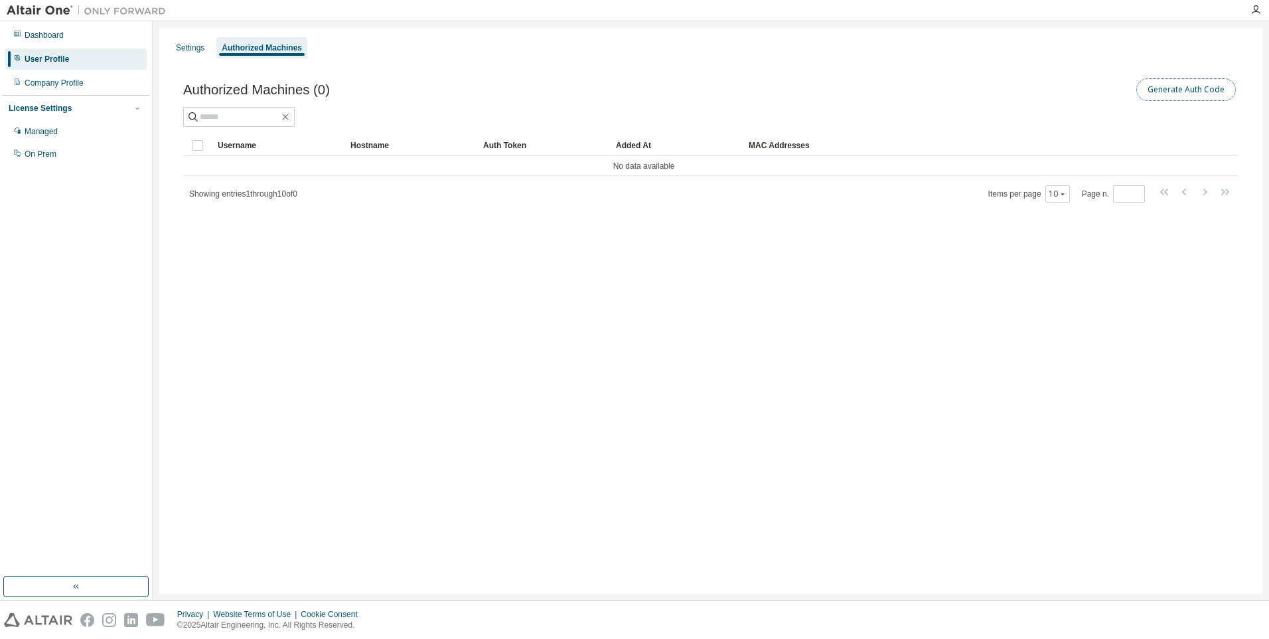
click at [1194, 89] on button "Generate Auth Code" at bounding box center [1186, 89] width 100 height 23
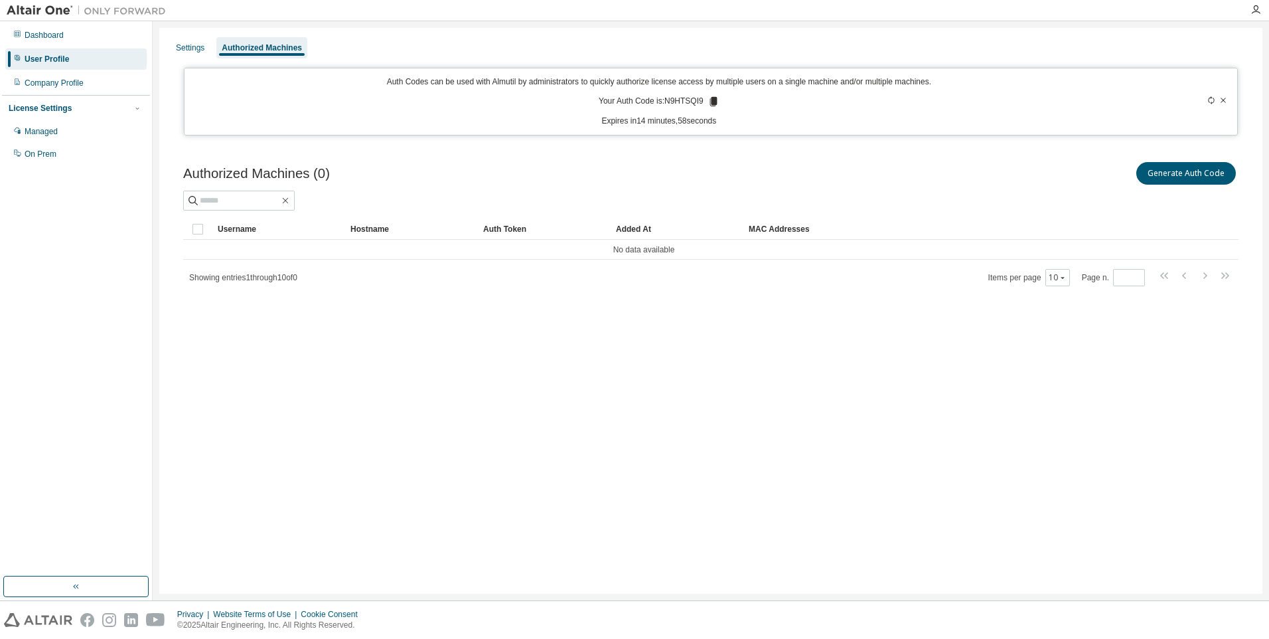
click at [714, 102] on icon at bounding box center [713, 101] width 7 height 9
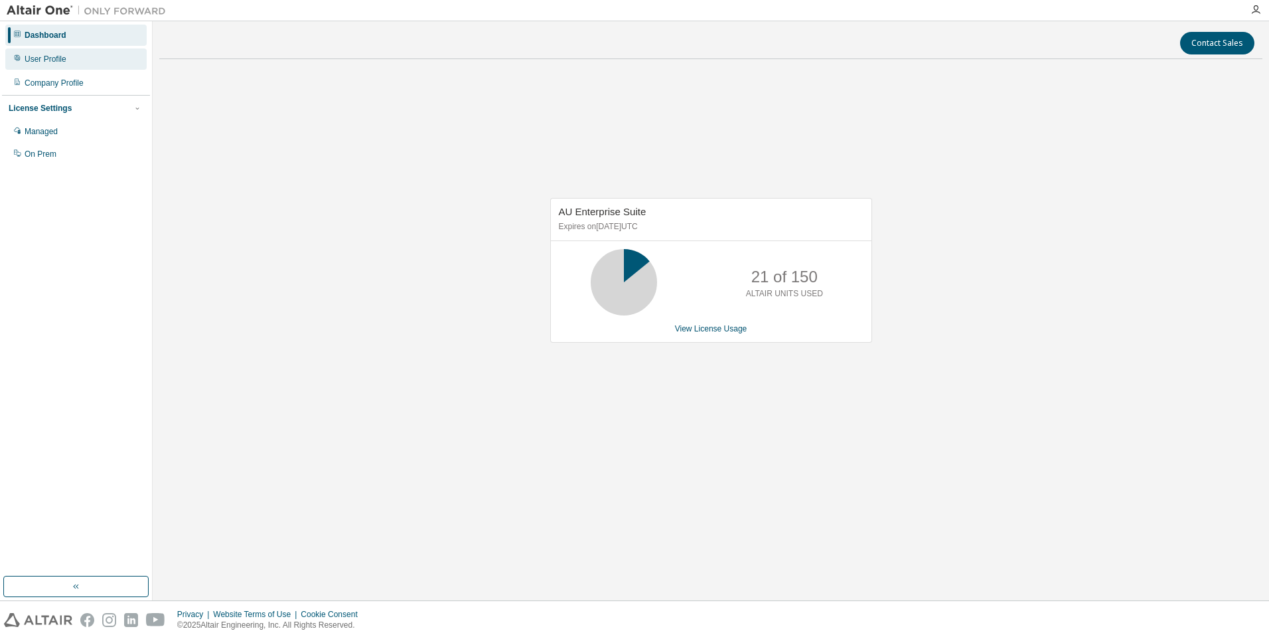
click at [35, 66] on div "User Profile" at bounding box center [75, 58] width 141 height 21
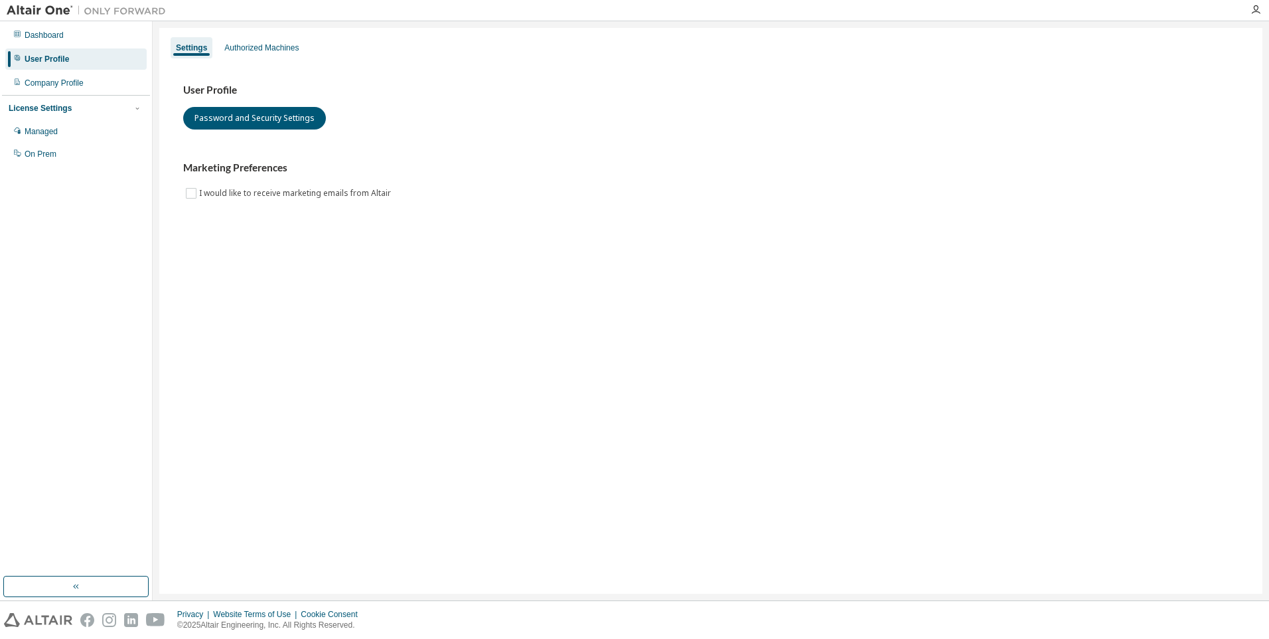
click at [206, 50] on div "Settings" at bounding box center [191, 47] width 31 height 11
click at [228, 46] on div "Authorized Machines" at bounding box center [261, 47] width 74 height 11
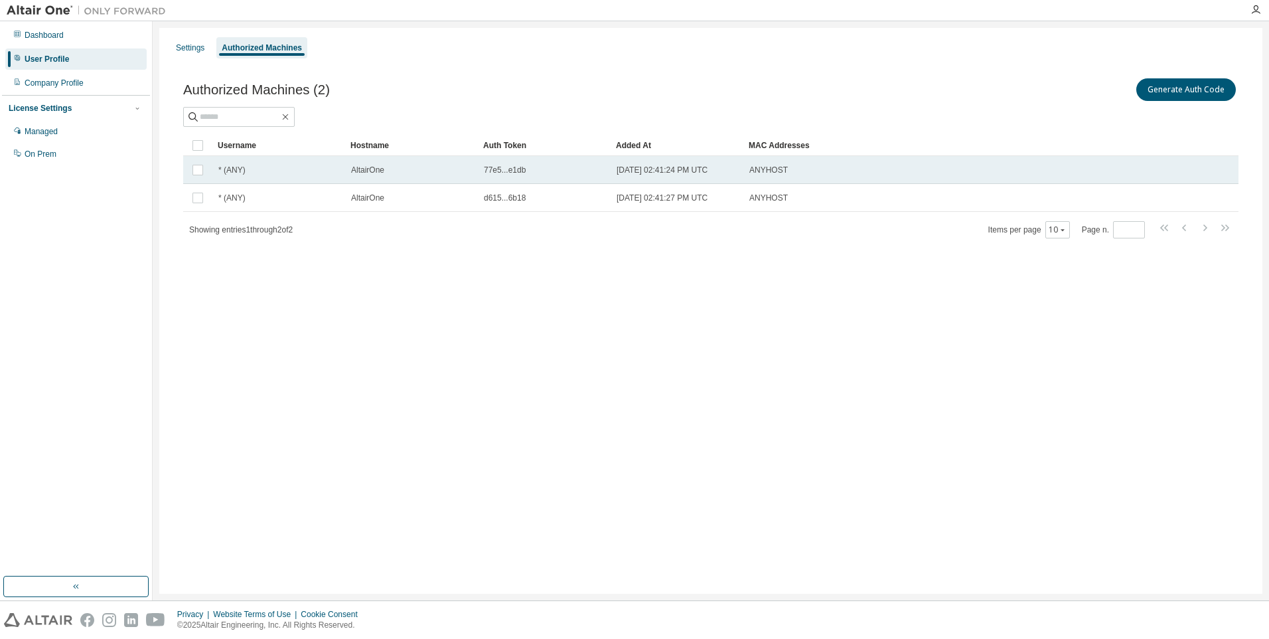
click at [726, 174] on div "[DATE] 02:41:24 PM UTC" at bounding box center [677, 170] width 121 height 11
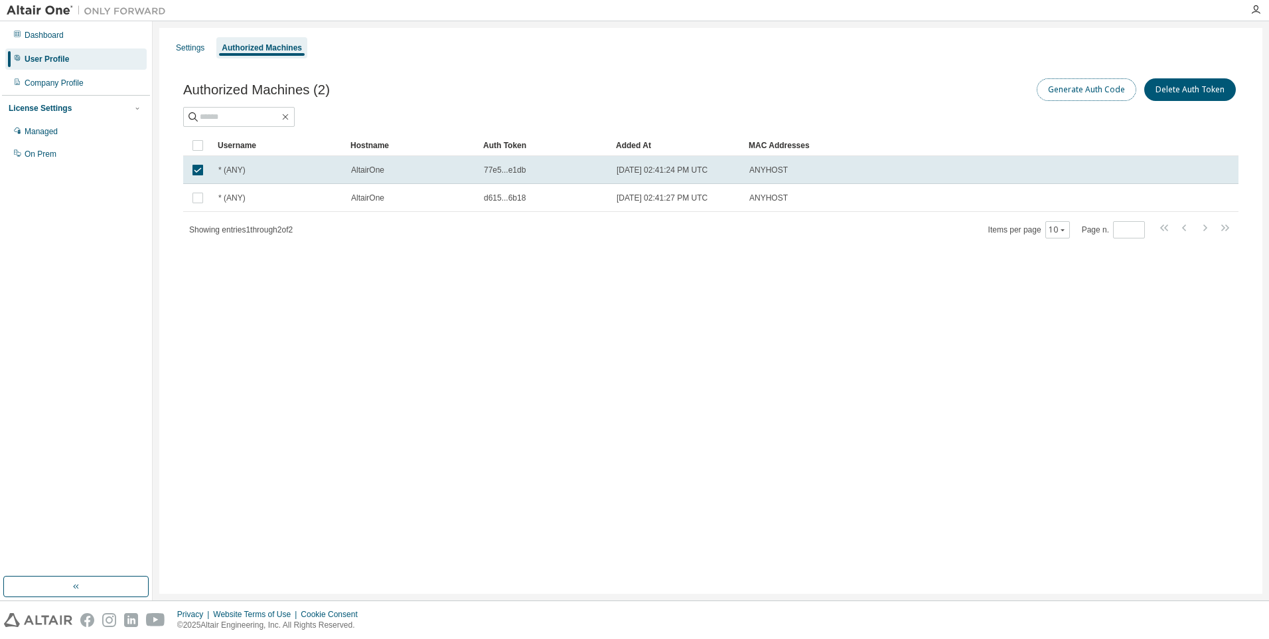
click at [1083, 91] on button "Generate Auth Code" at bounding box center [1087, 89] width 100 height 23
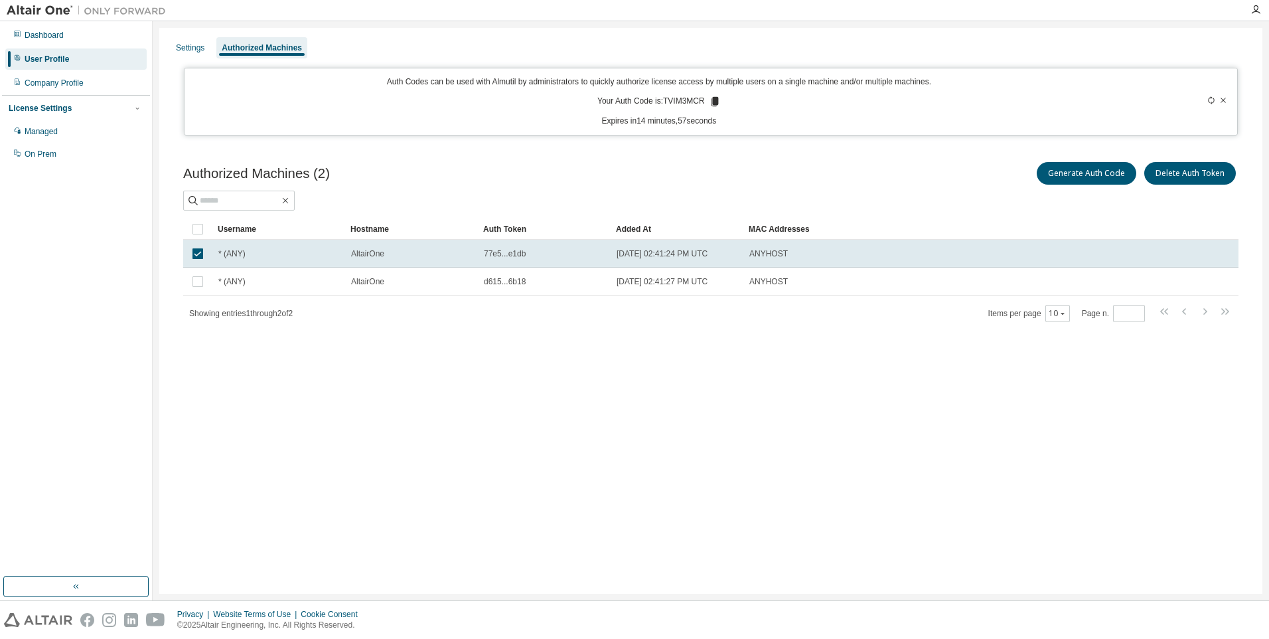
click at [713, 105] on icon at bounding box center [714, 101] width 7 height 9
drag, startPoint x: 715, startPoint y: 104, endPoint x: 665, endPoint y: 127, distance: 55.2
click at [714, 104] on icon at bounding box center [714, 101] width 7 height 9
